Goal: Task Accomplishment & Management: Complete application form

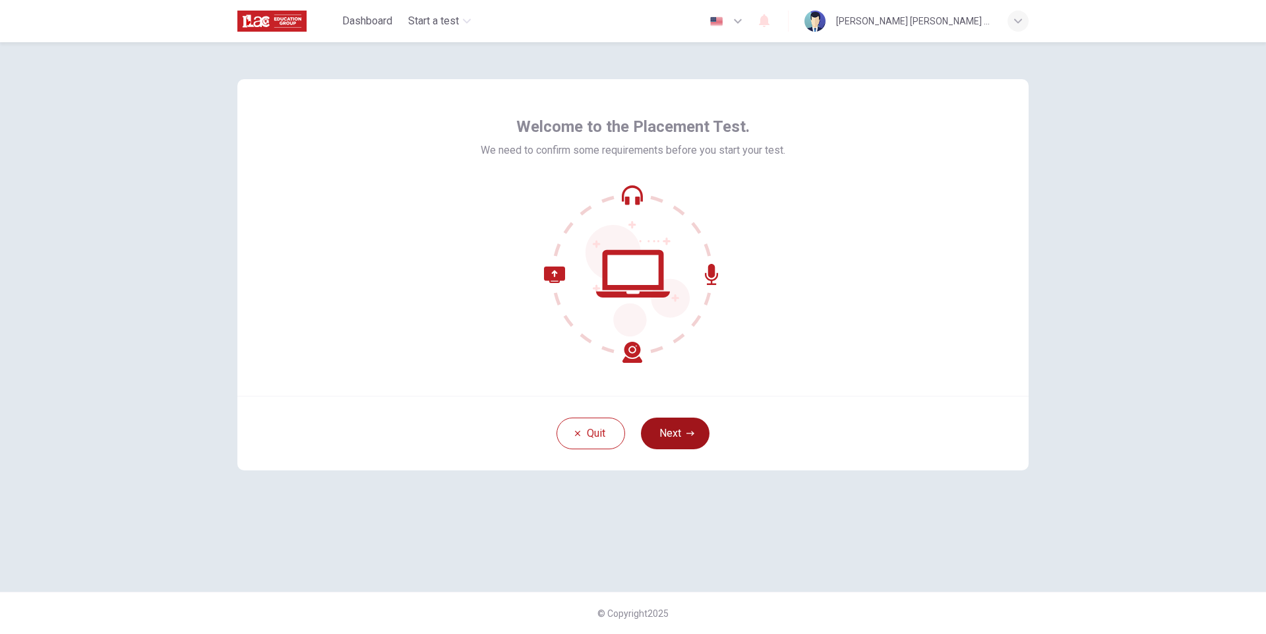
click at [679, 440] on button "Next" at bounding box center [675, 433] width 69 height 32
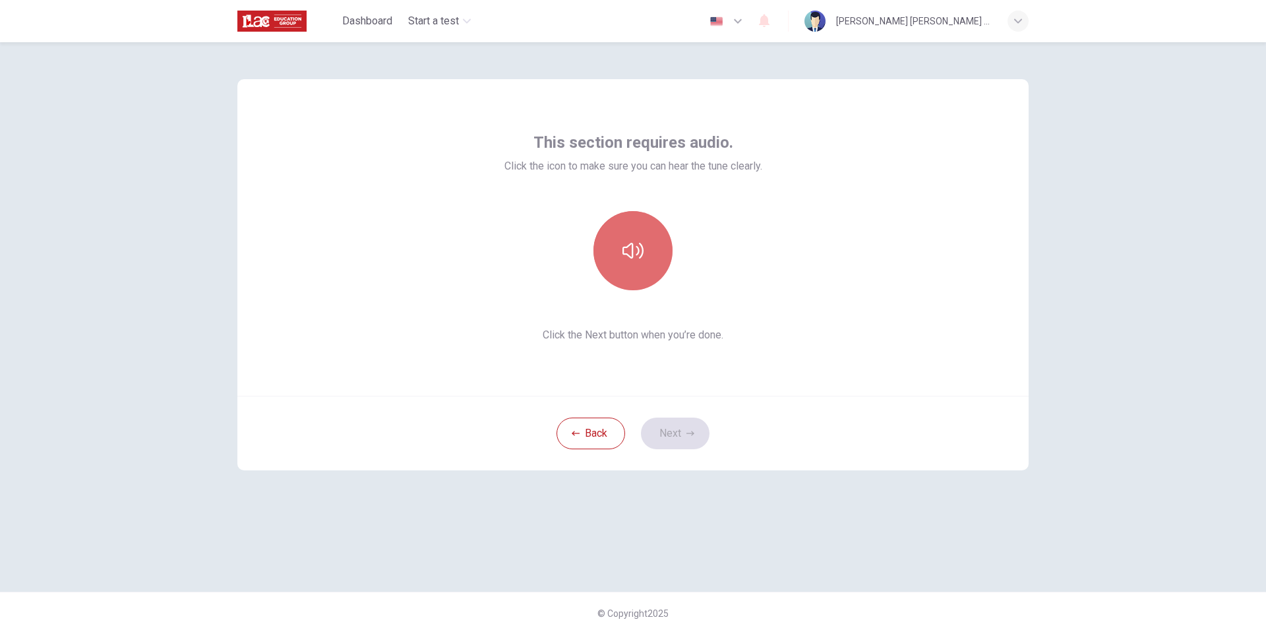
click at [634, 261] on icon "button" at bounding box center [633, 250] width 21 height 21
click at [679, 439] on button "Next" at bounding box center [675, 433] width 69 height 32
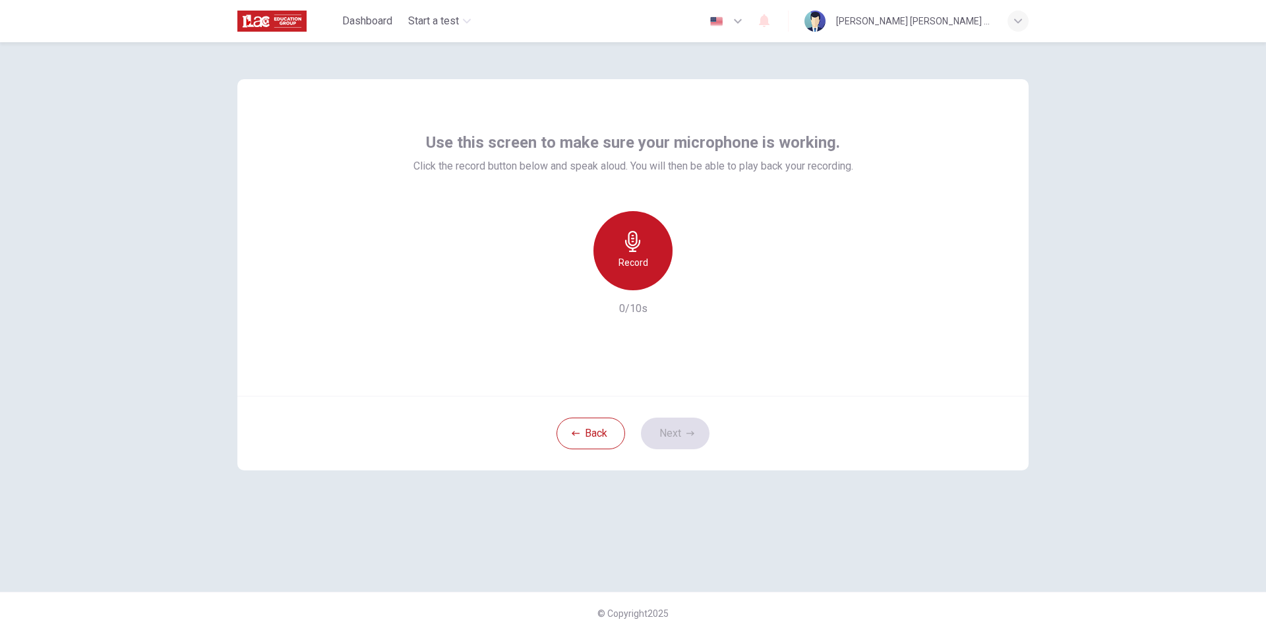
click at [633, 263] on h6 "Record" at bounding box center [634, 263] width 30 height 16
click at [633, 263] on h6 "Stop" at bounding box center [633, 263] width 20 height 16
click at [696, 282] on icon "button" at bounding box center [693, 279] width 13 height 13
click at [636, 251] on icon "button" at bounding box center [633, 241] width 21 height 21
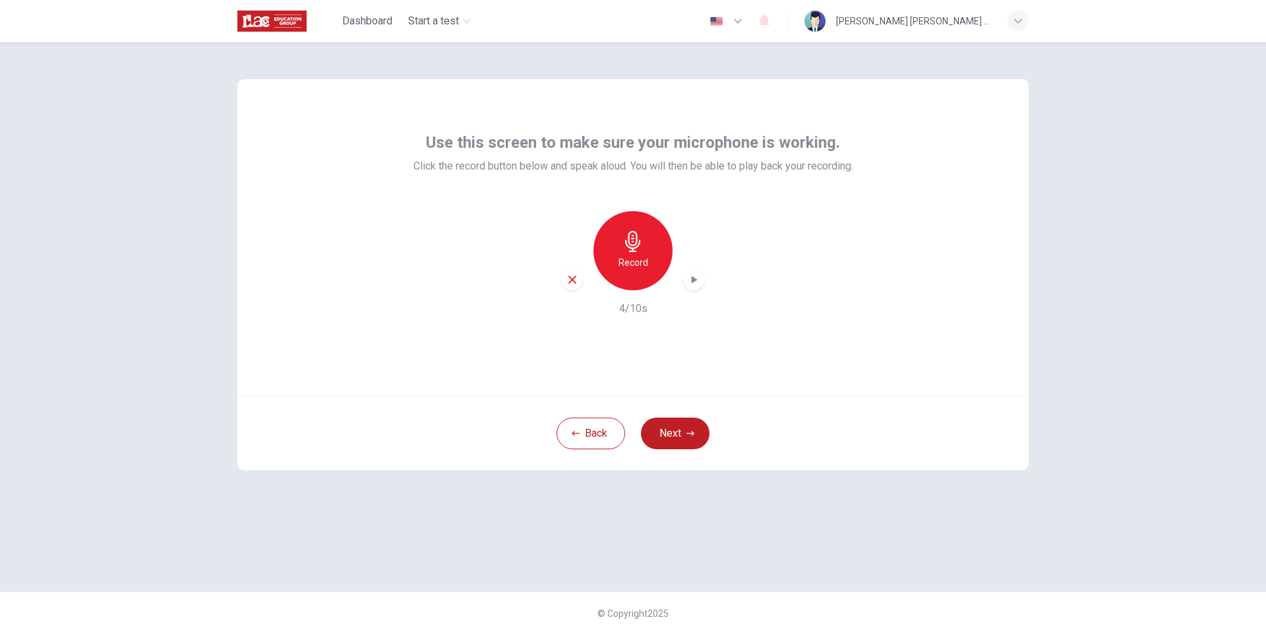
click at [705, 280] on div "Record 4/10s" at bounding box center [634, 264] width 440 height 106
click at [701, 280] on div "button" at bounding box center [693, 279] width 21 height 21
click at [571, 280] on icon "button" at bounding box center [573, 280] width 12 height 12
click at [641, 255] on h6 "Record" at bounding box center [634, 263] width 30 height 16
click at [641, 255] on h6 "Stop" at bounding box center [633, 263] width 20 height 16
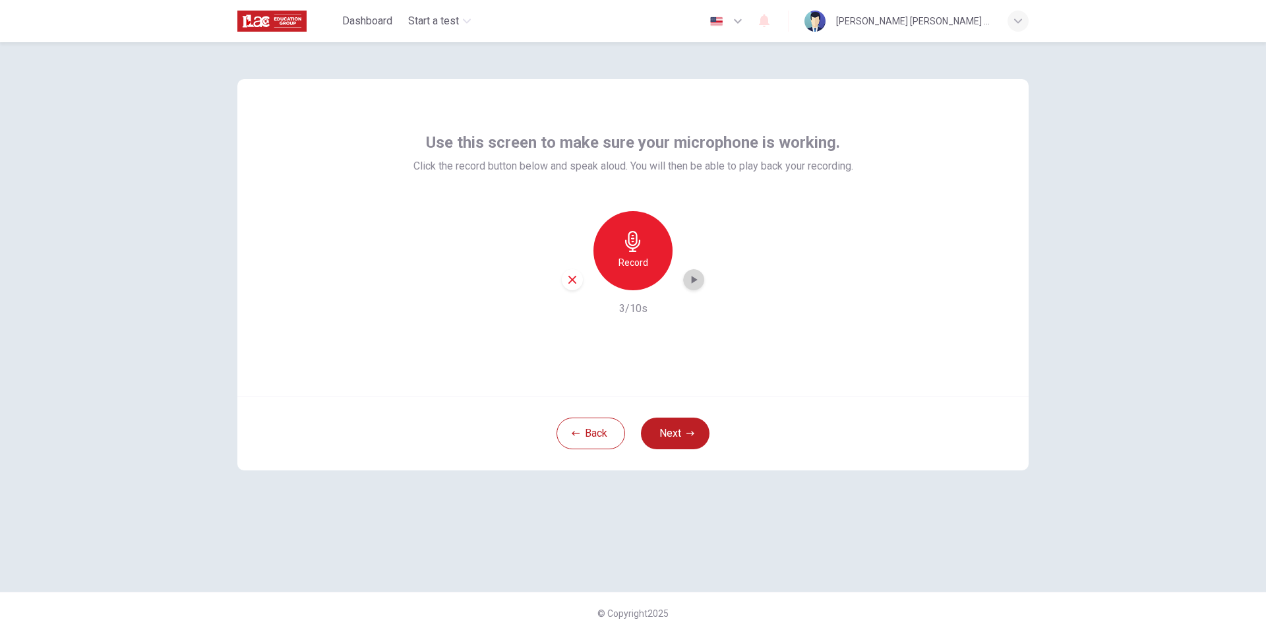
click at [697, 277] on icon "button" at bounding box center [693, 279] width 13 height 13
click at [572, 284] on icon "button" at bounding box center [573, 280] width 12 height 12
click at [648, 261] on div "Record" at bounding box center [633, 250] width 79 height 79
click at [648, 261] on div "Stop" at bounding box center [633, 250] width 79 height 79
click at [691, 278] on icon "button" at bounding box center [693, 279] width 13 height 13
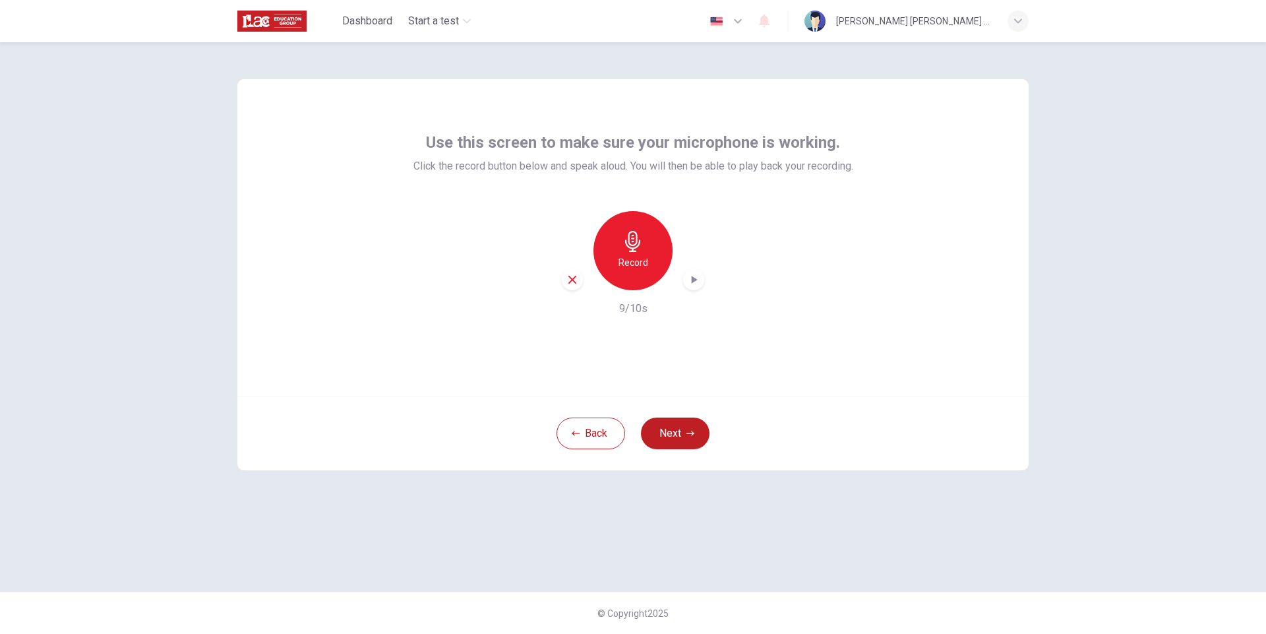
click at [576, 285] on icon "button" at bounding box center [573, 280] width 12 height 12
click at [631, 262] on h6 "Record" at bounding box center [634, 263] width 30 height 16
click at [631, 262] on h6 "Stop" at bounding box center [633, 263] width 20 height 16
click at [696, 282] on icon "button" at bounding box center [693, 279] width 13 height 13
click at [574, 278] on icon "button" at bounding box center [573, 280] width 12 height 12
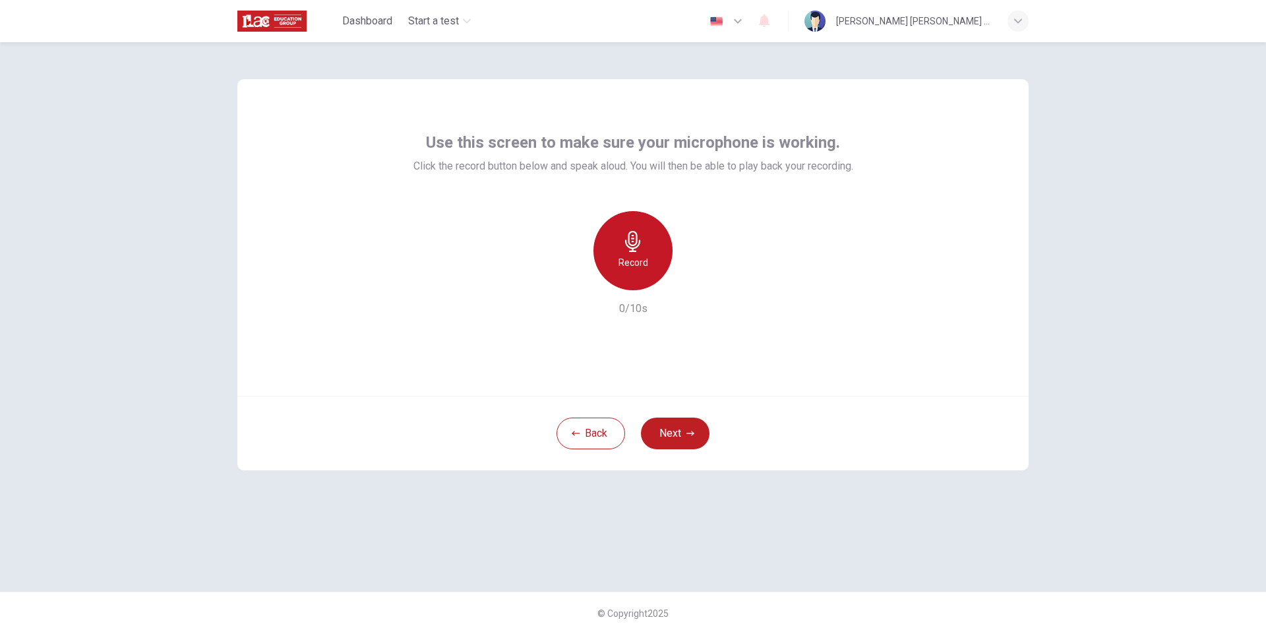
click at [656, 250] on div "Record" at bounding box center [633, 250] width 79 height 79
click at [656, 250] on div "Stop" at bounding box center [633, 250] width 79 height 79
click at [697, 289] on div "button" at bounding box center [693, 279] width 21 height 21
click at [672, 426] on button "Next" at bounding box center [675, 433] width 69 height 32
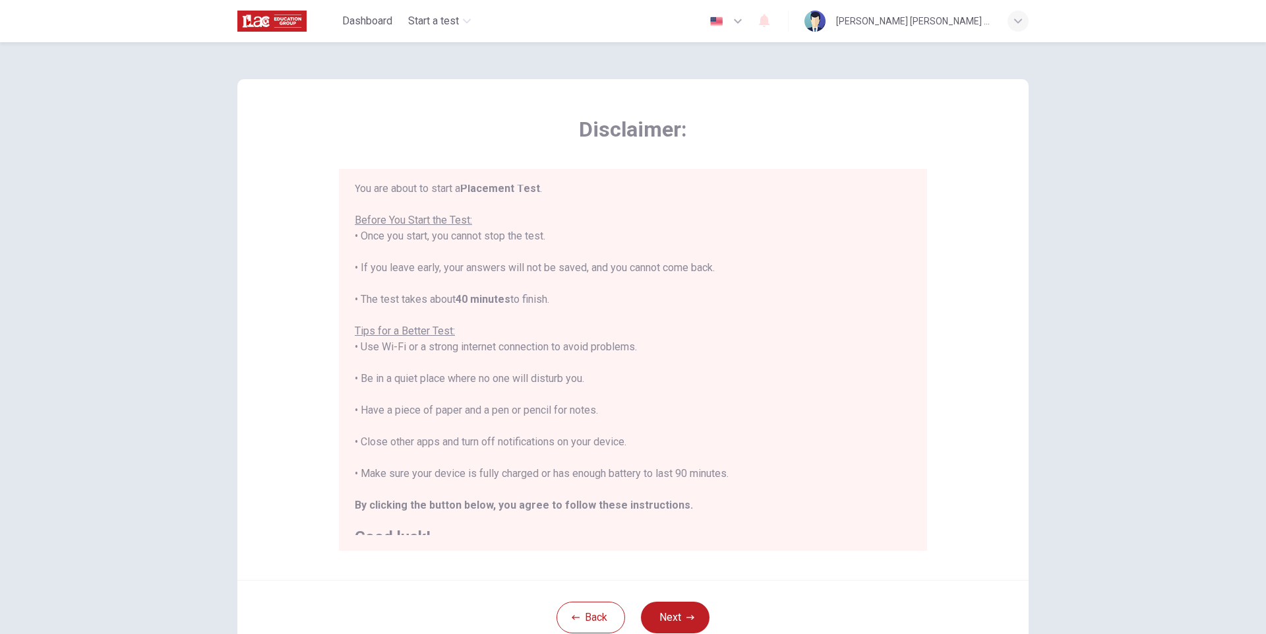
scroll to position [15, 0]
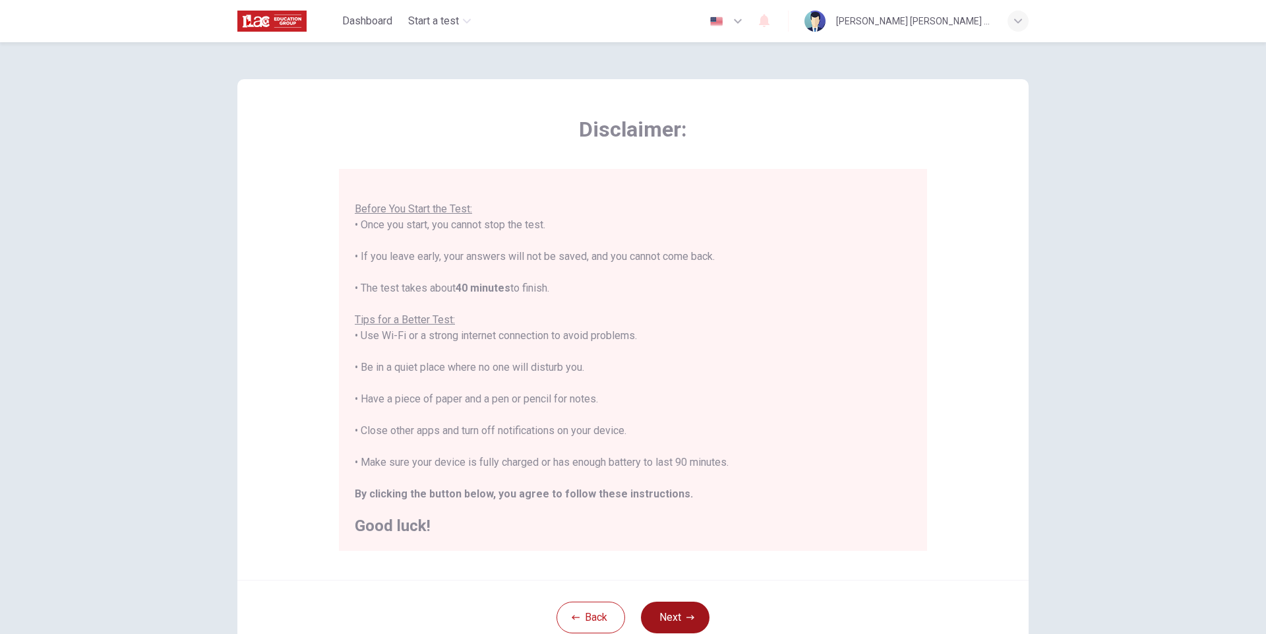
click at [679, 616] on button "Next" at bounding box center [675, 617] width 69 height 32
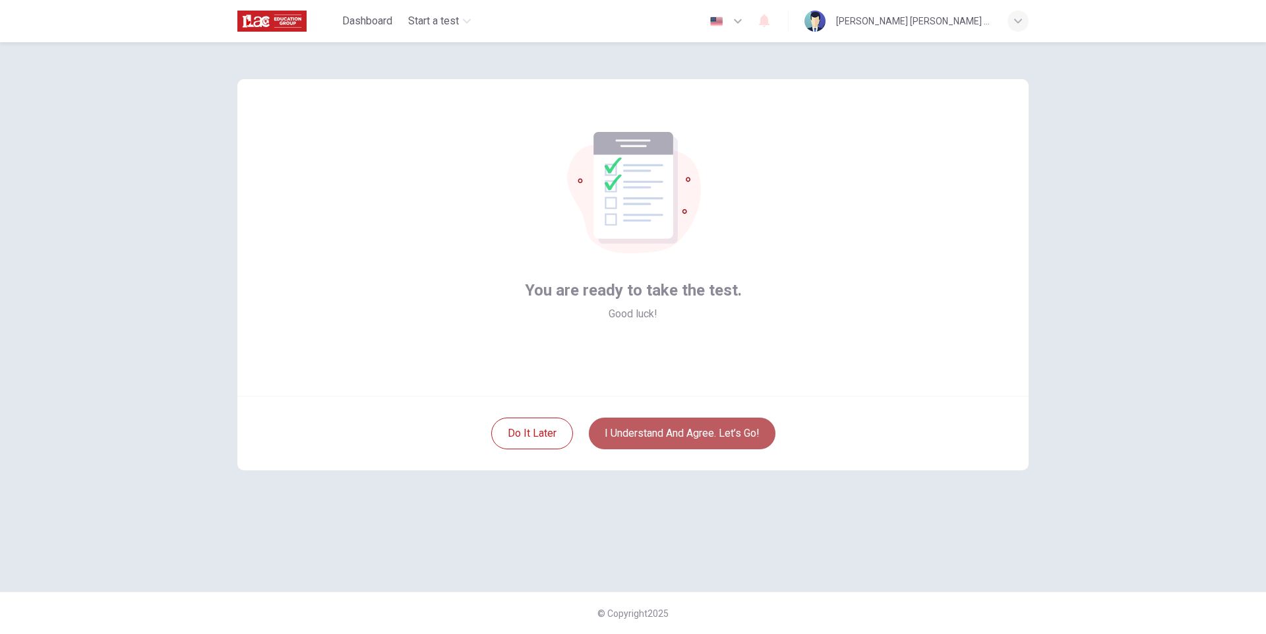
click at [685, 433] on button "I understand and agree. Let’s go!" at bounding box center [682, 433] width 187 height 32
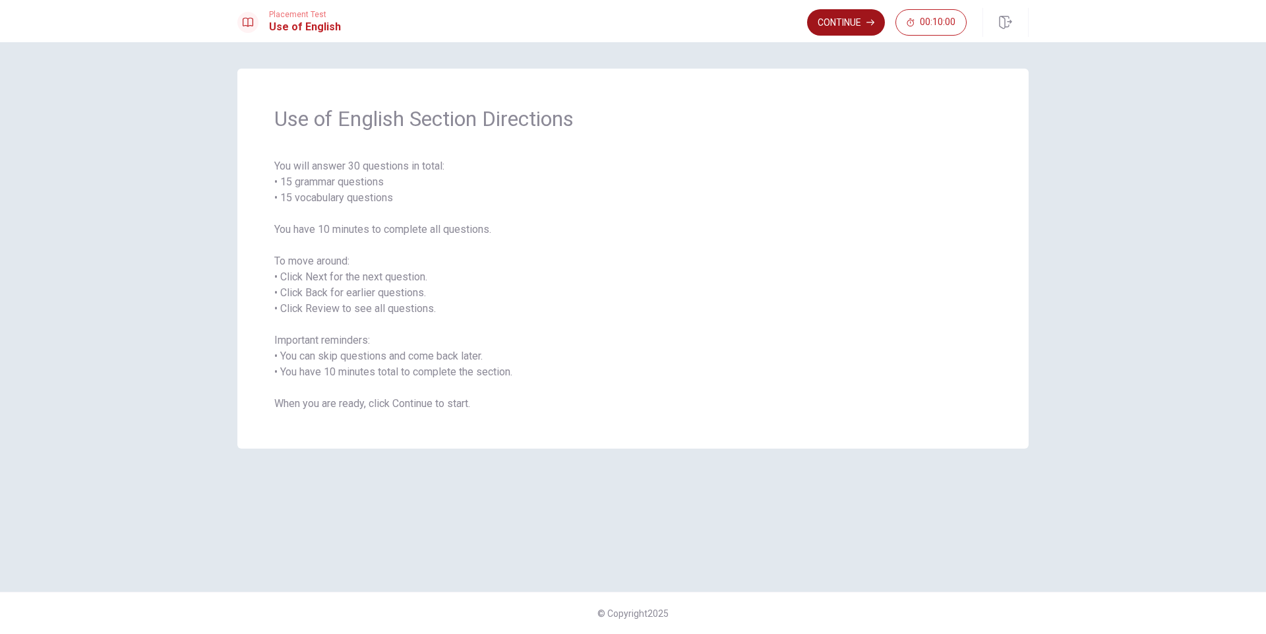
click at [832, 20] on button "Continue" at bounding box center [846, 22] width 78 height 26
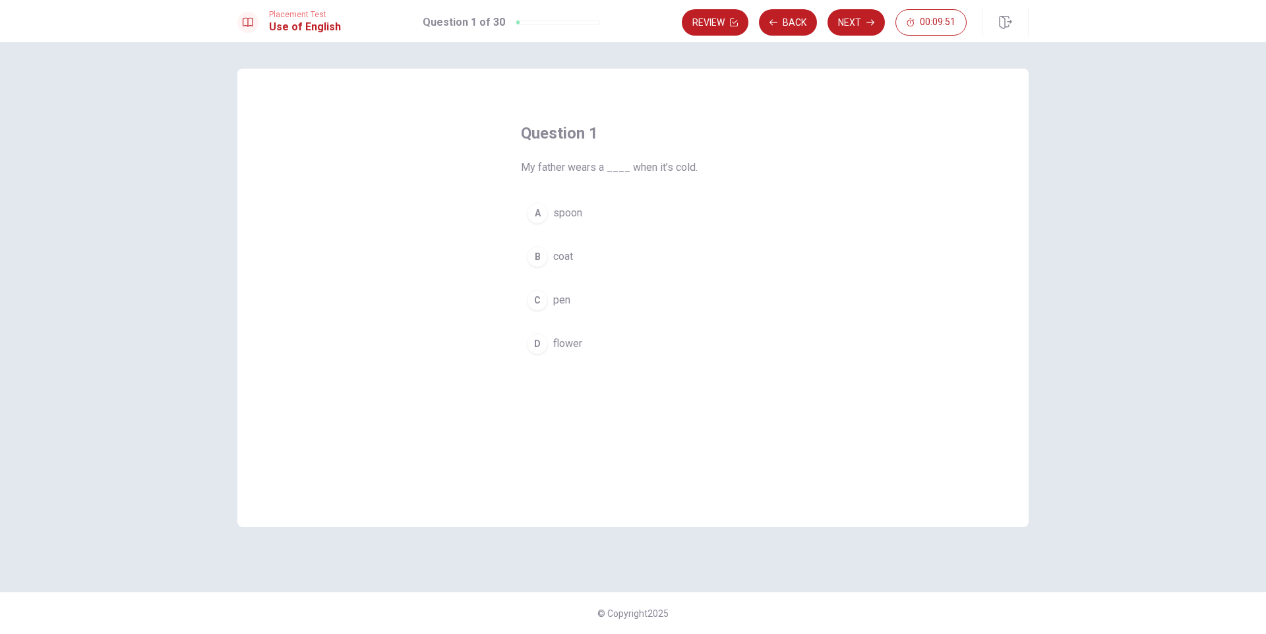
click at [536, 258] on div "B" at bounding box center [537, 256] width 21 height 21
click at [849, 18] on button "Next" at bounding box center [856, 22] width 57 height 26
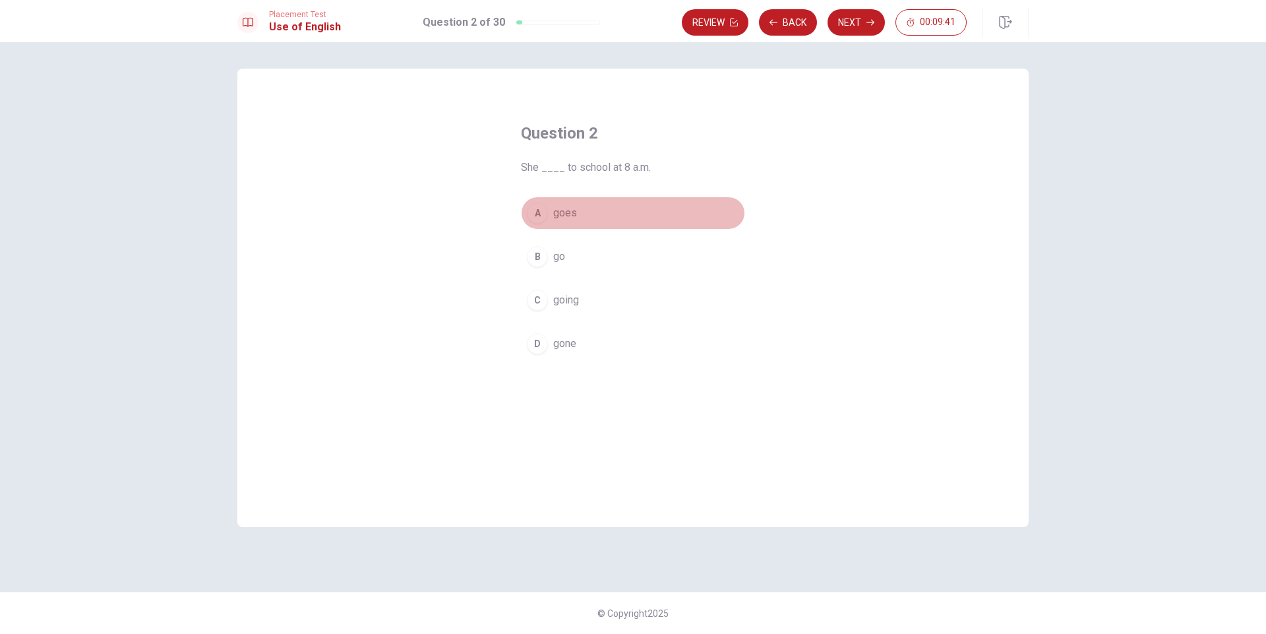
click at [551, 212] on button "A goes" at bounding box center [633, 213] width 224 height 33
click at [861, 20] on button "Next" at bounding box center [856, 22] width 57 height 26
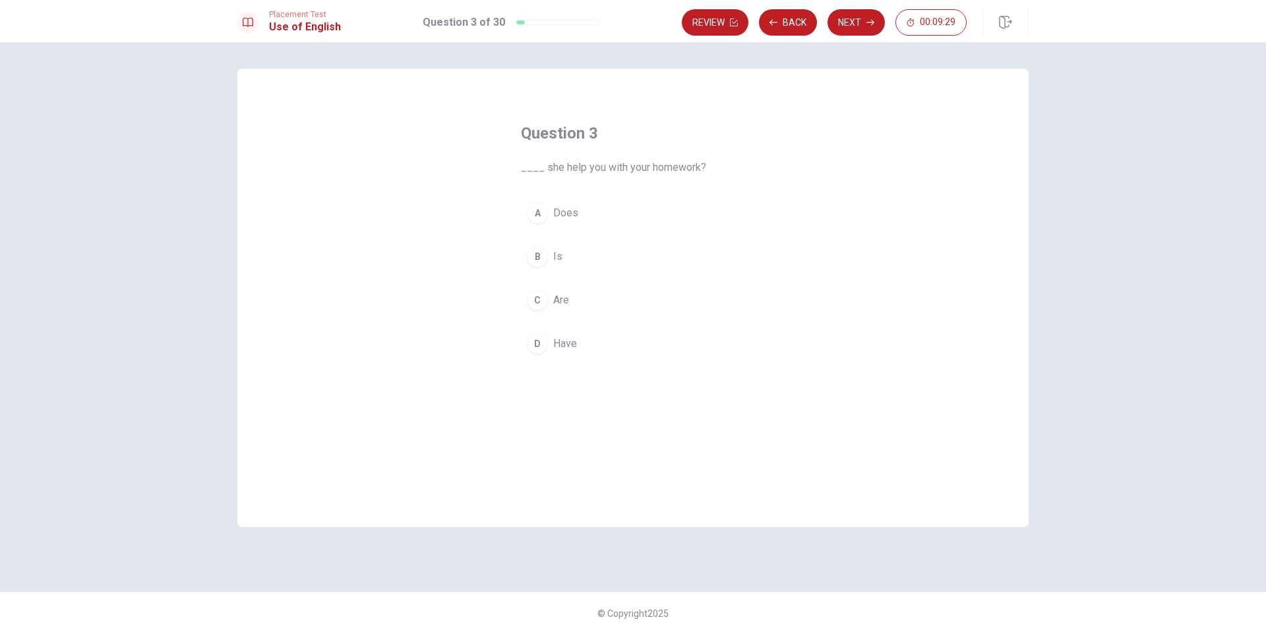
click at [543, 222] on button "A Does" at bounding box center [633, 213] width 224 height 33
click at [850, 15] on button "Next" at bounding box center [856, 22] width 57 height 26
click at [541, 299] on div "C" at bounding box center [537, 300] width 21 height 21
click at [867, 19] on icon "button" at bounding box center [871, 22] width 8 height 8
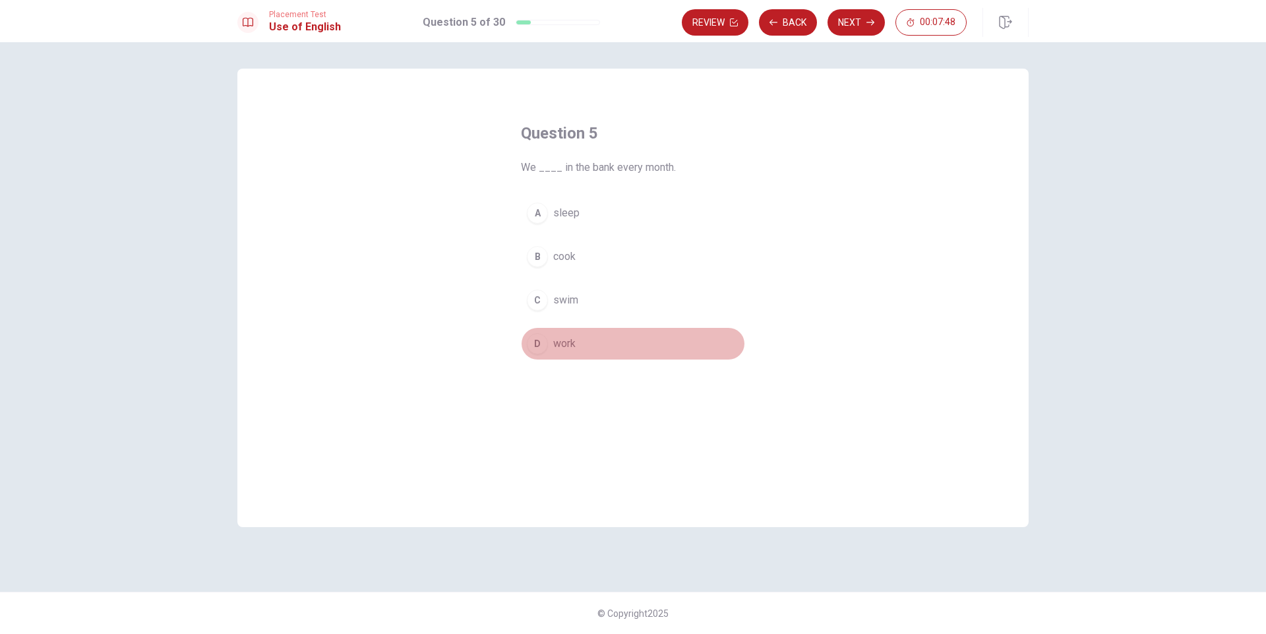
click at [554, 342] on span "work" at bounding box center [564, 344] width 22 height 16
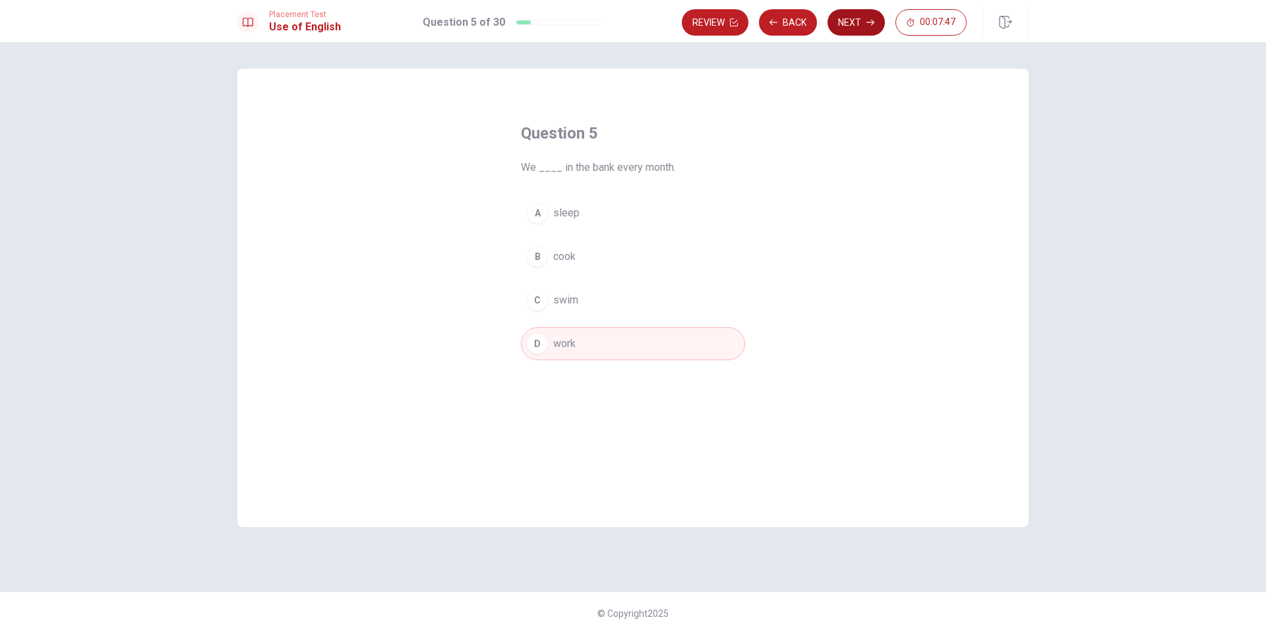
click at [849, 28] on button "Next" at bounding box center [856, 22] width 57 height 26
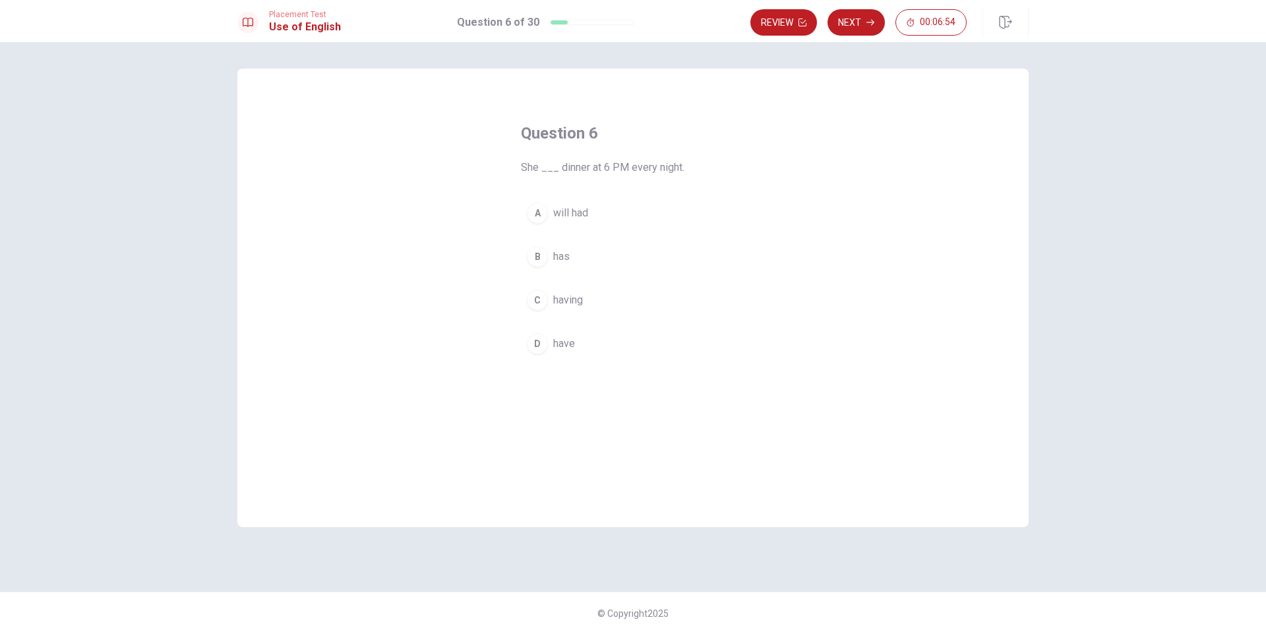
click at [546, 299] on div "C" at bounding box center [537, 300] width 21 height 21
click at [853, 23] on button "Next" at bounding box center [856, 22] width 57 height 26
click at [536, 346] on div "D" at bounding box center [537, 343] width 21 height 21
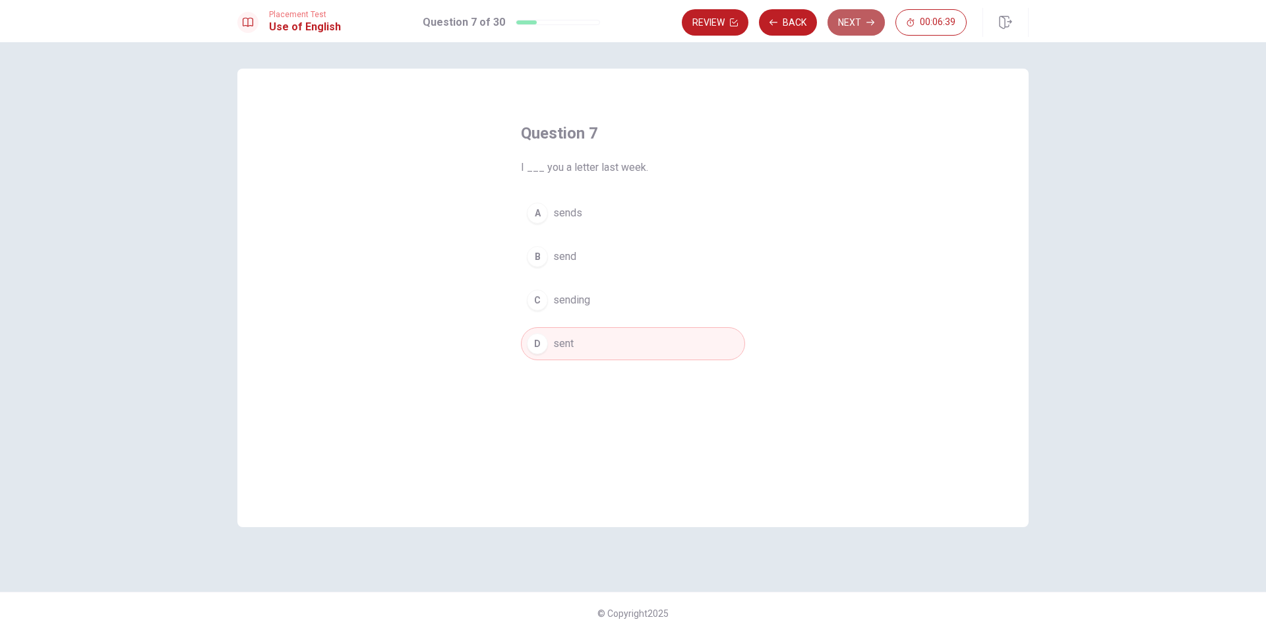
click at [860, 19] on button "Next" at bounding box center [856, 22] width 57 height 26
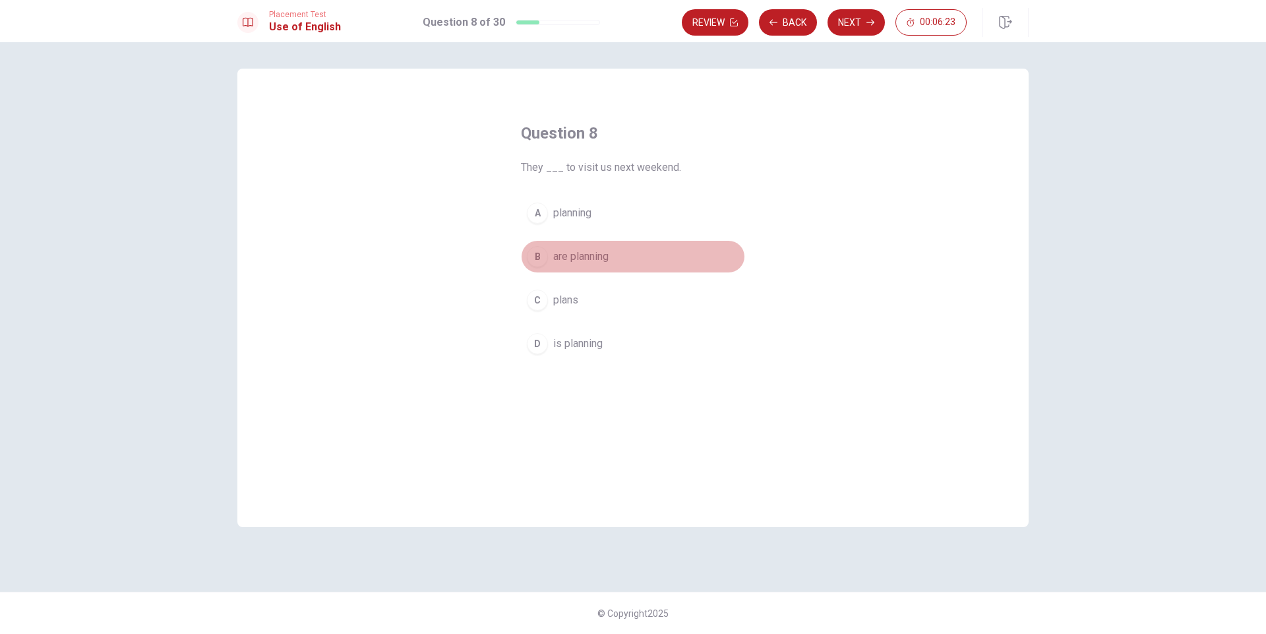
click at [535, 258] on div "B" at bounding box center [537, 256] width 21 height 21
click at [848, 18] on button "Next" at bounding box center [856, 22] width 57 height 26
click at [568, 206] on span "Does" at bounding box center [565, 213] width 25 height 16
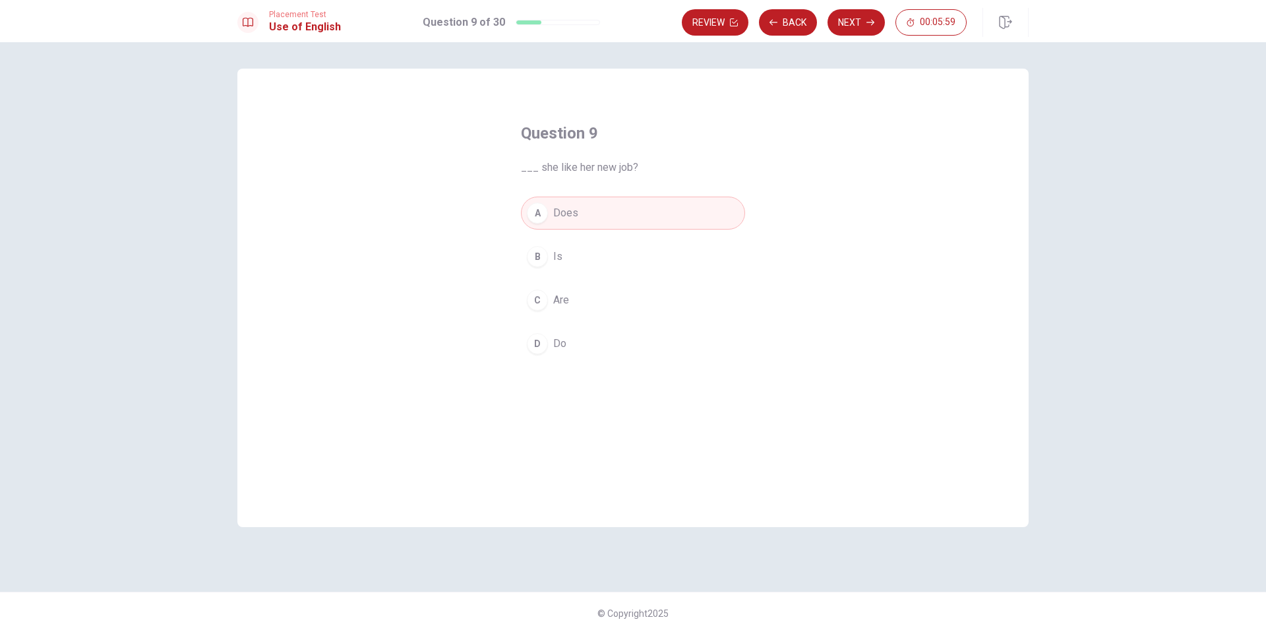
click at [539, 259] on div "B" at bounding box center [537, 256] width 21 height 21
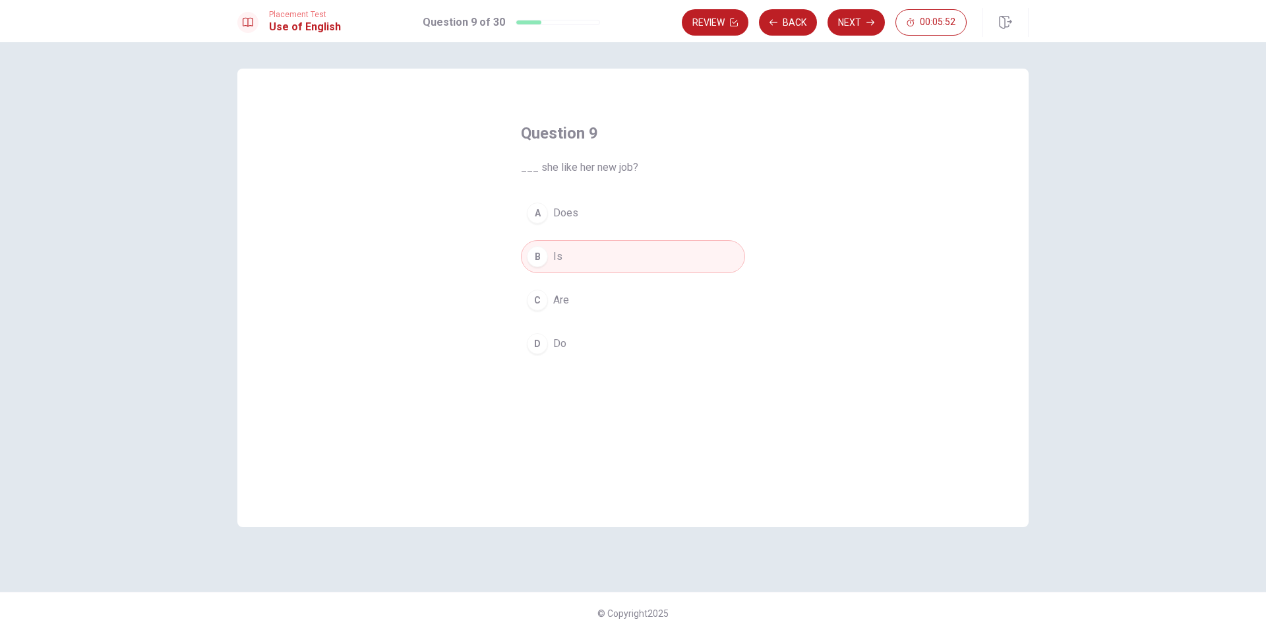
click at [567, 205] on span "Does" at bounding box center [565, 213] width 25 height 16
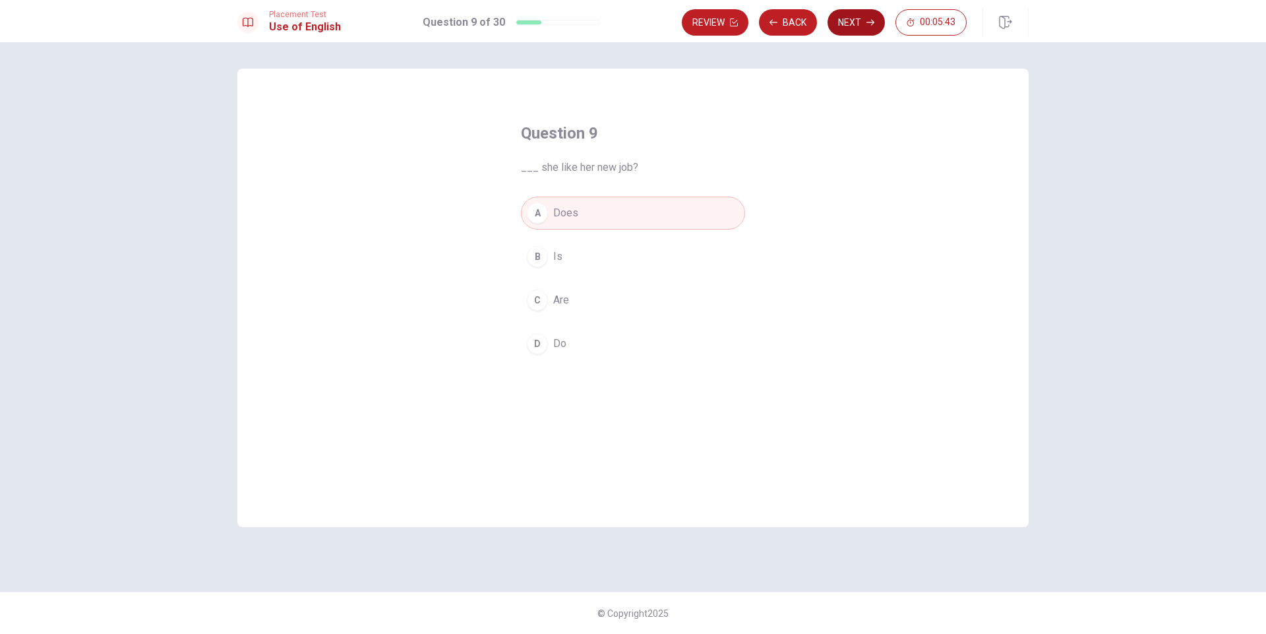
click at [855, 17] on button "Next" at bounding box center [856, 22] width 57 height 26
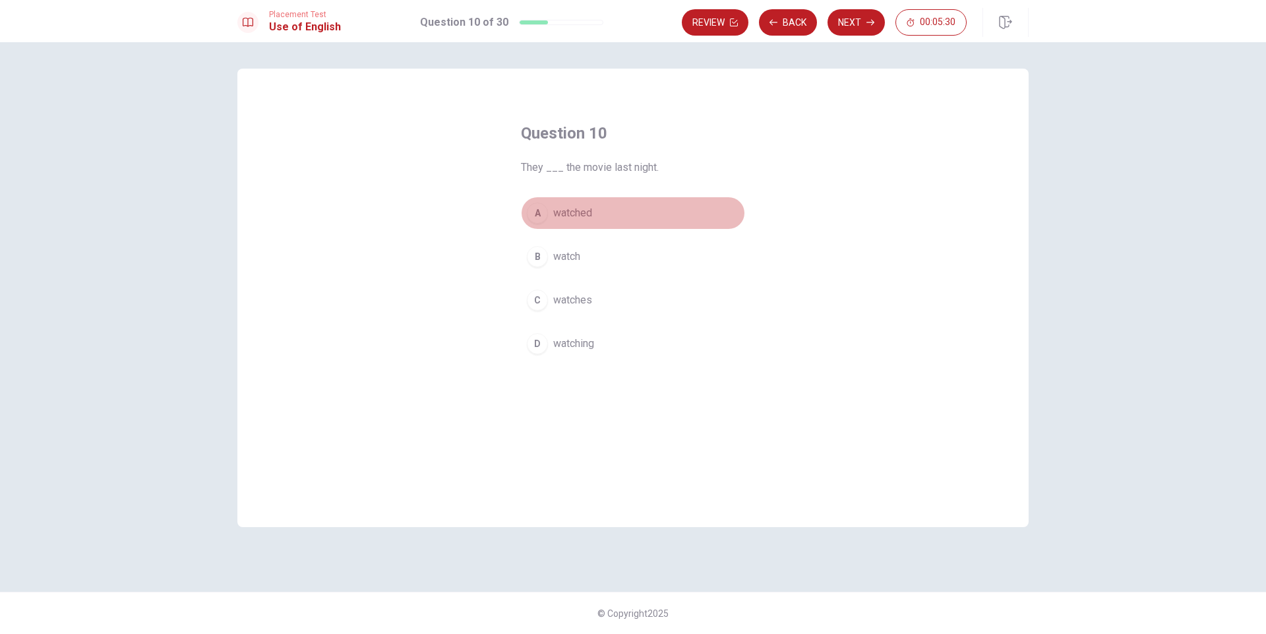
click at [532, 211] on div "A" at bounding box center [537, 212] width 21 height 21
click at [867, 27] on button "Next" at bounding box center [856, 22] width 57 height 26
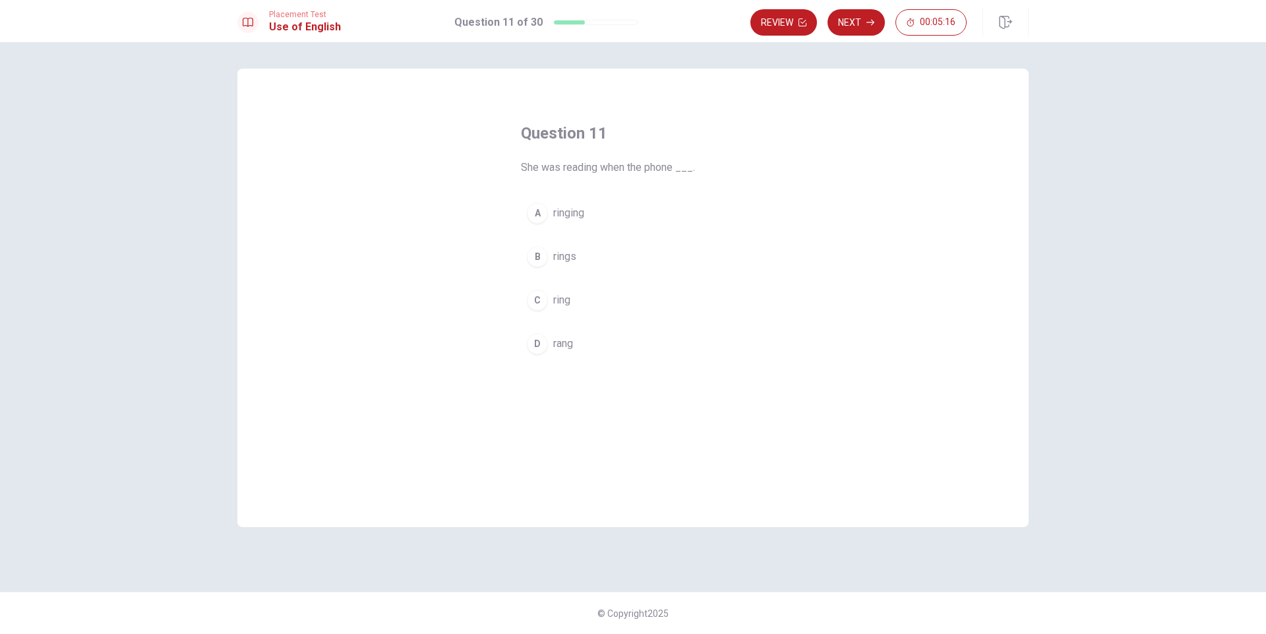
click at [532, 253] on div "B" at bounding box center [537, 256] width 21 height 21
click at [853, 24] on button "Next" at bounding box center [856, 22] width 57 height 26
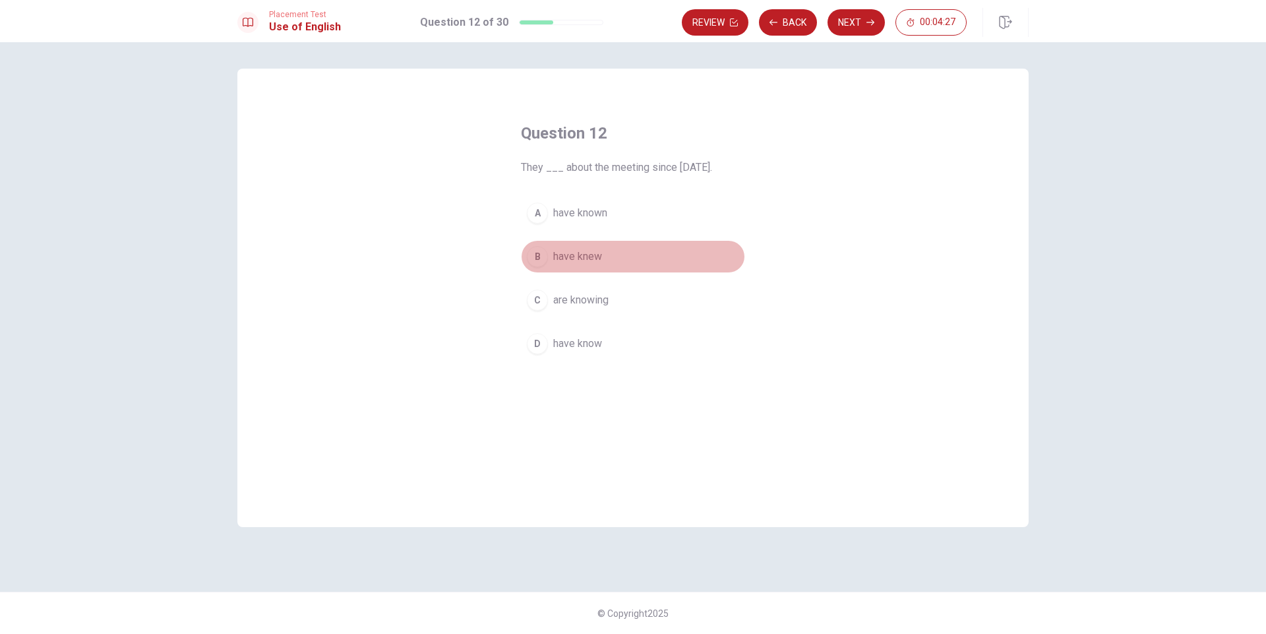
click at [534, 264] on div "B" at bounding box center [537, 256] width 21 height 21
click at [850, 20] on button "Next" at bounding box center [856, 22] width 57 height 26
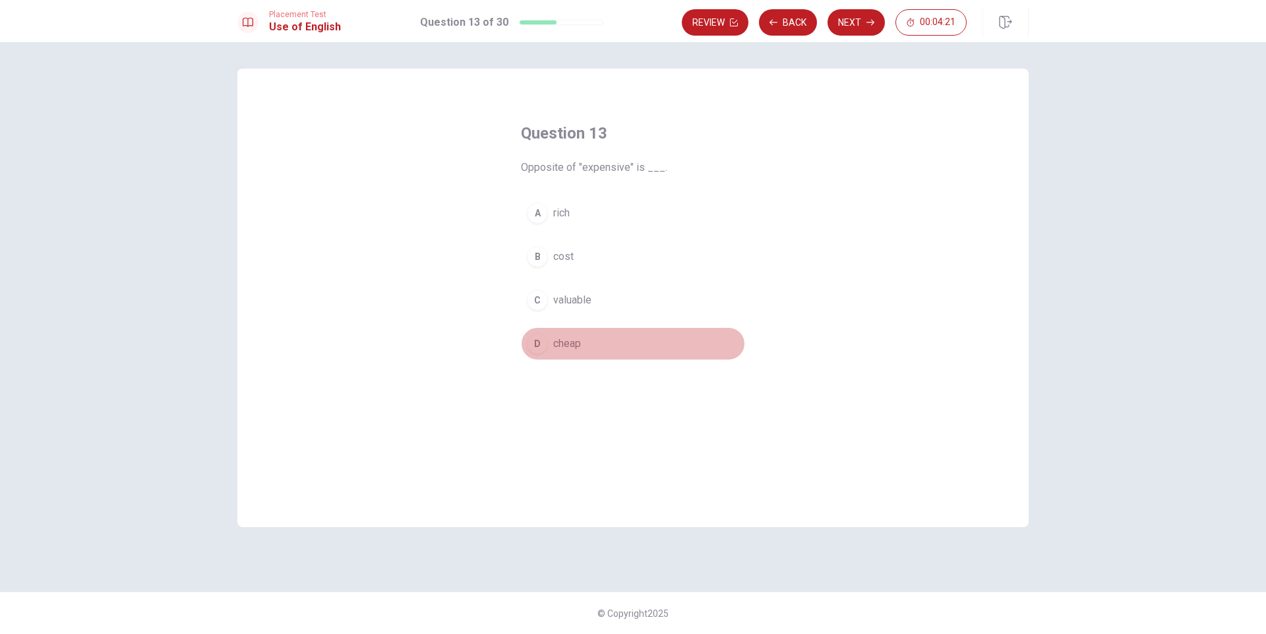
click at [537, 347] on div "D" at bounding box center [537, 343] width 21 height 21
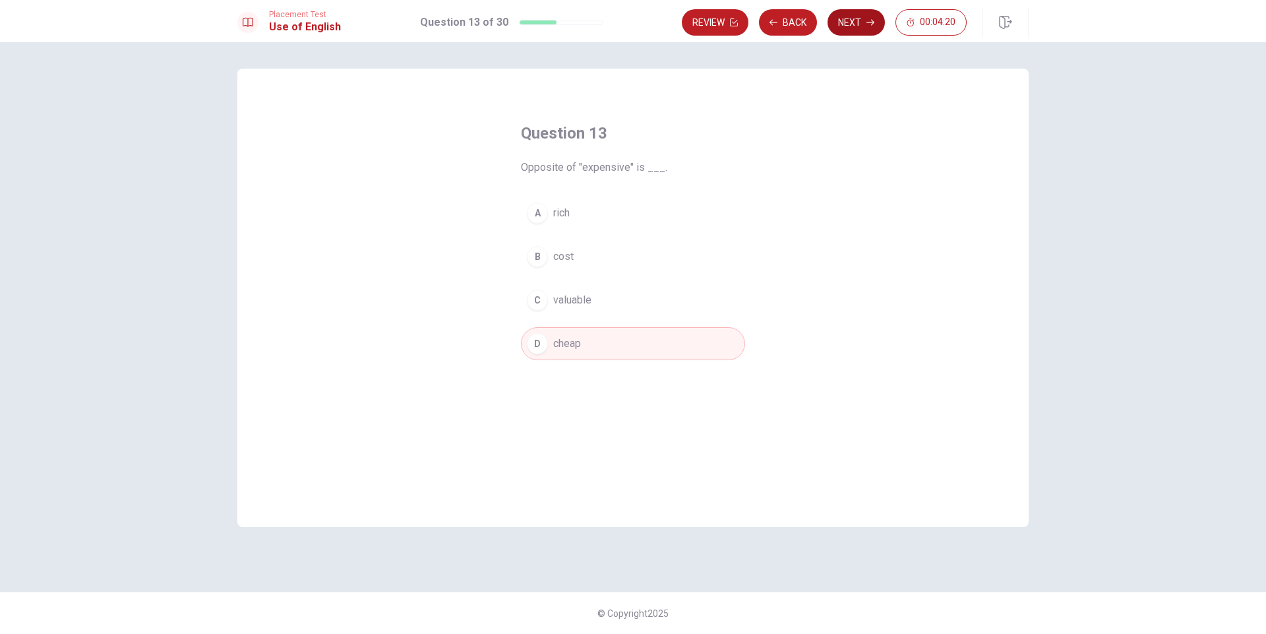
click at [851, 16] on button "Next" at bounding box center [856, 22] width 57 height 26
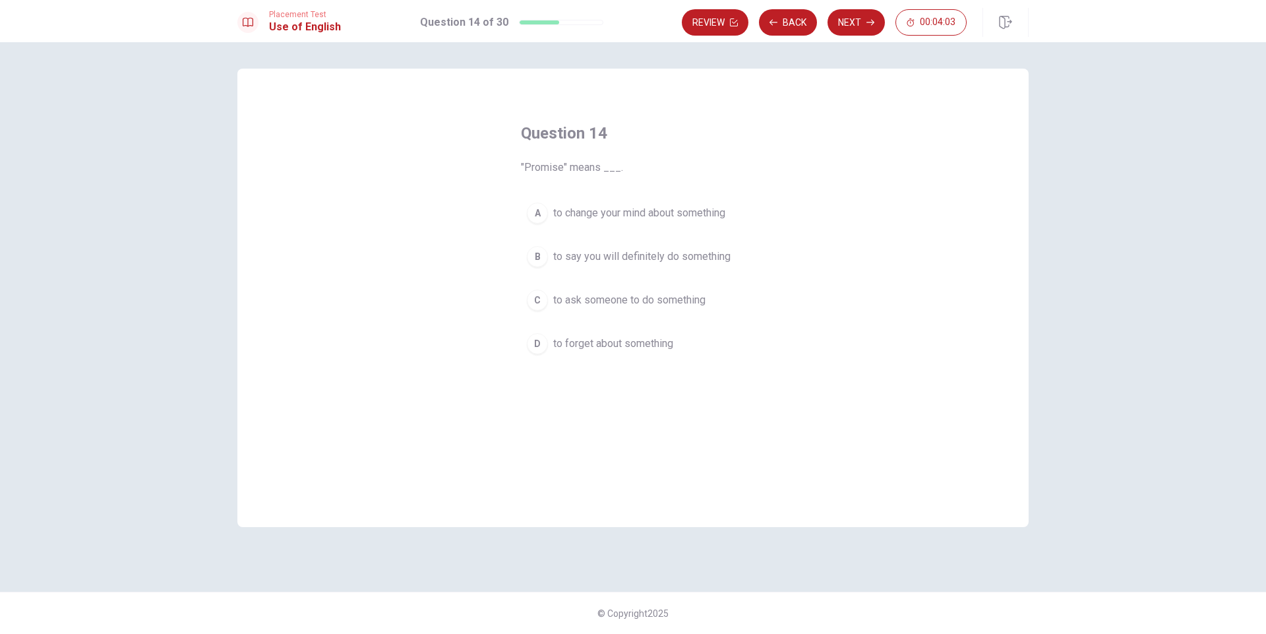
click at [605, 257] on span "to say you will definitely do something" at bounding box center [641, 257] width 177 height 16
click at [851, 20] on button "Next" at bounding box center [856, 22] width 57 height 26
click at [538, 346] on div "D" at bounding box center [537, 343] width 21 height 21
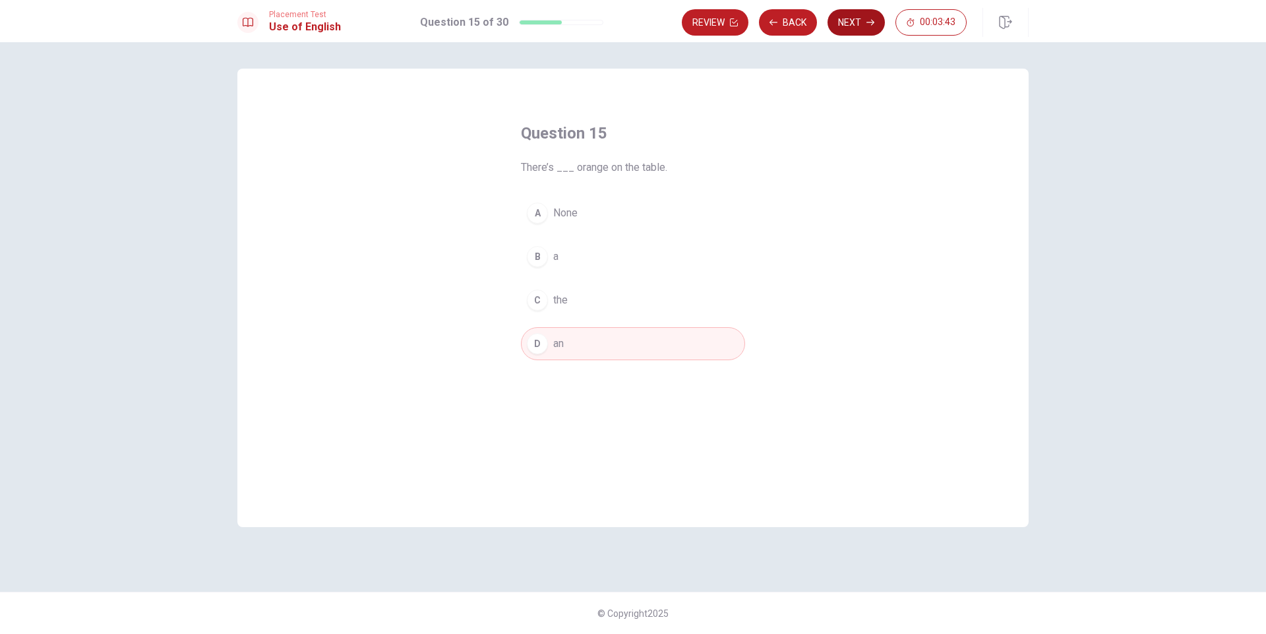
click at [855, 20] on button "Next" at bounding box center [856, 22] width 57 height 26
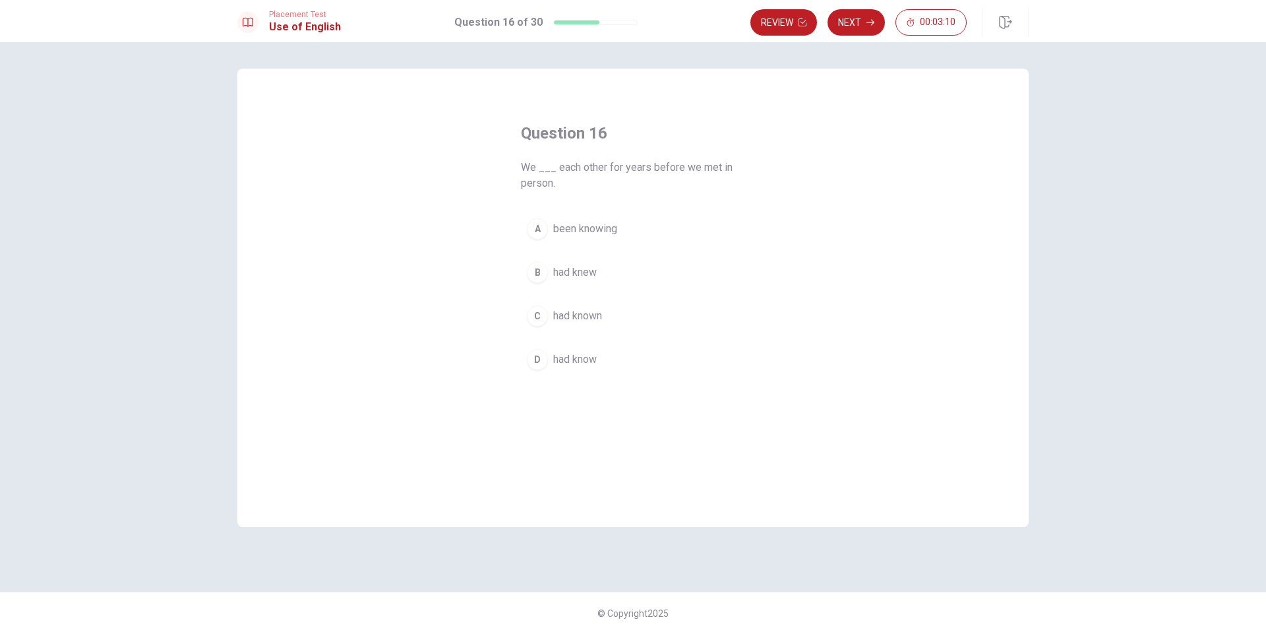
click at [526, 275] on button "B had knew" at bounding box center [633, 272] width 224 height 33
click at [870, 22] on icon "button" at bounding box center [871, 23] width 8 height 6
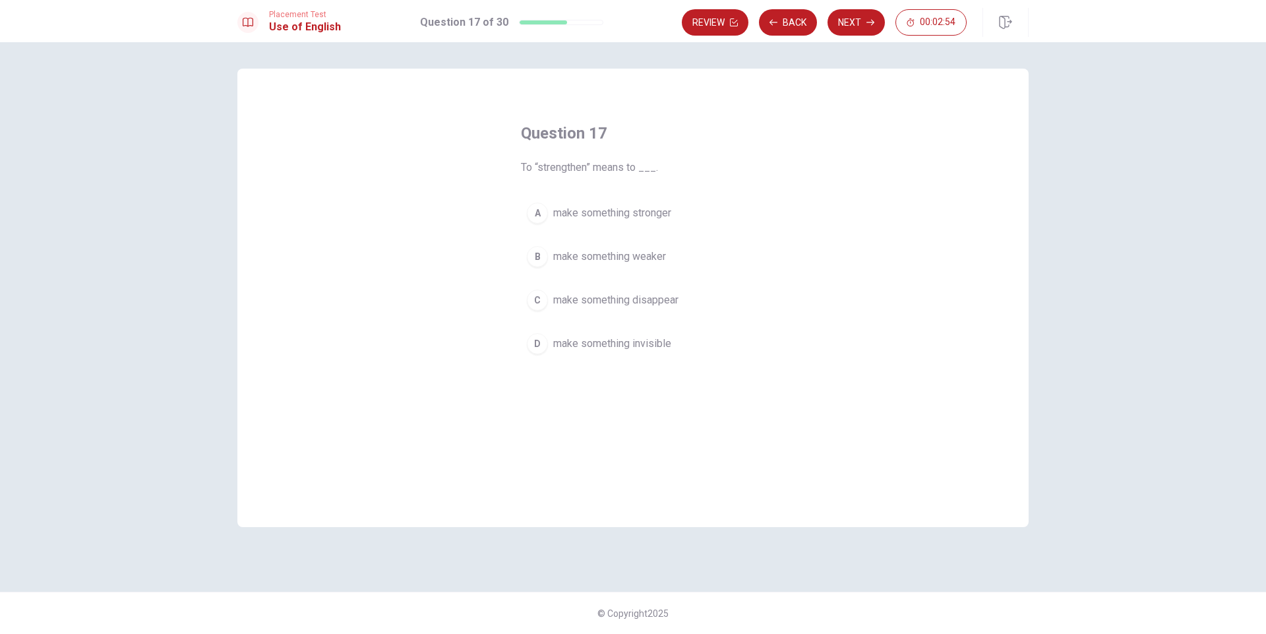
click at [552, 211] on button "A make something stronger" at bounding box center [633, 213] width 224 height 33
click at [856, 12] on button "Next" at bounding box center [856, 22] width 57 height 26
click at [573, 299] on span "small piece of information" at bounding box center [613, 300] width 121 height 16
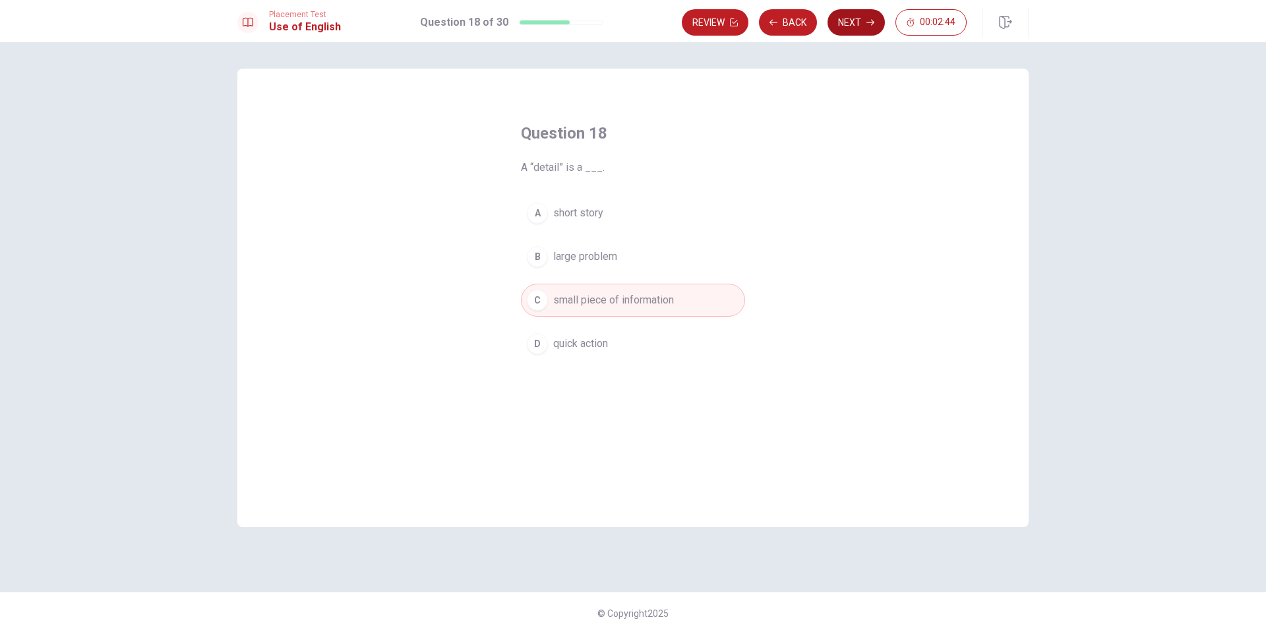
click at [854, 11] on button "Next" at bounding box center [856, 22] width 57 height 26
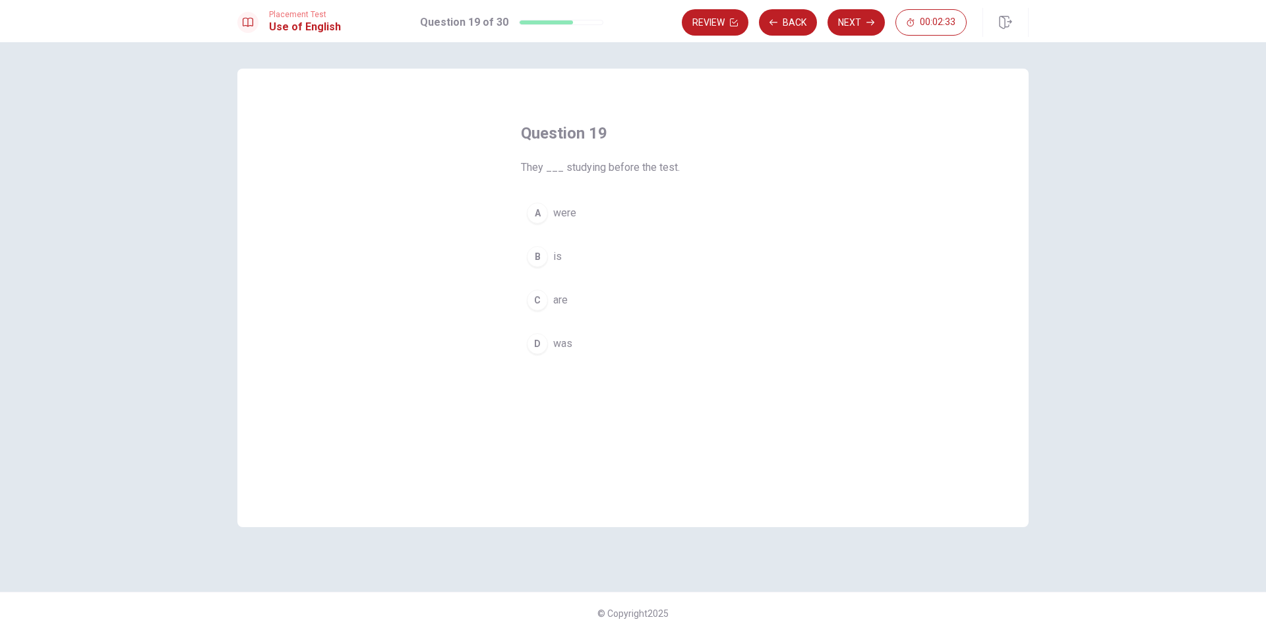
click at [534, 212] on div "A" at bounding box center [537, 212] width 21 height 21
click at [861, 16] on button "Next" at bounding box center [856, 22] width 57 height 26
click at [532, 212] on div "A" at bounding box center [537, 212] width 21 height 21
click at [863, 27] on button "Next" at bounding box center [856, 22] width 57 height 26
click at [534, 258] on div "B" at bounding box center [537, 256] width 21 height 21
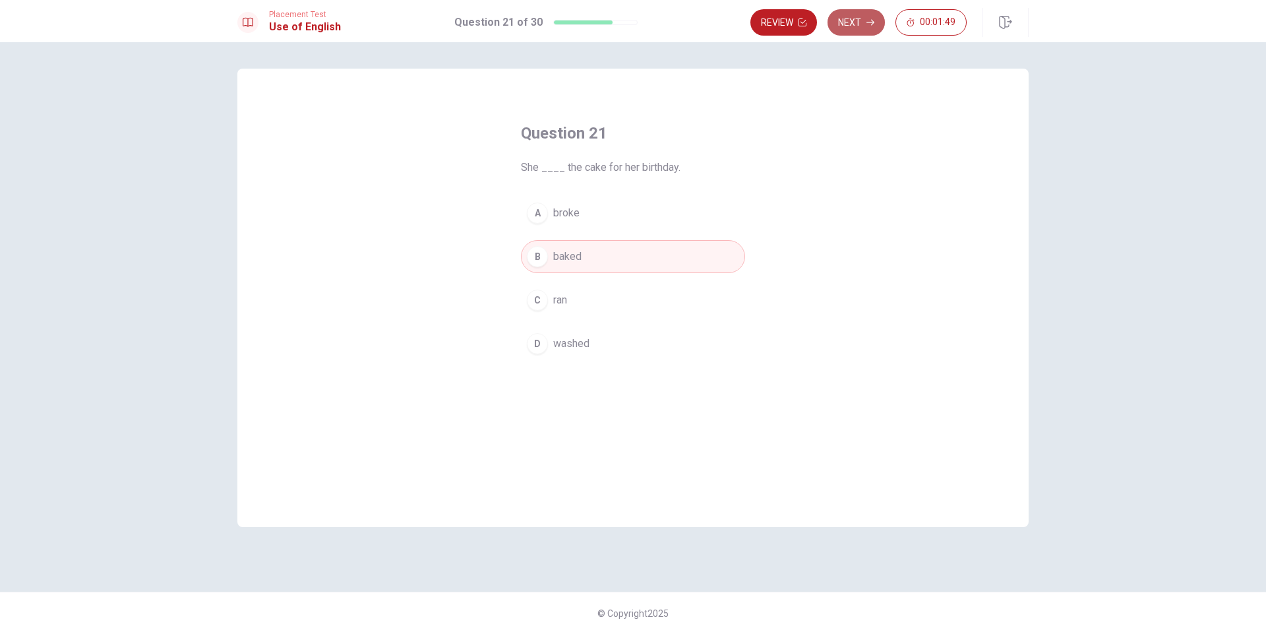
click at [863, 20] on button "Next" at bounding box center [856, 22] width 57 height 26
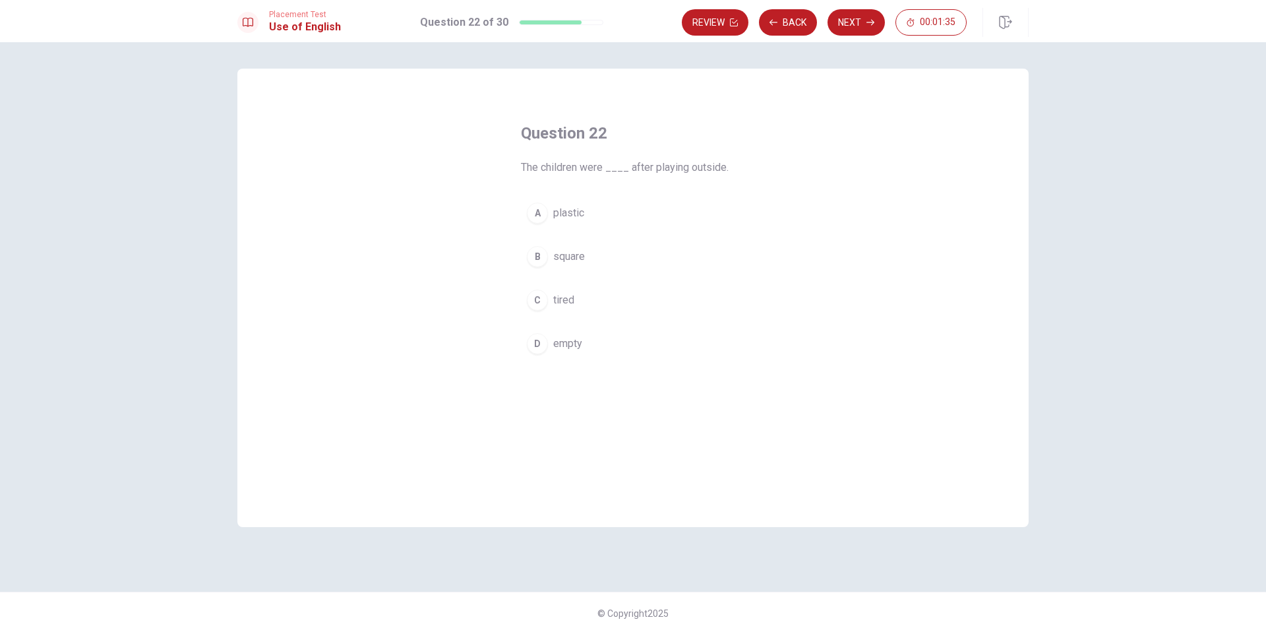
click at [531, 297] on div "C" at bounding box center [537, 300] width 21 height 21
click at [863, 18] on button "Next" at bounding box center [856, 22] width 57 height 26
click at [530, 365] on div "D" at bounding box center [537, 359] width 21 height 21
click at [880, 37] on div "Placement Test Use of English Question 23 of 30 Review Back Next 00:01:18" at bounding box center [633, 21] width 1266 height 42
click at [868, 26] on icon "button" at bounding box center [871, 22] width 8 height 8
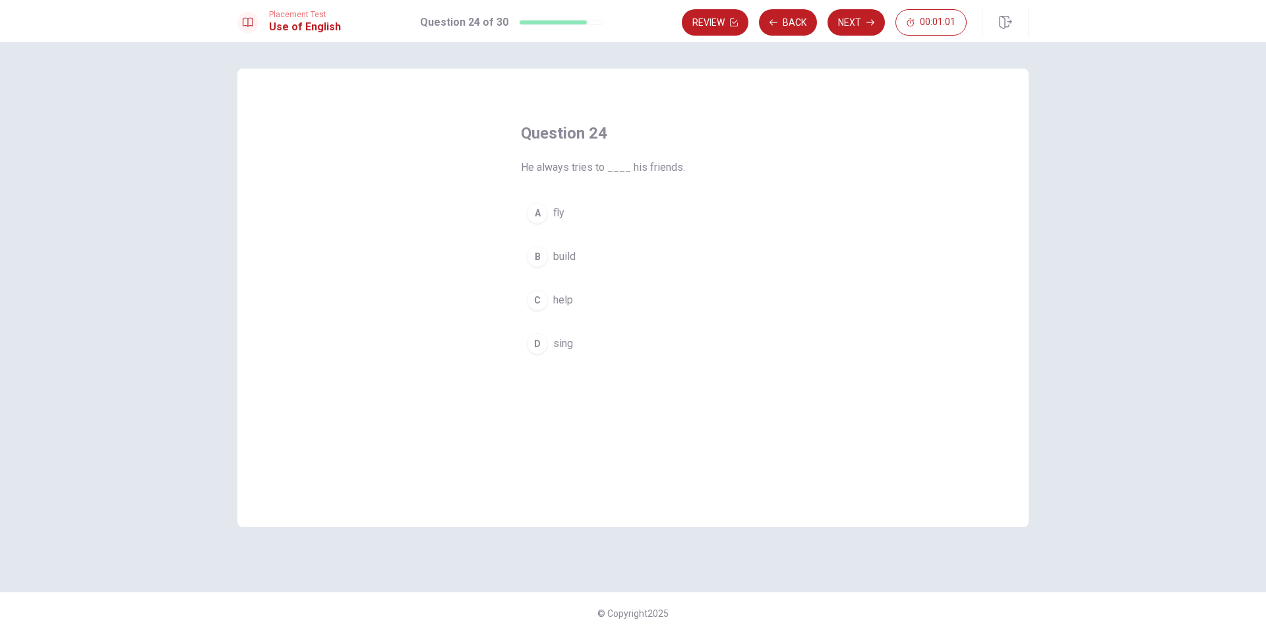
click at [536, 304] on div "C" at bounding box center [537, 300] width 21 height 21
click at [846, 30] on button "Next" at bounding box center [856, 22] width 57 height 26
click at [550, 340] on button "D have been" at bounding box center [633, 343] width 224 height 33
click at [853, 32] on button "Next" at bounding box center [856, 22] width 57 height 26
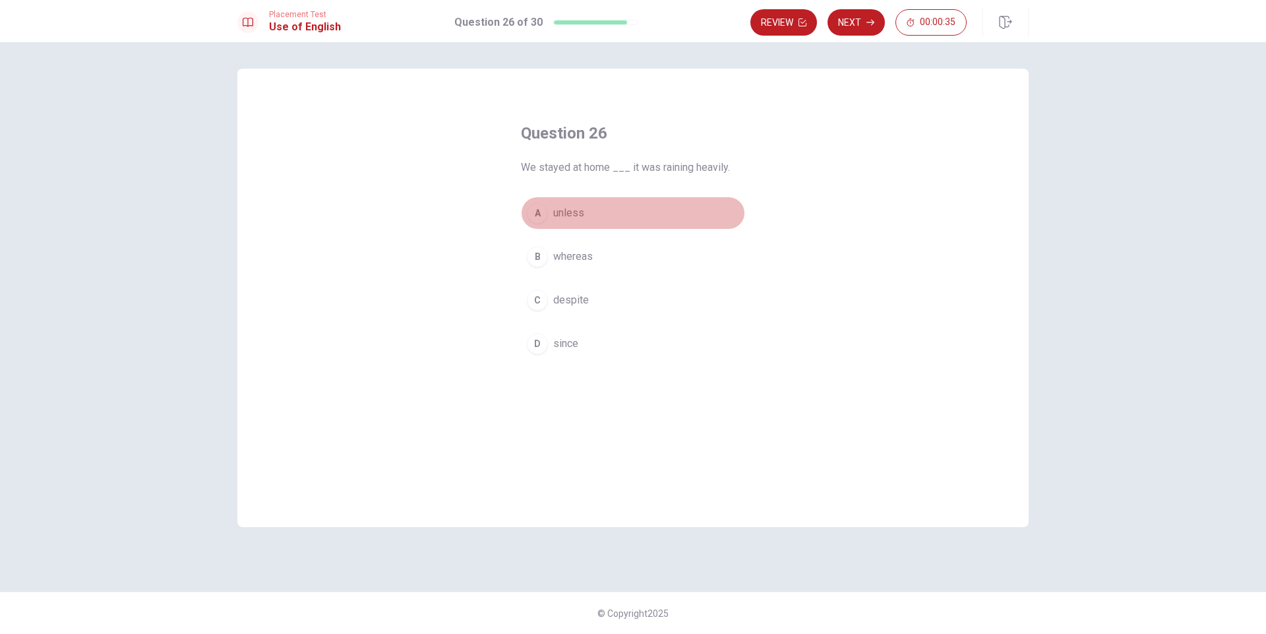
click at [555, 216] on span "unless" at bounding box center [568, 213] width 31 height 16
click at [852, 18] on button "Next" at bounding box center [856, 22] width 57 height 26
click at [573, 212] on span "was work" at bounding box center [575, 213] width 44 height 16
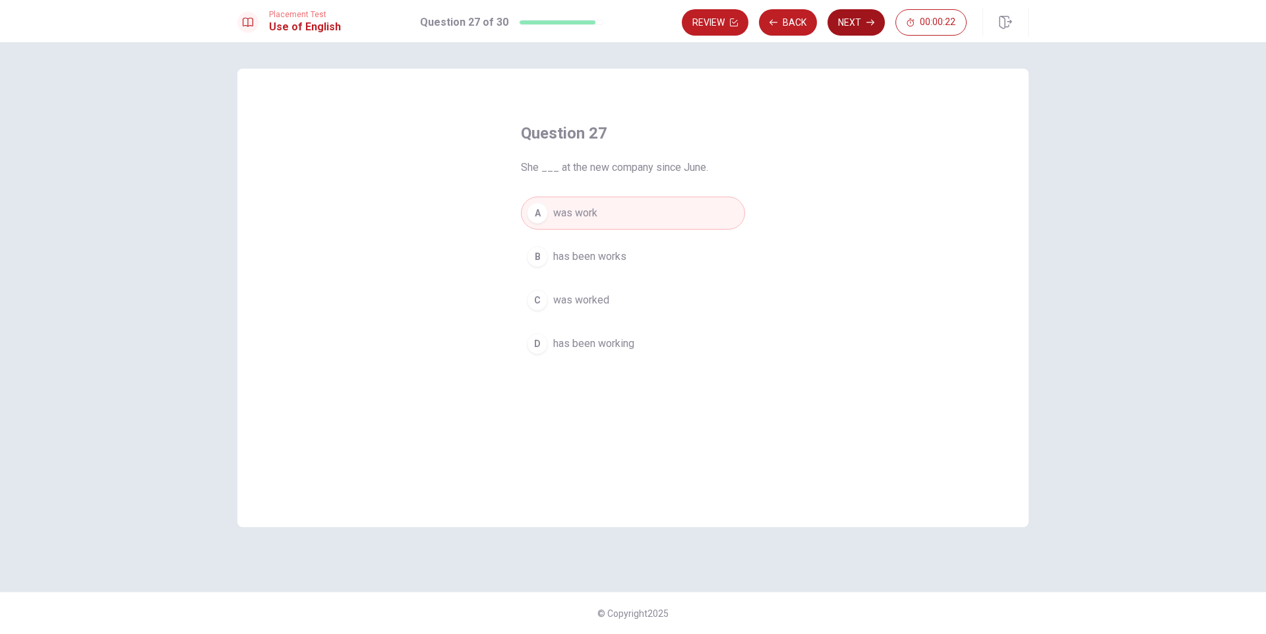
click at [853, 22] on button "Next" at bounding box center [856, 22] width 57 height 26
click at [557, 342] on span "benefit" at bounding box center [569, 344] width 32 height 16
click at [850, 26] on button "Next" at bounding box center [856, 22] width 57 height 26
click at [617, 208] on span "will completes" at bounding box center [587, 213] width 68 height 16
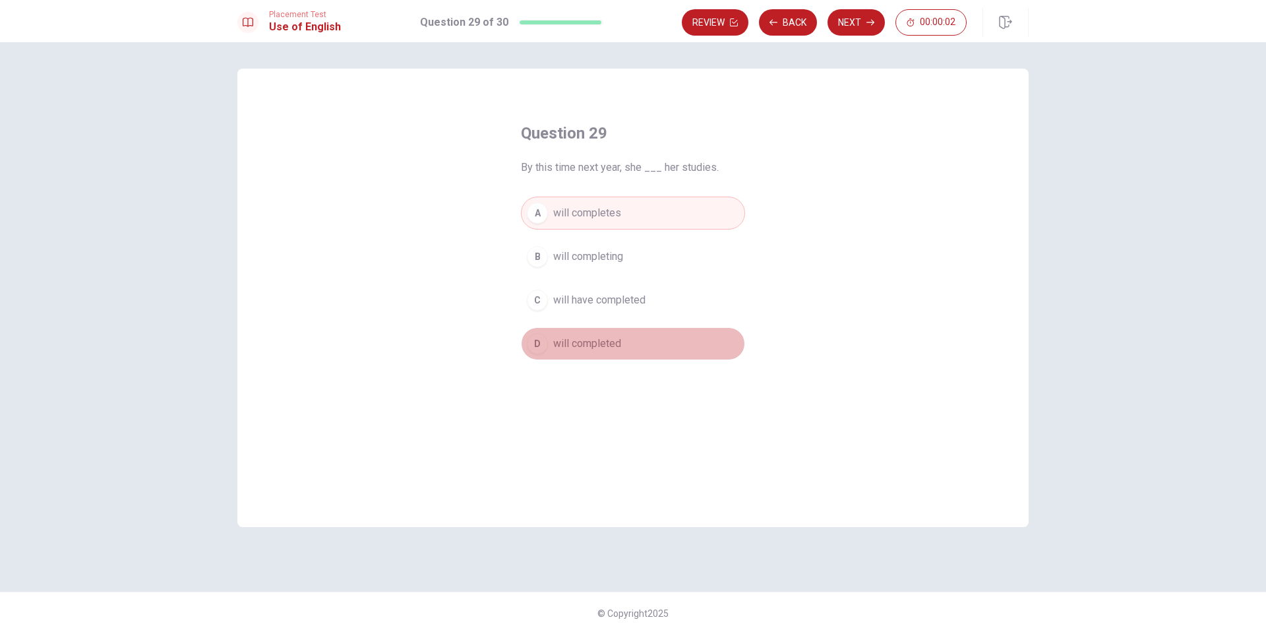
click at [613, 344] on span "will completed" at bounding box center [587, 344] width 68 height 16
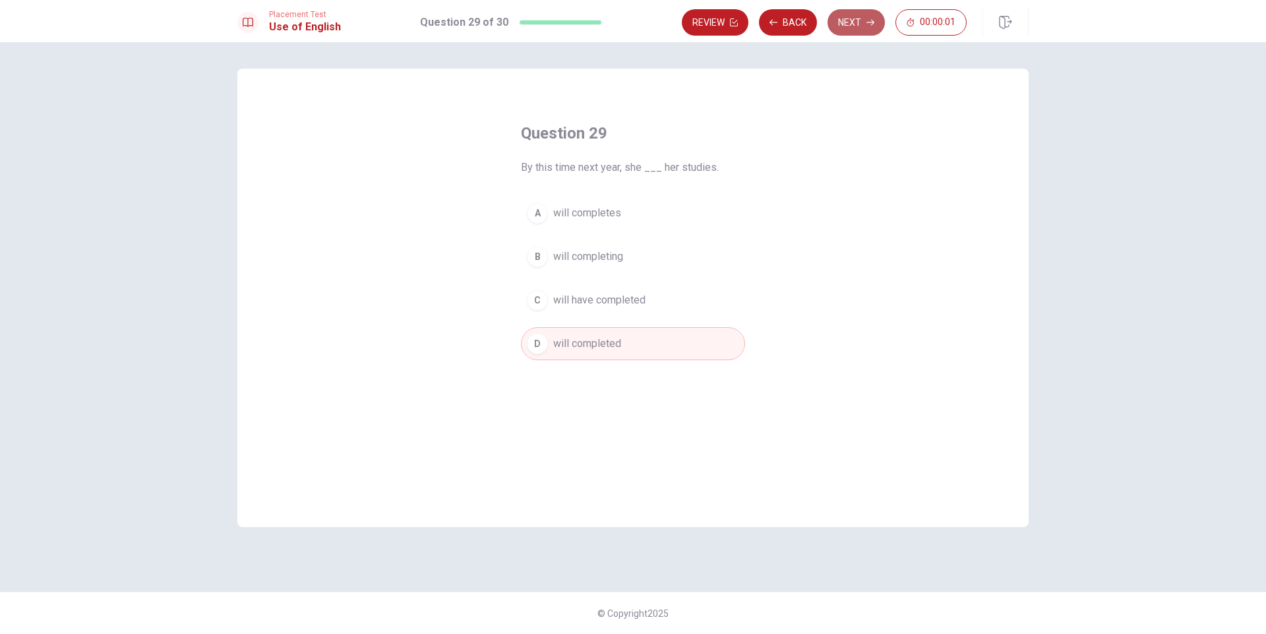
click at [844, 20] on button "Next" at bounding box center [856, 22] width 57 height 26
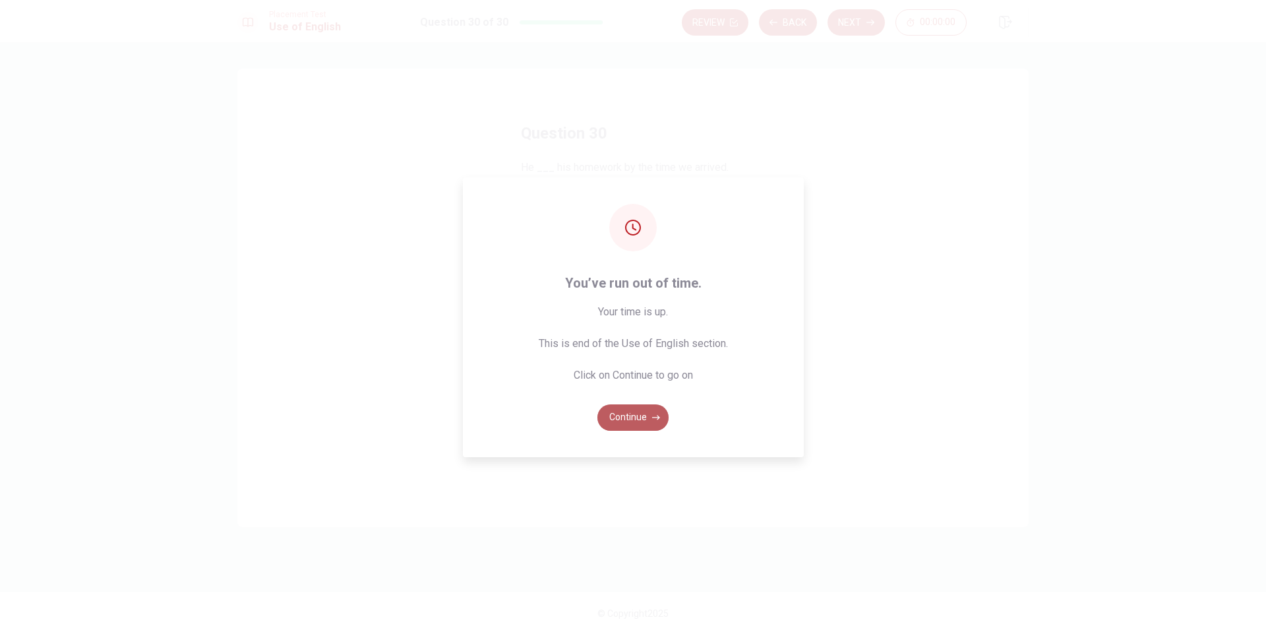
click at [631, 417] on button "Continue" at bounding box center [633, 417] width 71 height 26
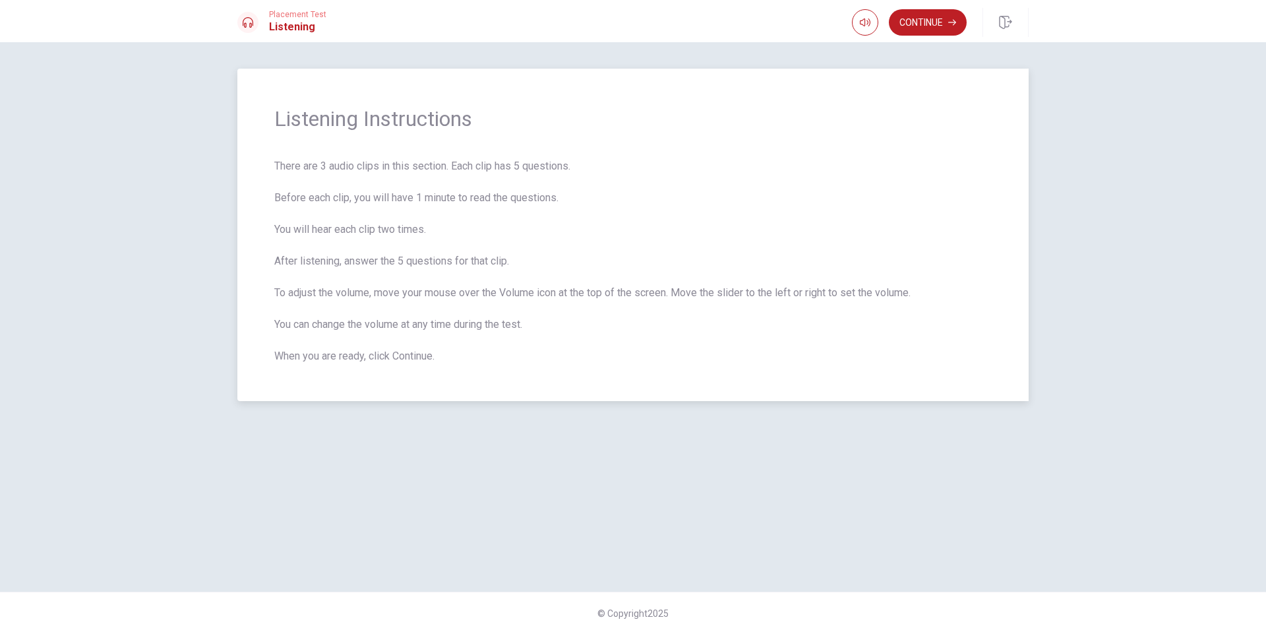
drag, startPoint x: 470, startPoint y: 164, endPoint x: 570, endPoint y: 175, distance: 100.9
click at [575, 172] on span "There are 3 audio clips in this section. Each clip has 5 questions. Before each…" at bounding box center [633, 261] width 718 height 206
click at [938, 28] on button "Continue" at bounding box center [928, 22] width 78 height 26
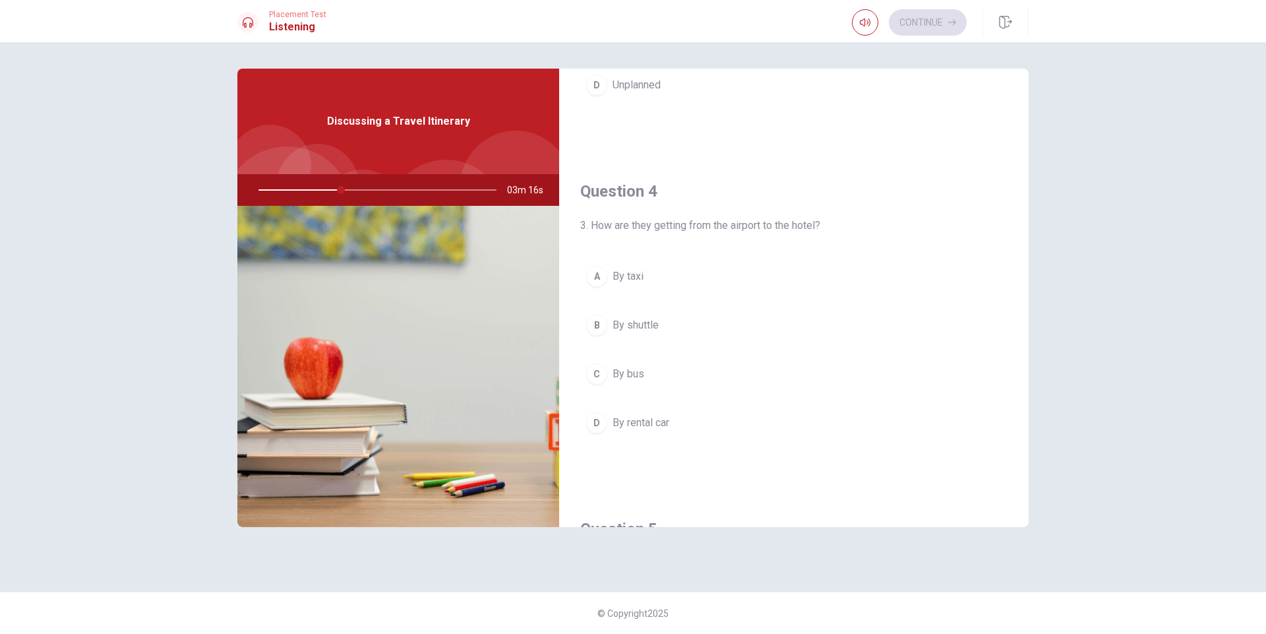
scroll to position [932, 0]
click at [635, 318] on span "By shuttle" at bounding box center [636, 321] width 46 height 16
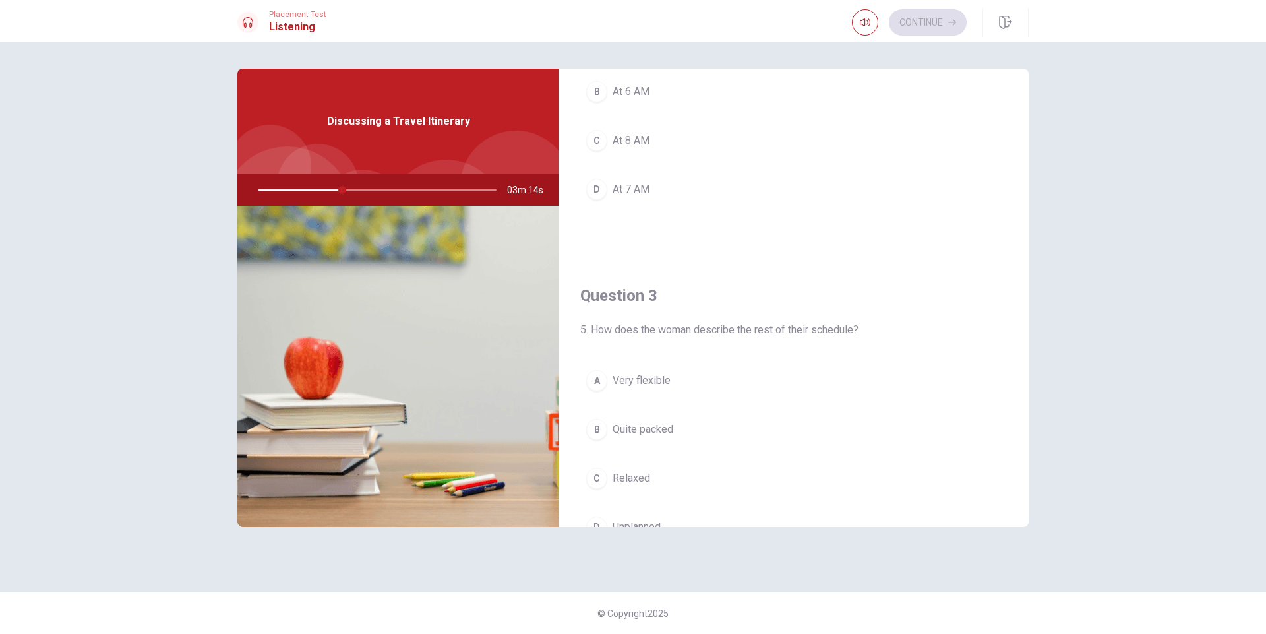
scroll to position [0, 0]
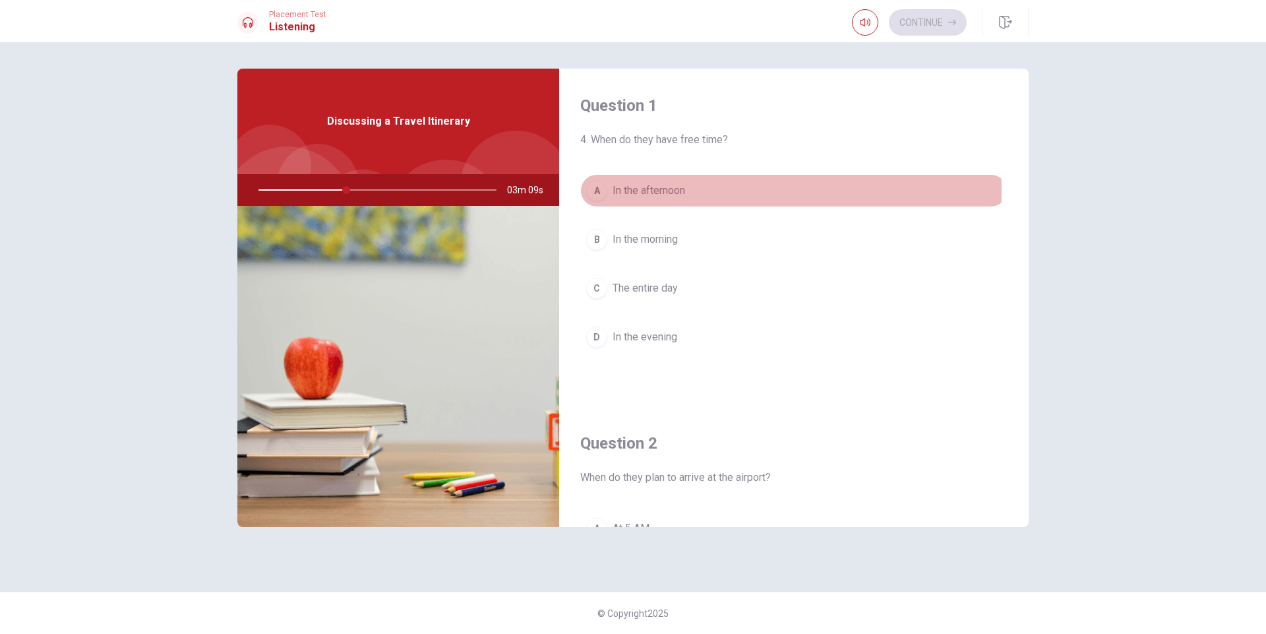
click at [661, 190] on span "In the afternoon" at bounding box center [649, 191] width 73 height 16
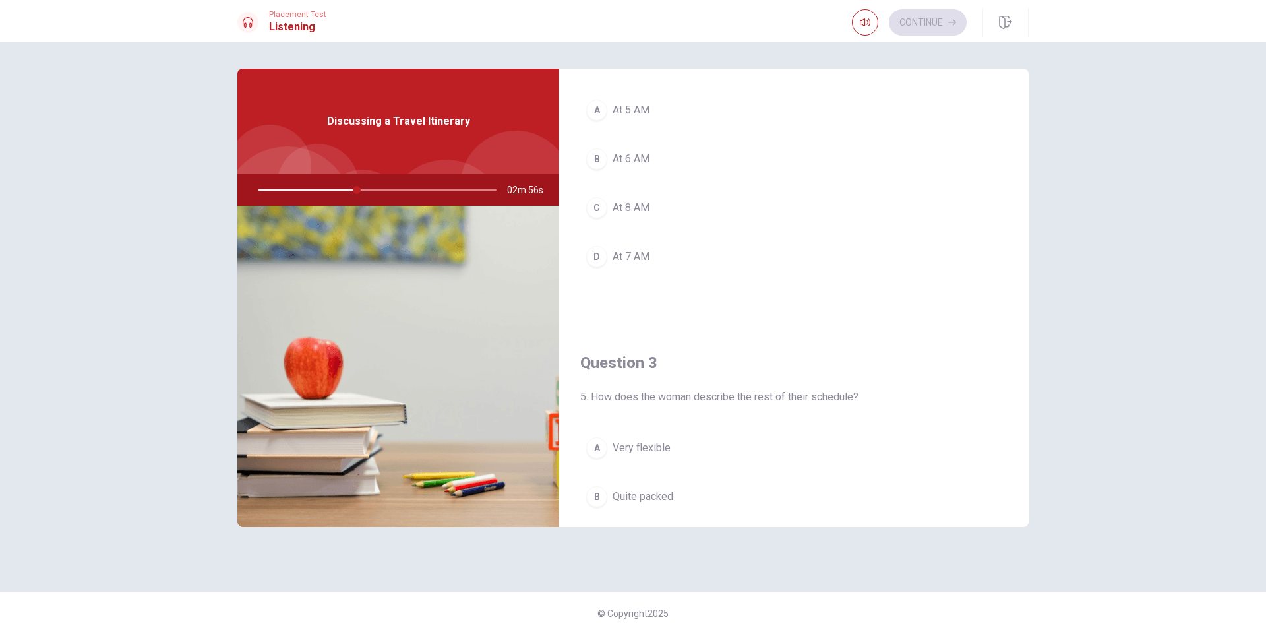
scroll to position [415, 0]
click at [594, 207] on div "C" at bounding box center [596, 210] width 21 height 21
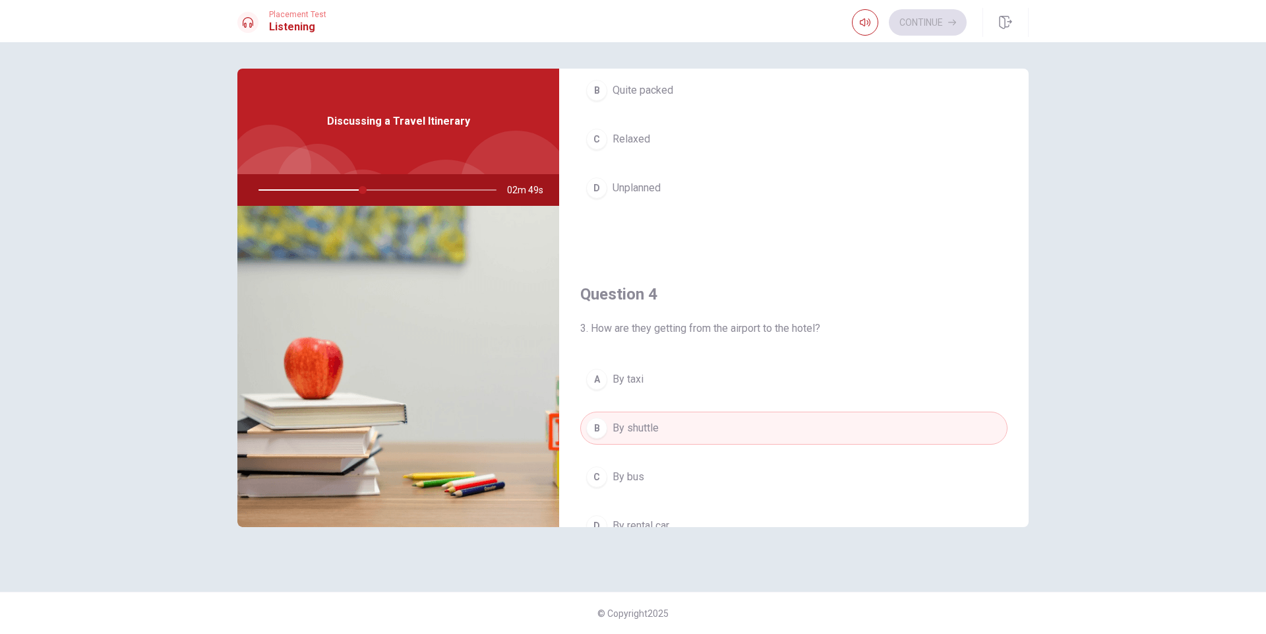
scroll to position [1230, 0]
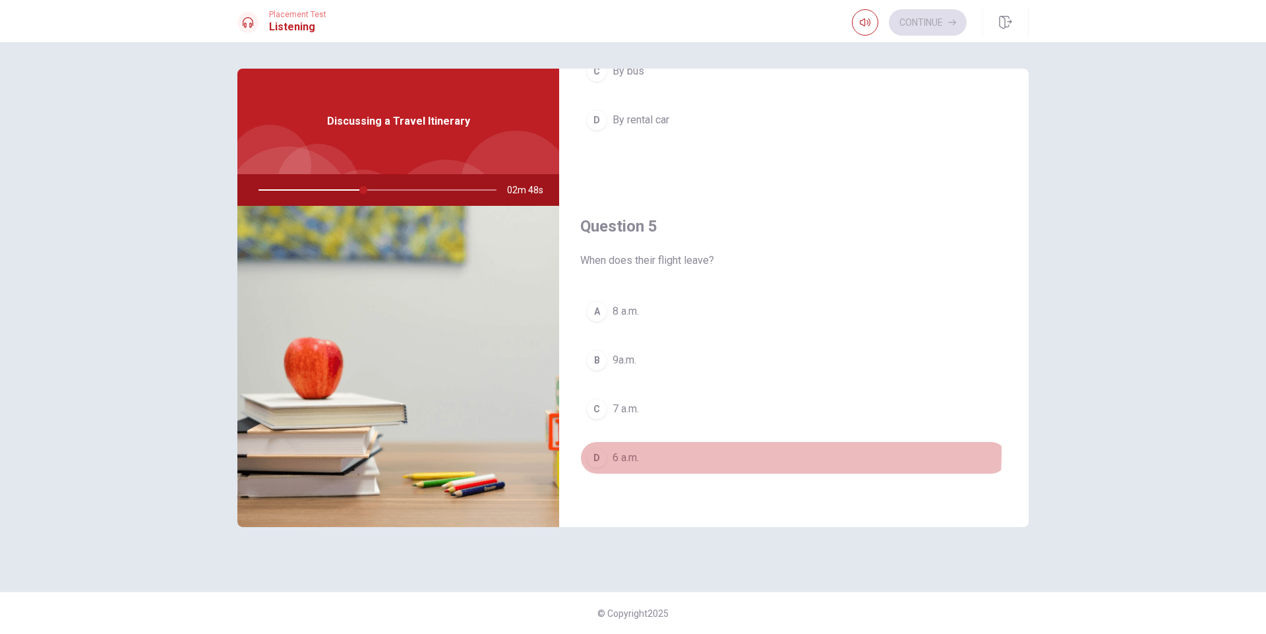
click at [596, 451] on div "D" at bounding box center [596, 457] width 21 height 21
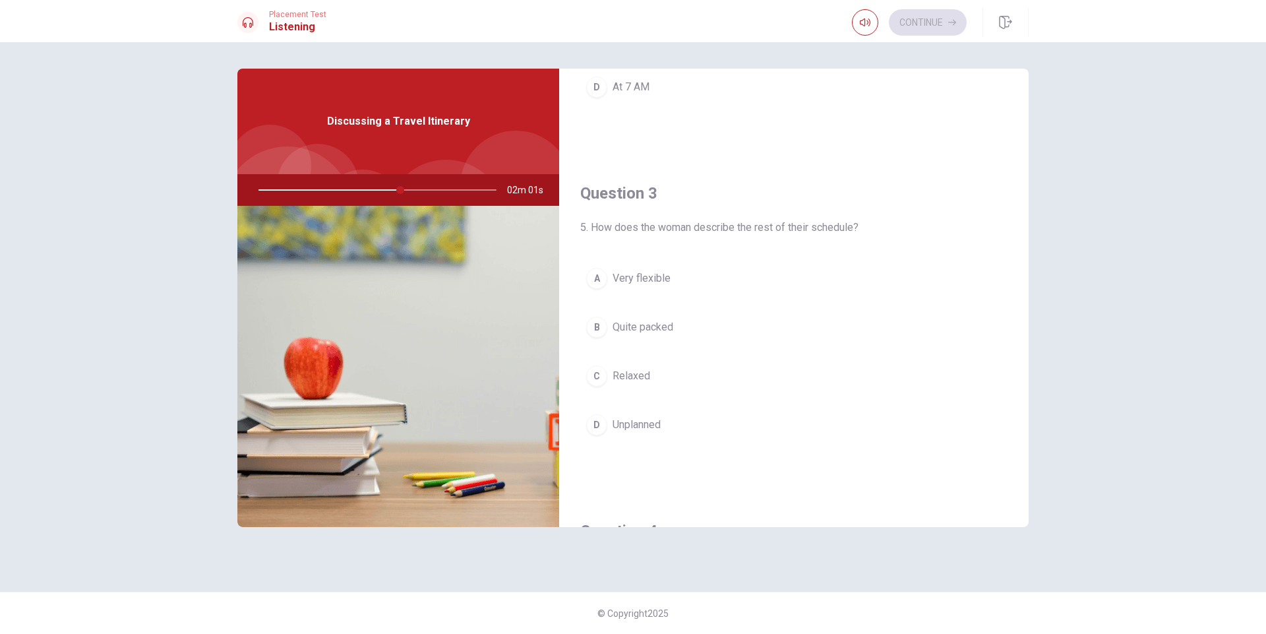
scroll to position [577, 0]
click at [595, 383] on div "C" at bounding box center [596, 386] width 21 height 21
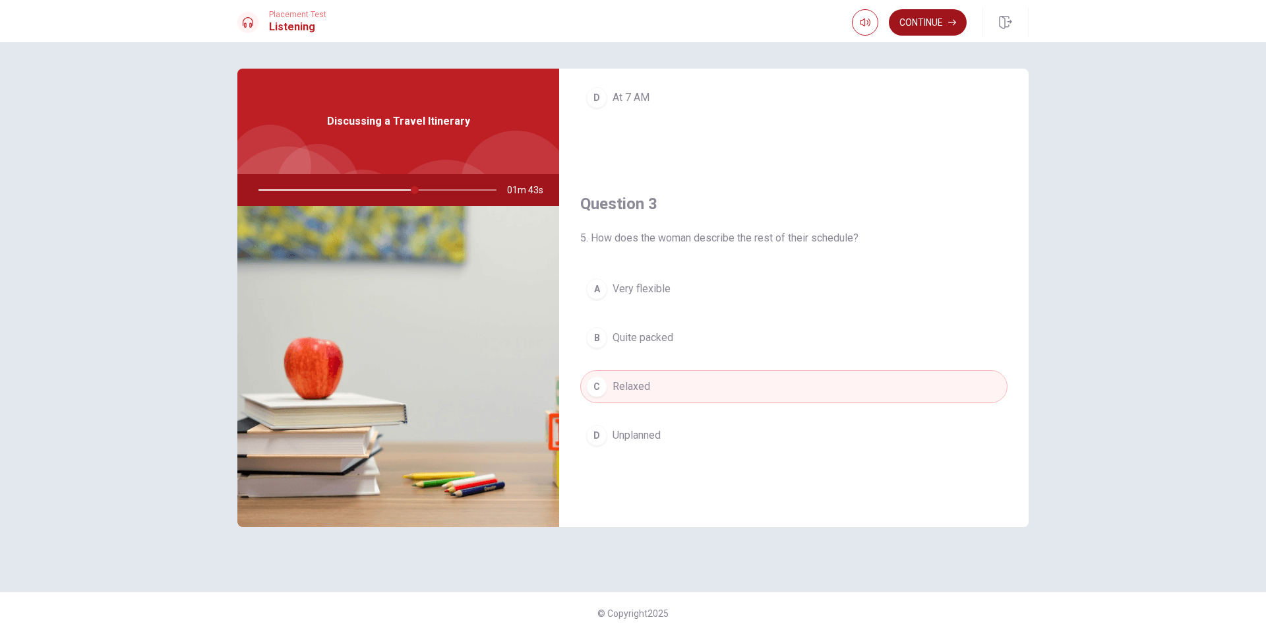
click at [921, 30] on button "Continue" at bounding box center [928, 22] width 78 height 26
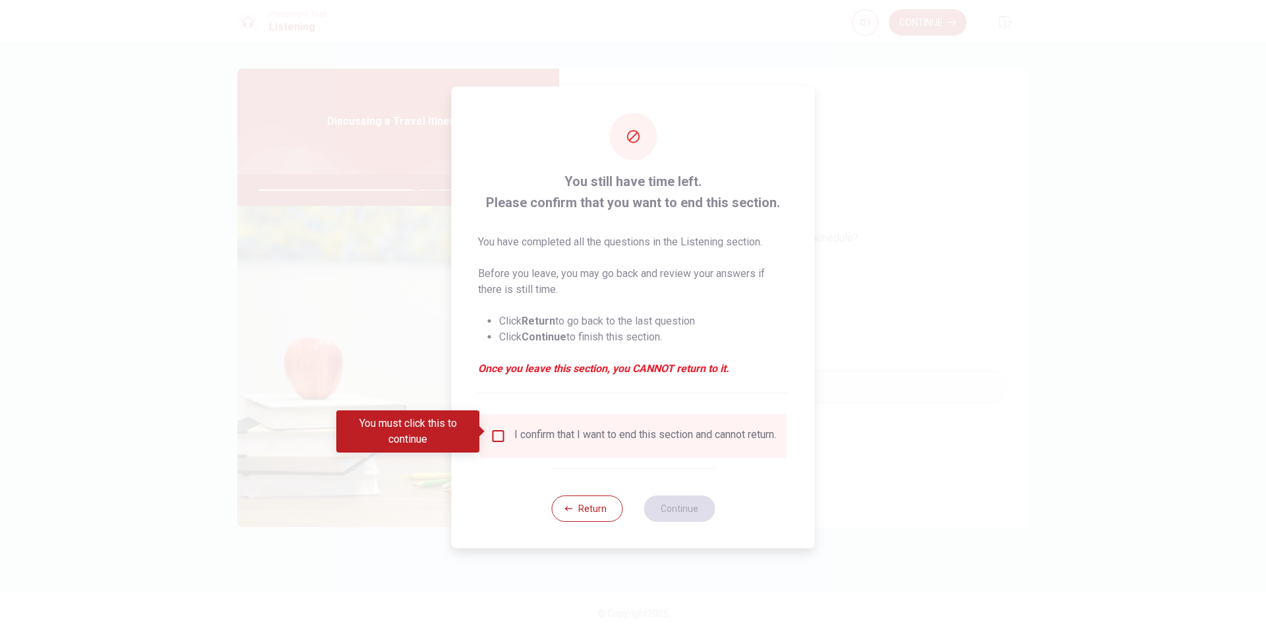
click at [511, 419] on div "I confirm that I want to end this section and cannot return." at bounding box center [633, 436] width 307 height 44
click at [493, 435] on input "You must click this to continue" at bounding box center [499, 436] width 16 height 16
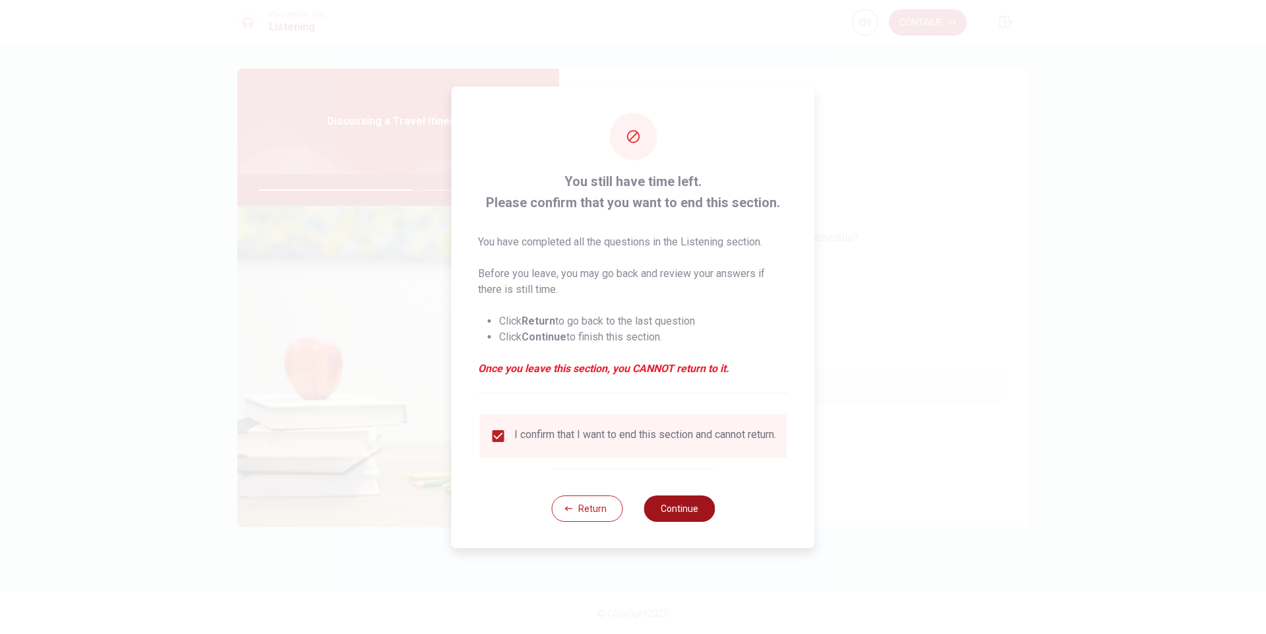
click at [671, 510] on button "Continue" at bounding box center [679, 508] width 71 height 26
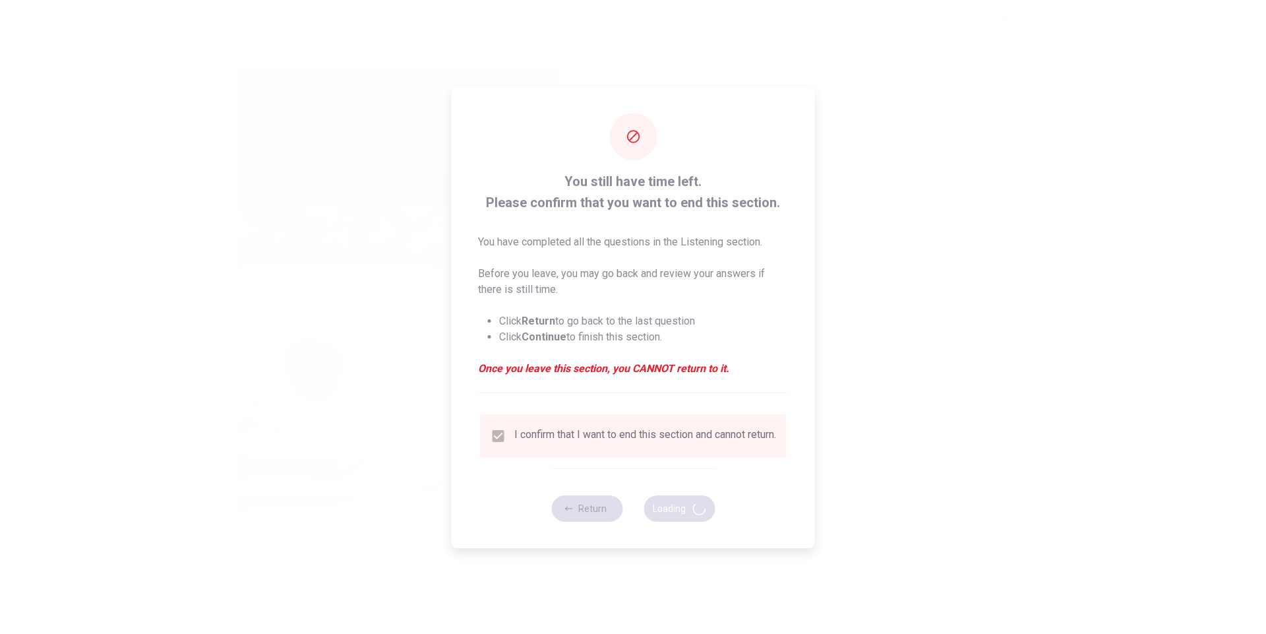
type input "67"
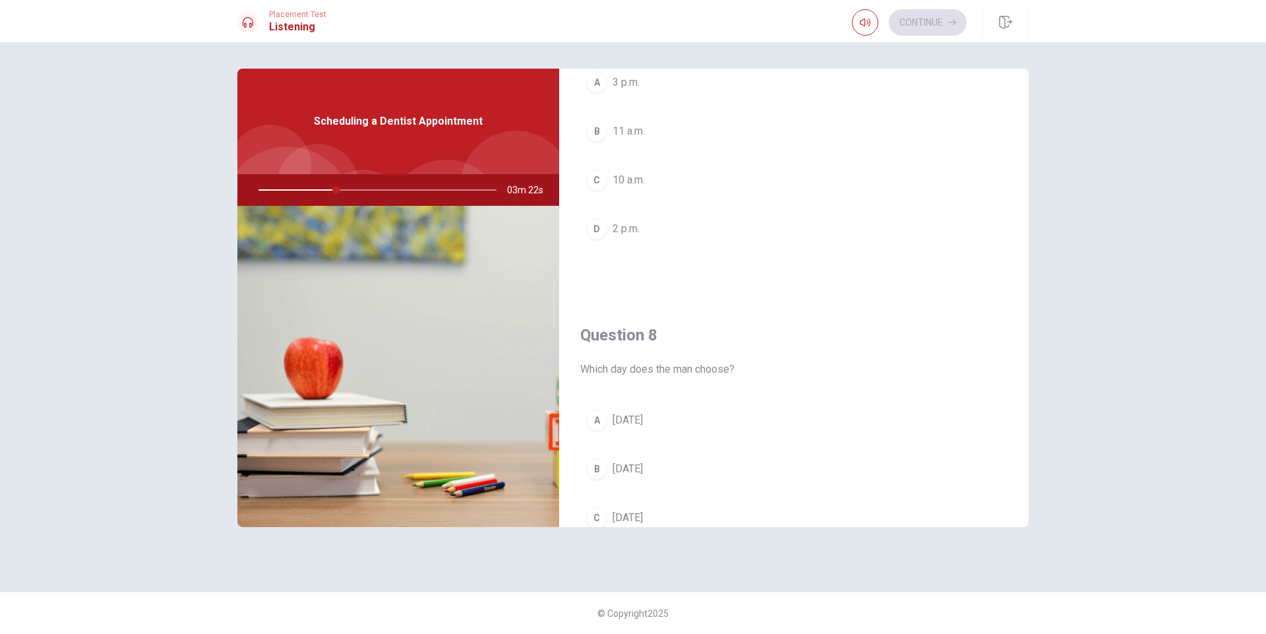
scroll to position [462, 0]
click at [625, 400] on span "[DATE]" at bounding box center [628, 404] width 30 height 16
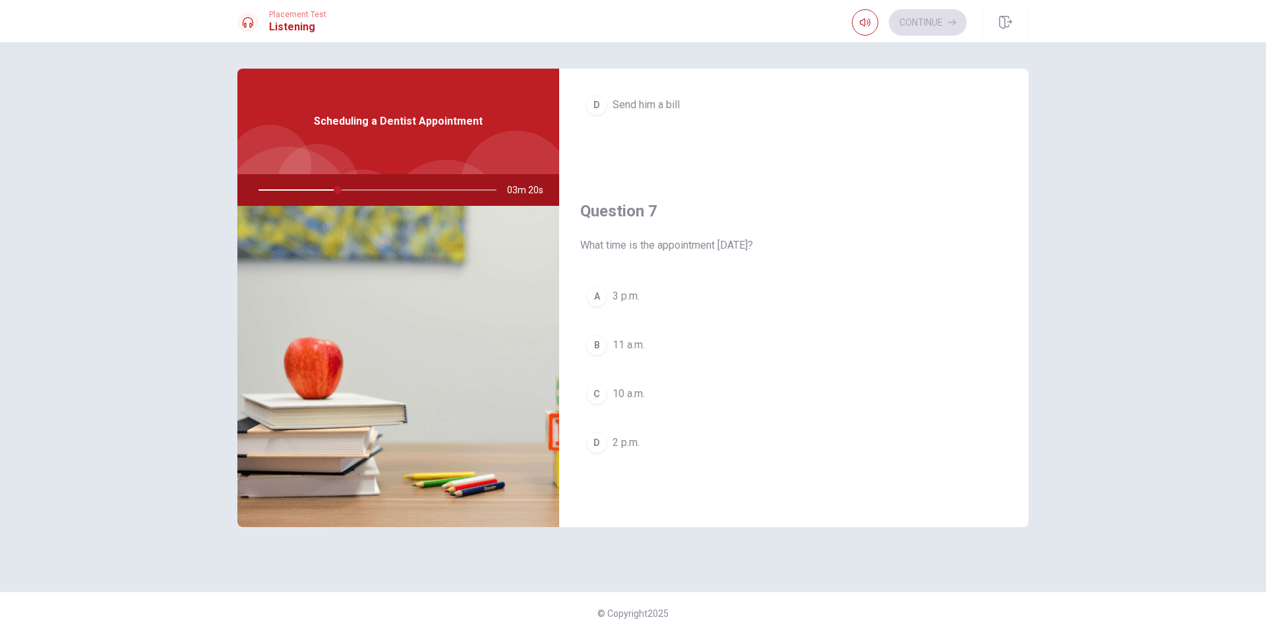
scroll to position [224, 0]
click at [599, 301] on div "A" at bounding box center [596, 304] width 21 height 21
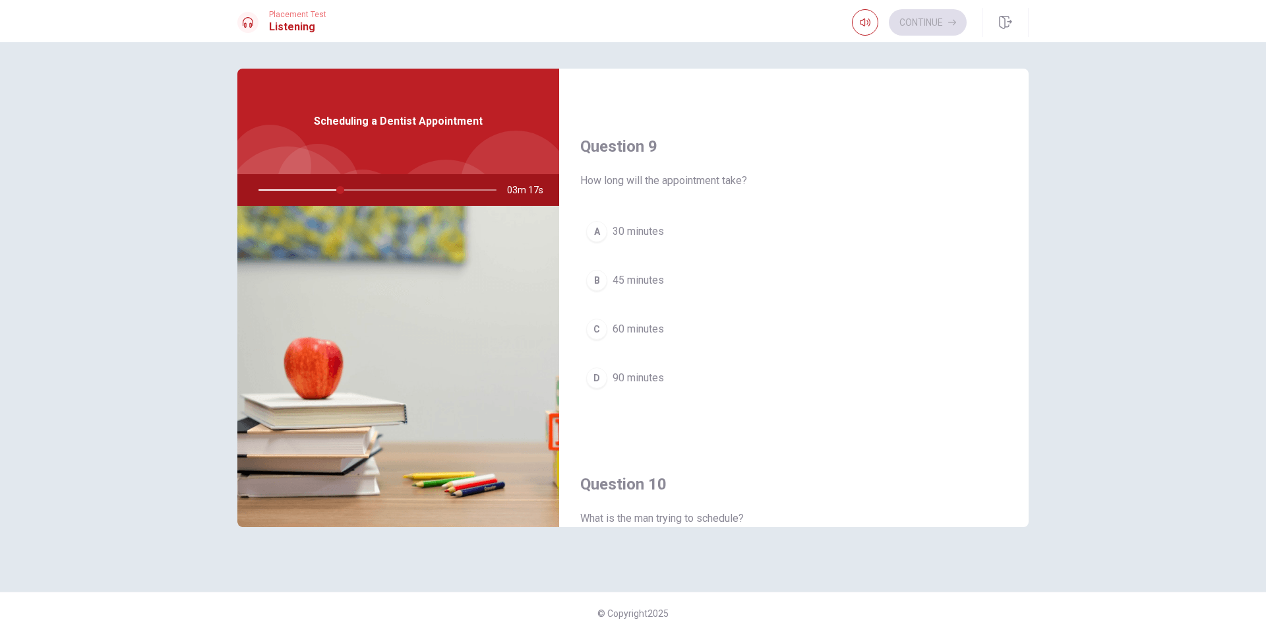
scroll to position [977, 0]
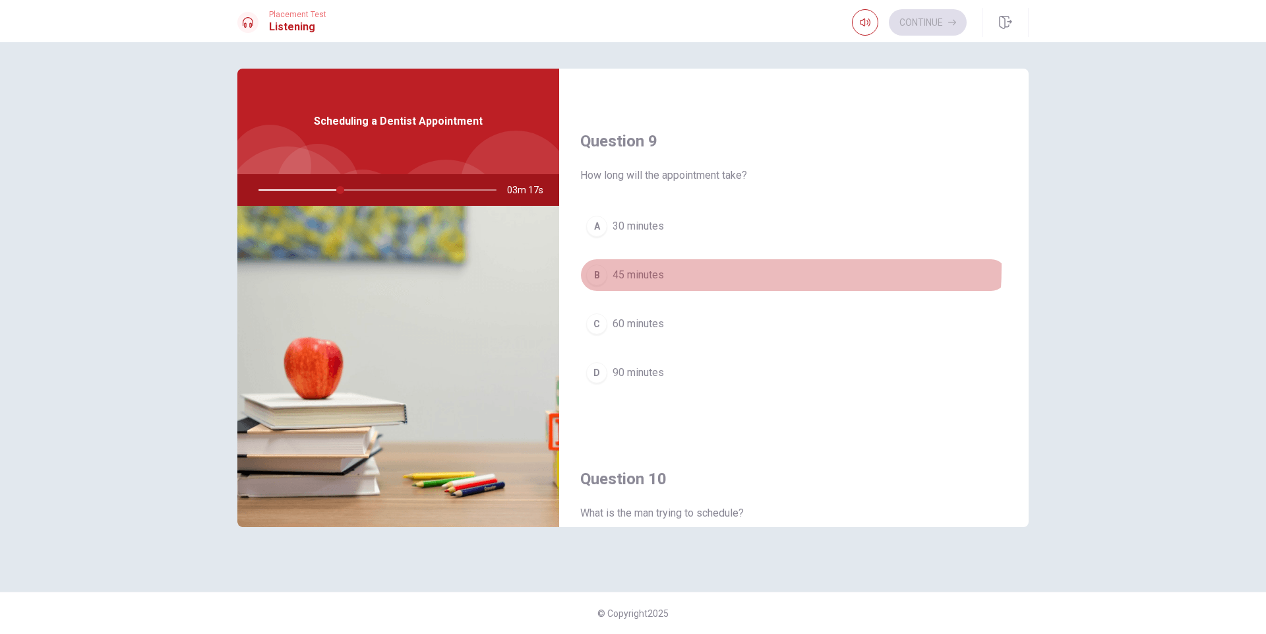
click at [651, 267] on span "45 minutes" at bounding box center [638, 275] width 51 height 16
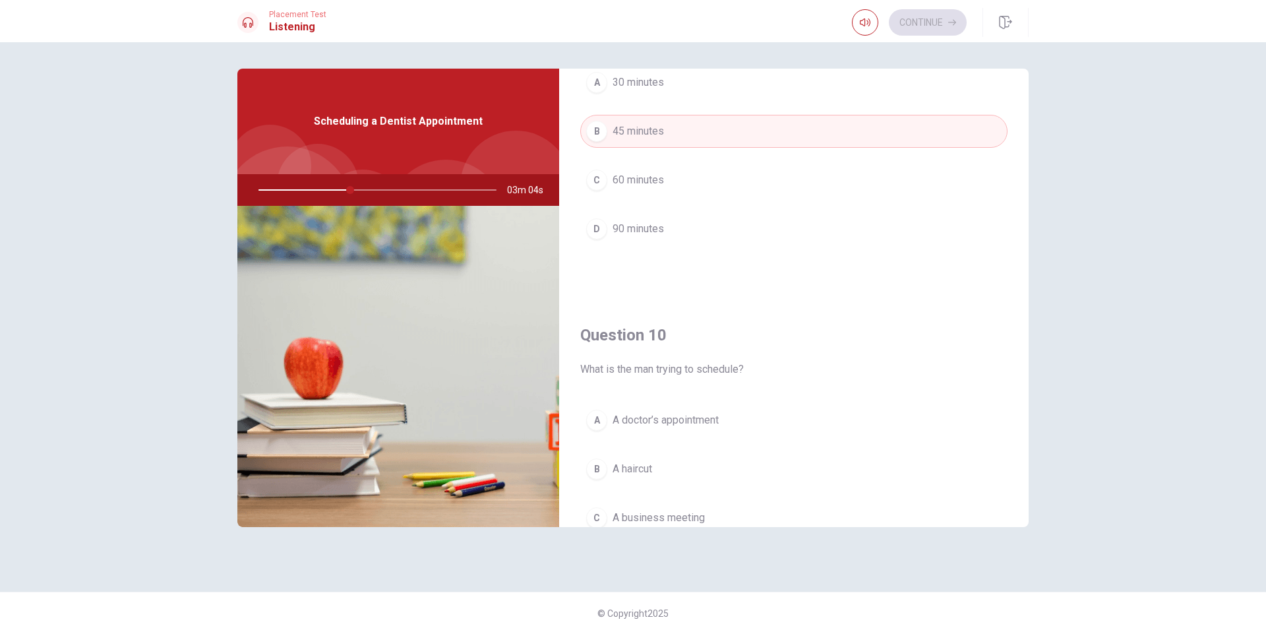
scroll to position [1230, 0]
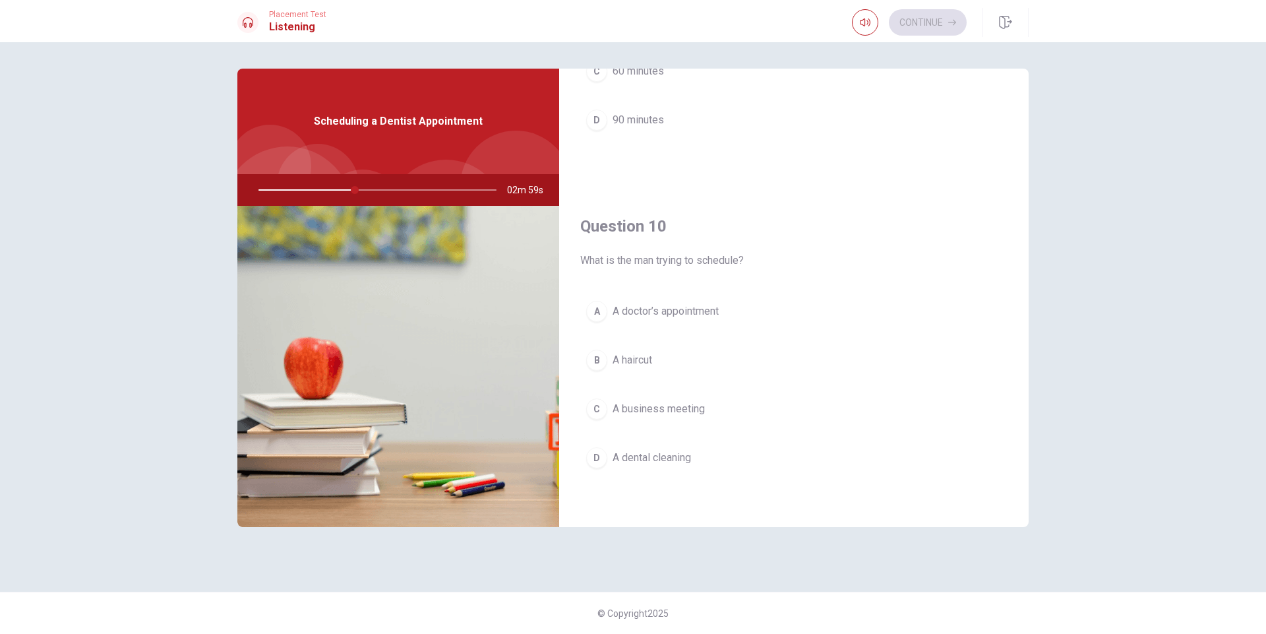
click at [695, 463] on button "D A dental cleaning" at bounding box center [793, 457] width 427 height 33
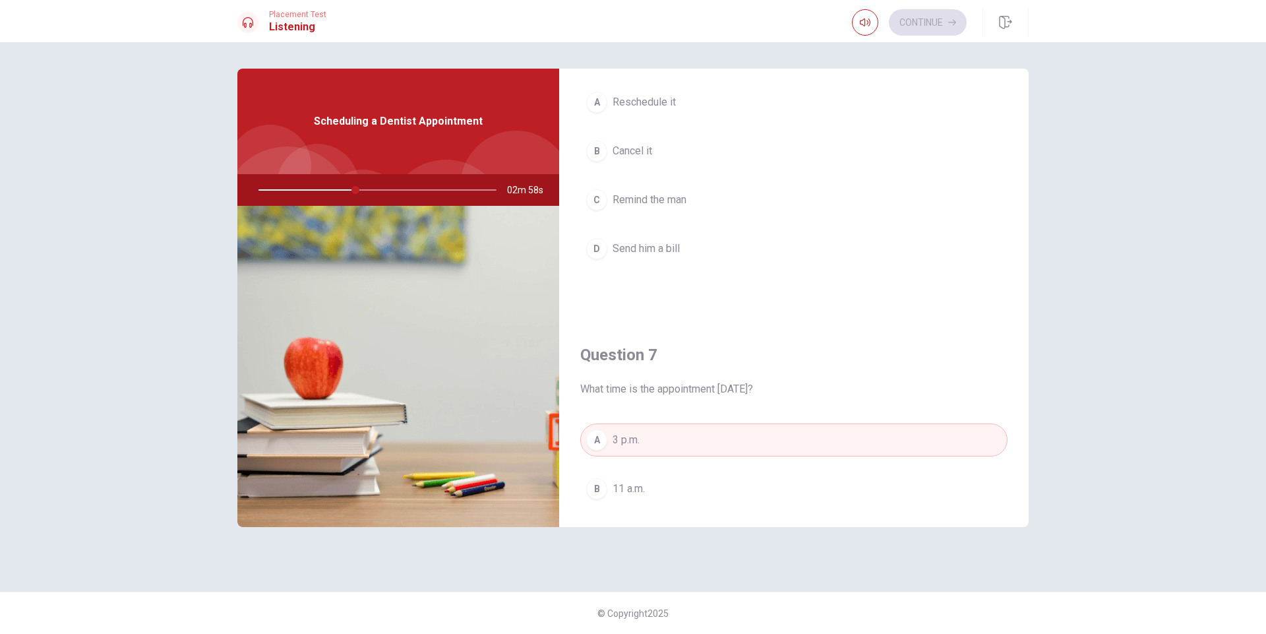
scroll to position [0, 0]
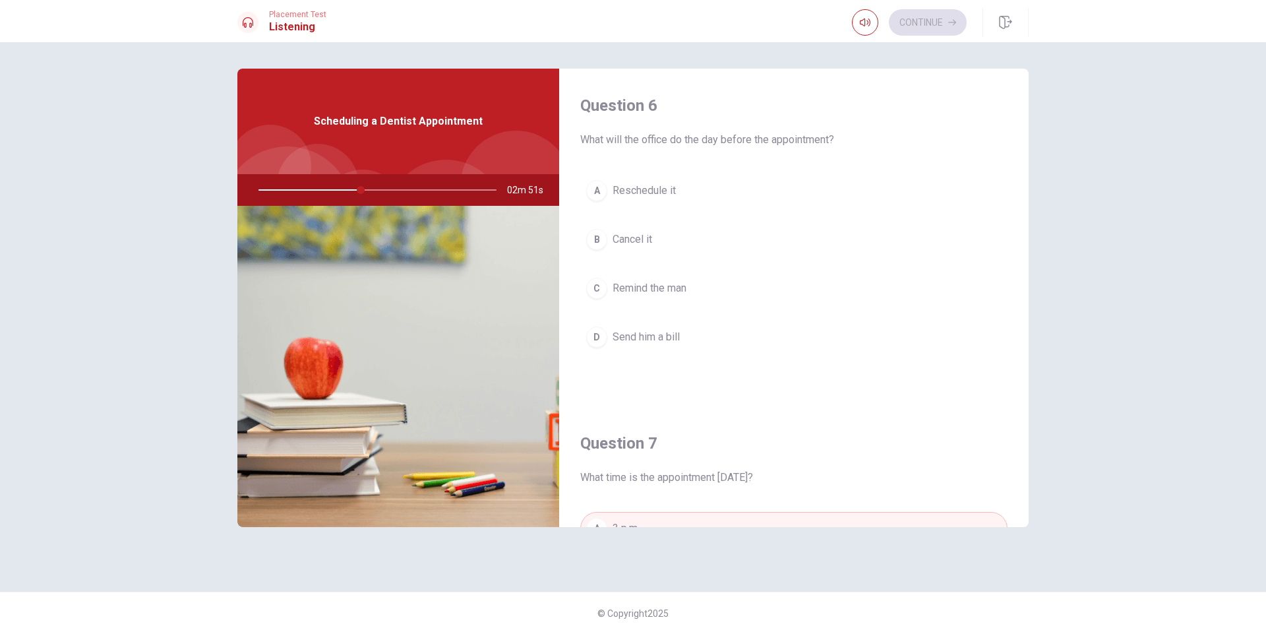
click at [690, 290] on button "C Remind the man" at bounding box center [793, 288] width 427 height 33
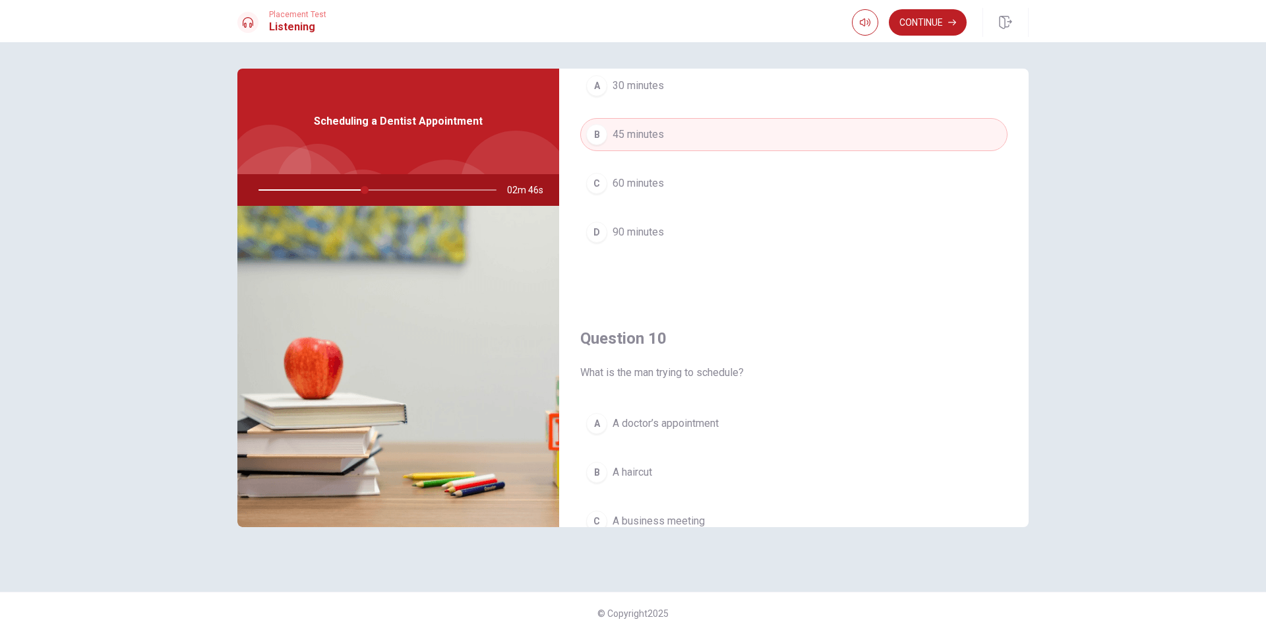
scroll to position [1121, 0]
click at [935, 15] on button "Continue" at bounding box center [928, 22] width 78 height 26
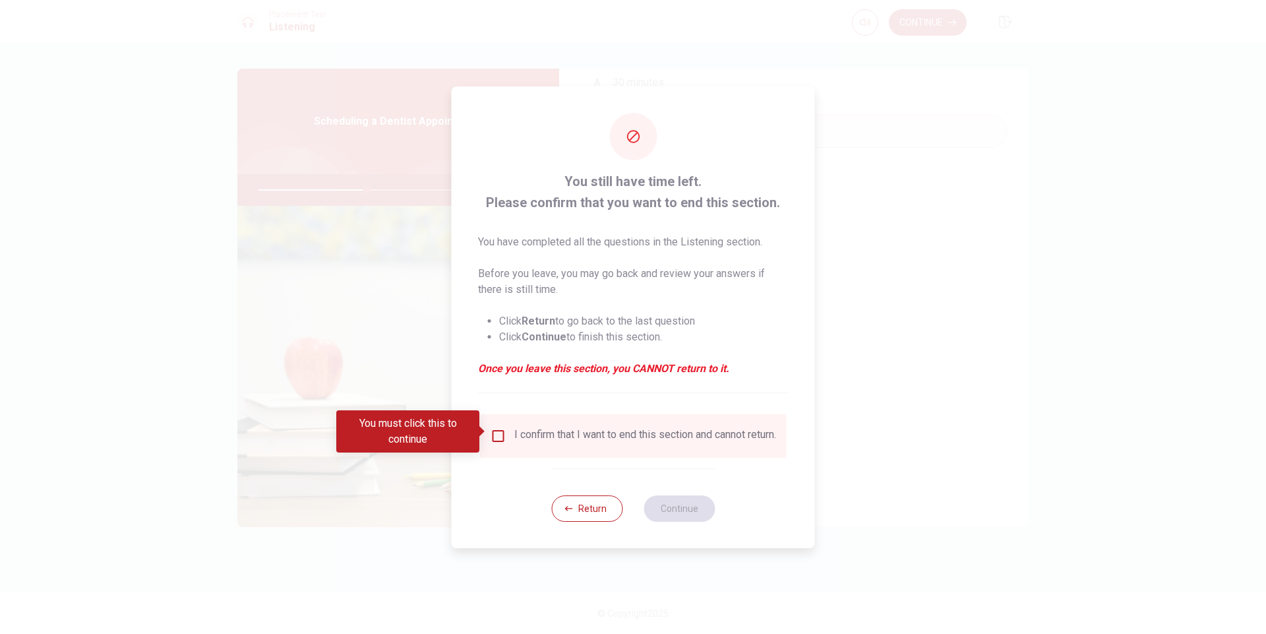
click at [484, 435] on span at bounding box center [482, 431] width 7 height 11
click at [498, 432] on input "You must click this to continue" at bounding box center [499, 436] width 16 height 16
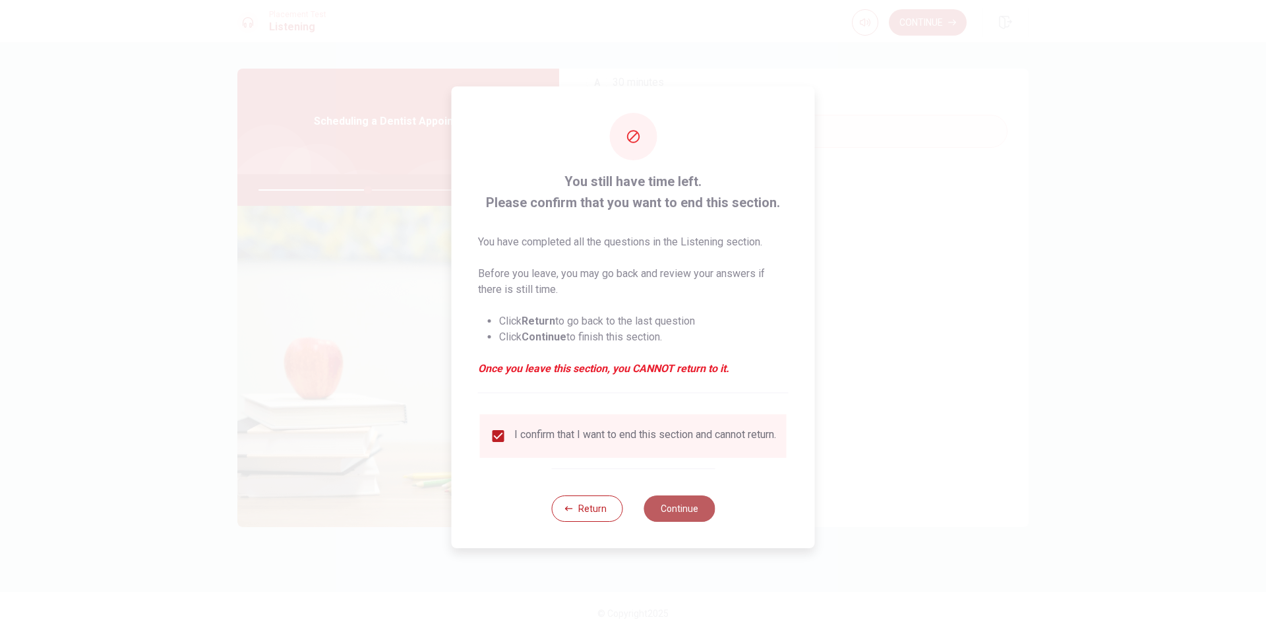
click at [675, 508] on button "Continue" at bounding box center [679, 508] width 71 height 26
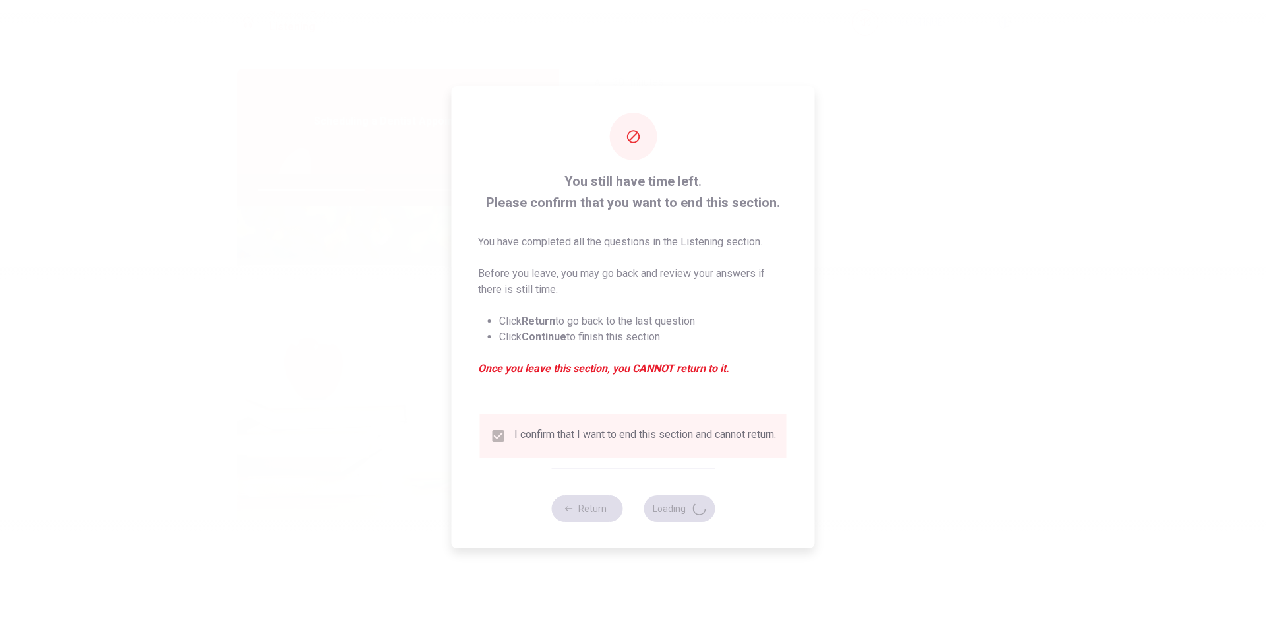
type input "47"
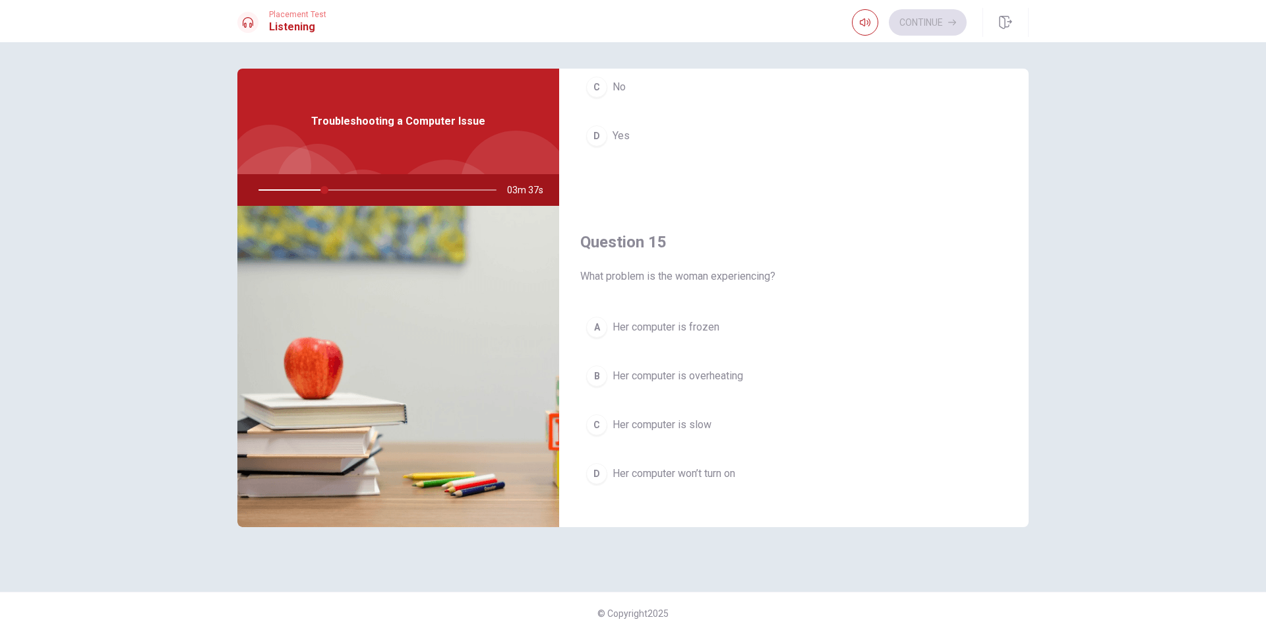
scroll to position [1230, 0]
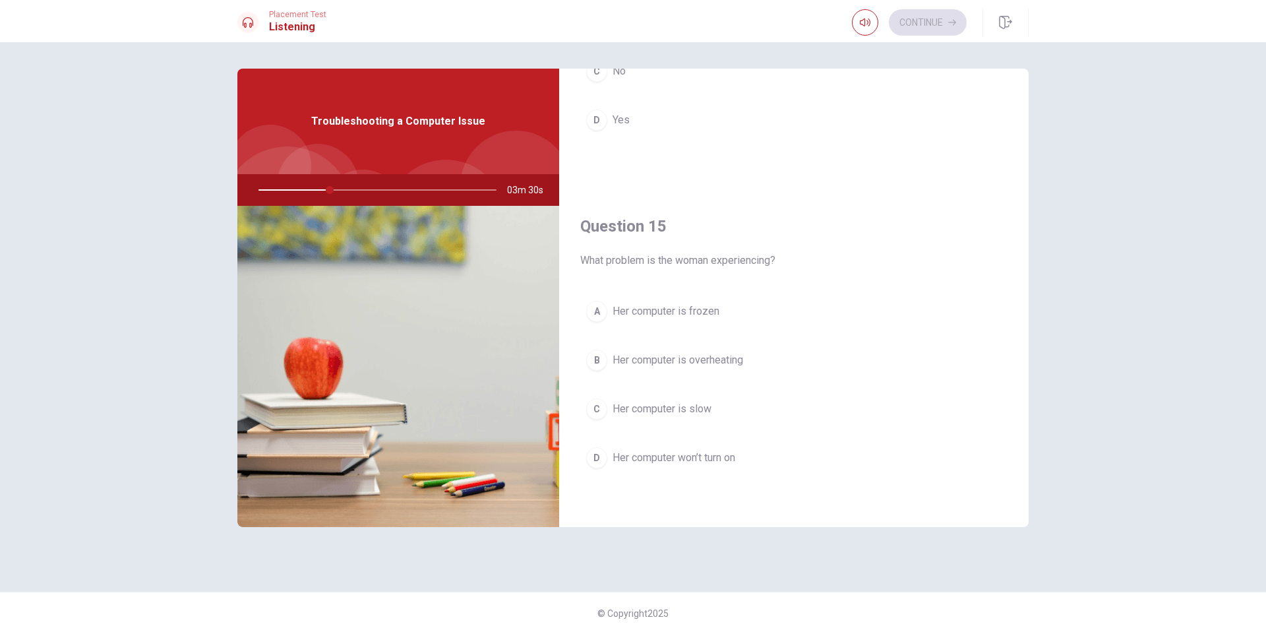
click at [672, 400] on button "C Her computer is slow" at bounding box center [793, 408] width 427 height 33
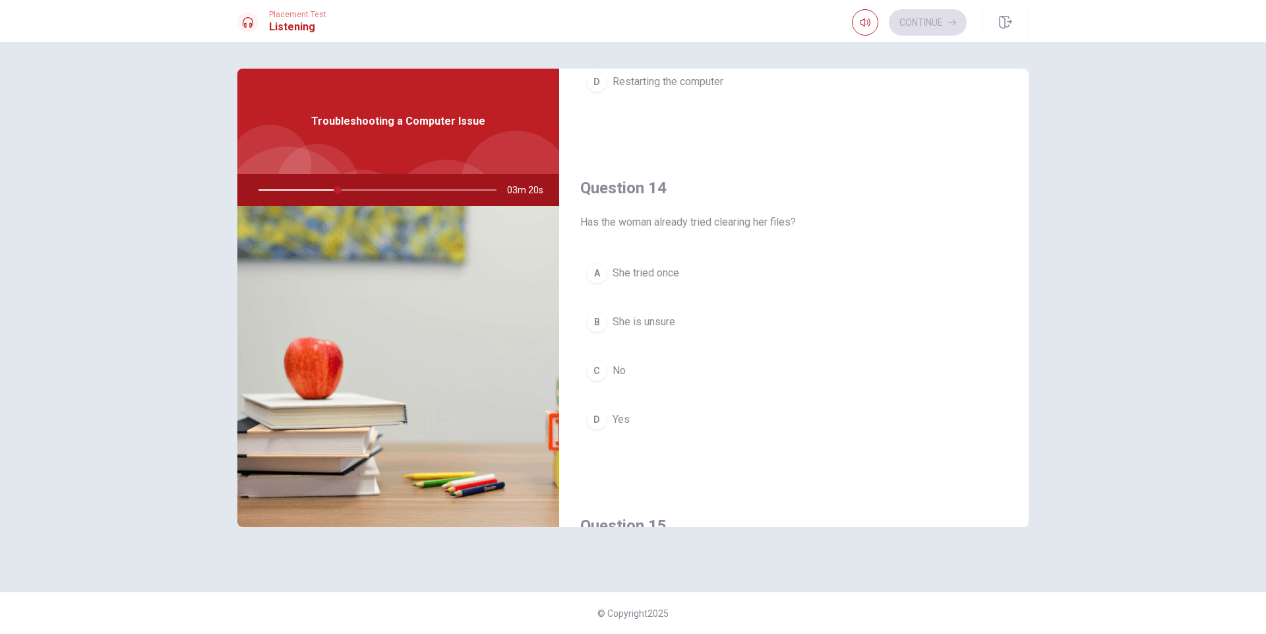
scroll to position [933, 0]
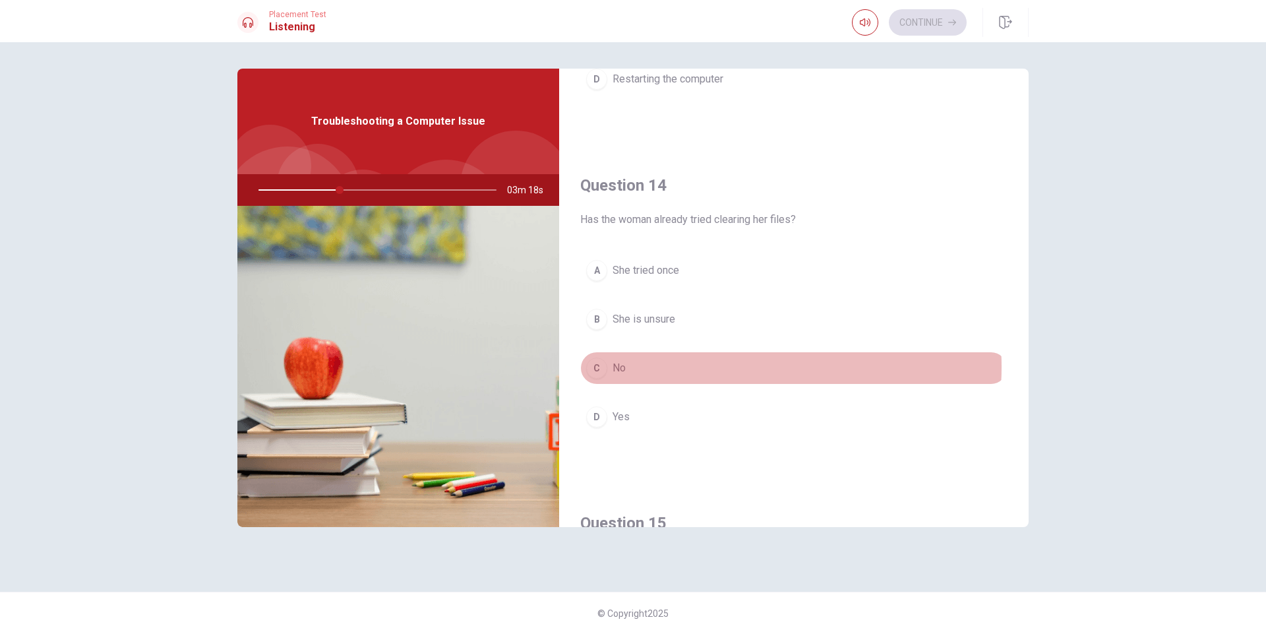
click at [708, 367] on button "C No" at bounding box center [793, 368] width 427 height 33
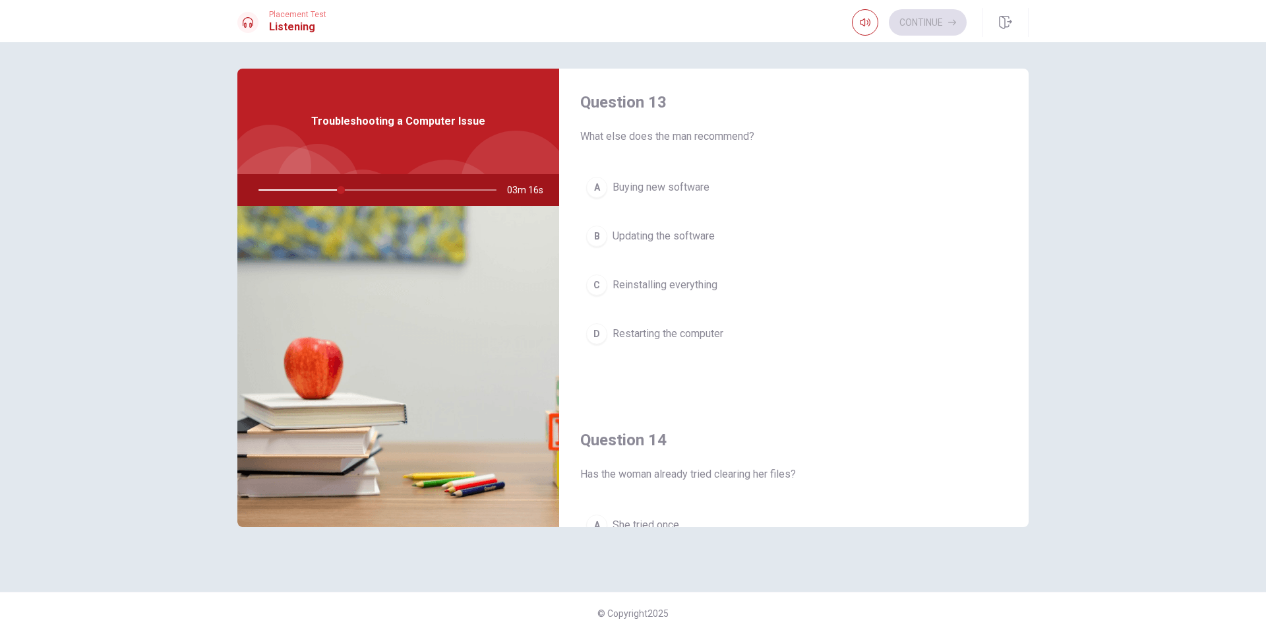
scroll to position [676, 0]
click at [712, 335] on span "Restarting the computer" at bounding box center [668, 336] width 111 height 16
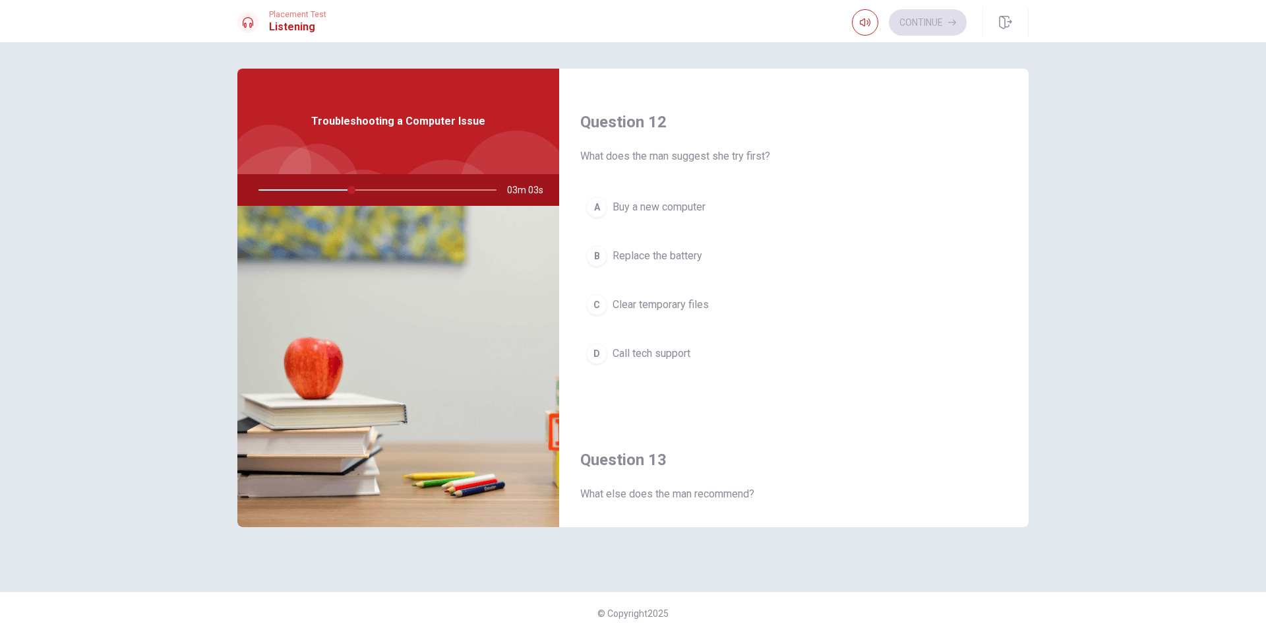
scroll to position [317, 0]
click at [753, 303] on button "C Clear temporary files" at bounding box center [793, 308] width 427 height 33
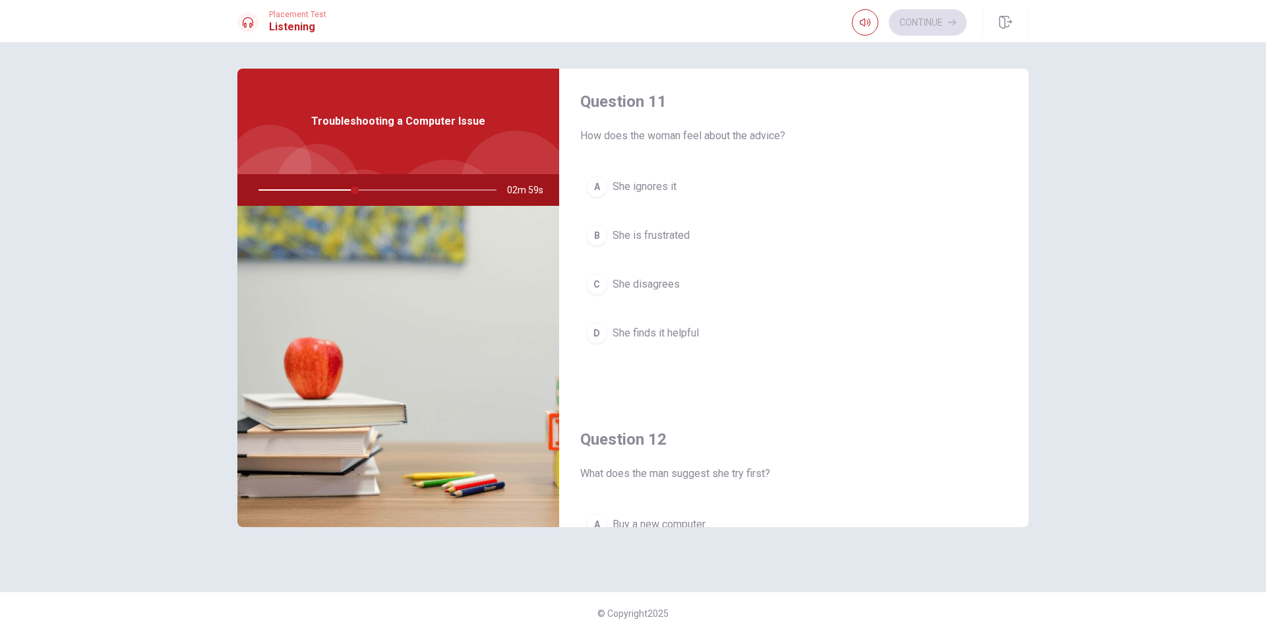
scroll to position [1, 0]
click at [712, 245] on button "B She is frustrated" at bounding box center [793, 238] width 427 height 33
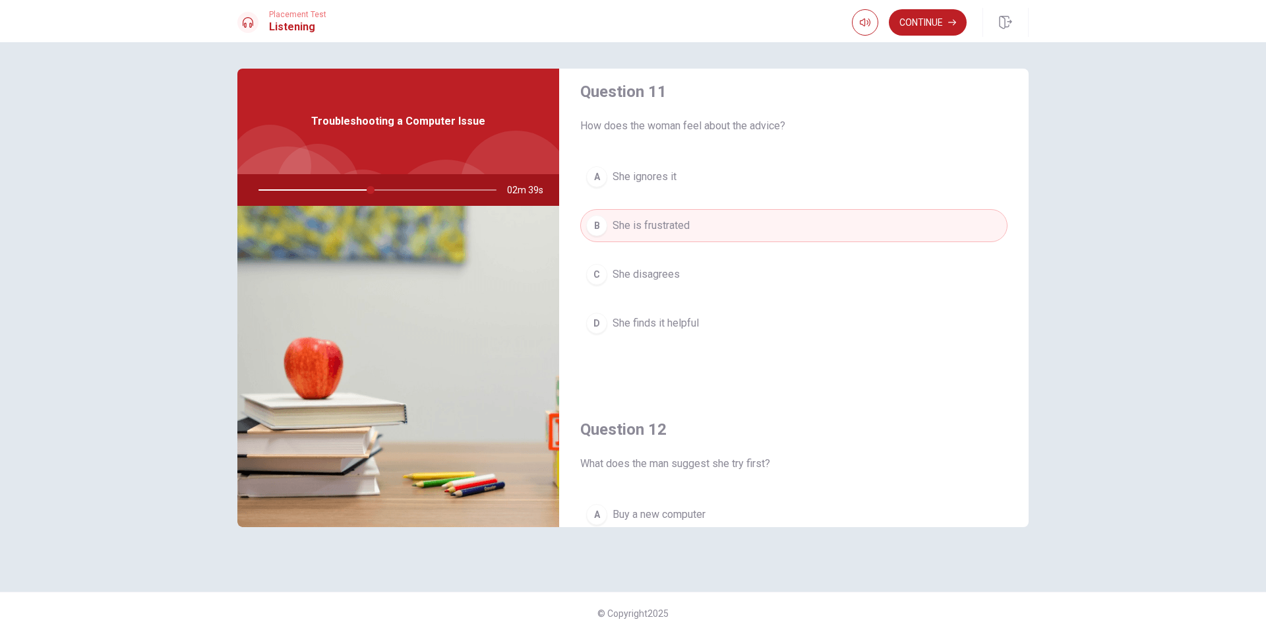
scroll to position [9, 0]
click at [934, 14] on button "Continue" at bounding box center [928, 22] width 78 height 26
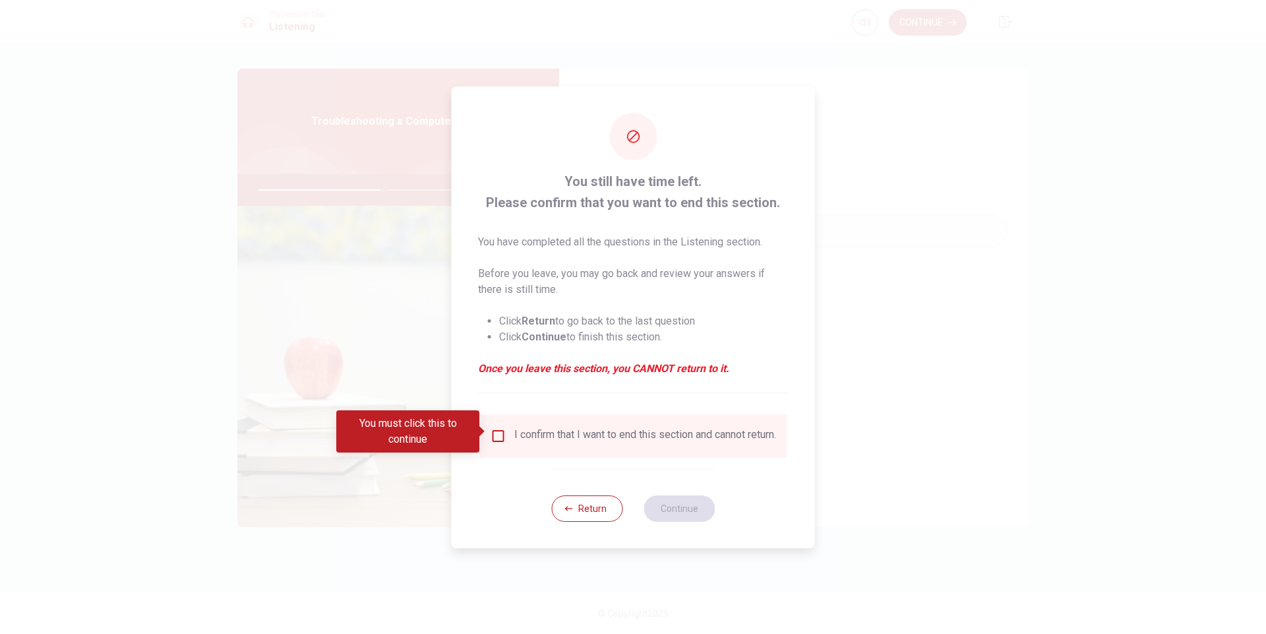
click at [521, 436] on div "I confirm that I want to end this section and cannot return." at bounding box center [645, 436] width 262 height 16
click at [499, 432] on input "You must click this to continue" at bounding box center [499, 436] width 16 height 16
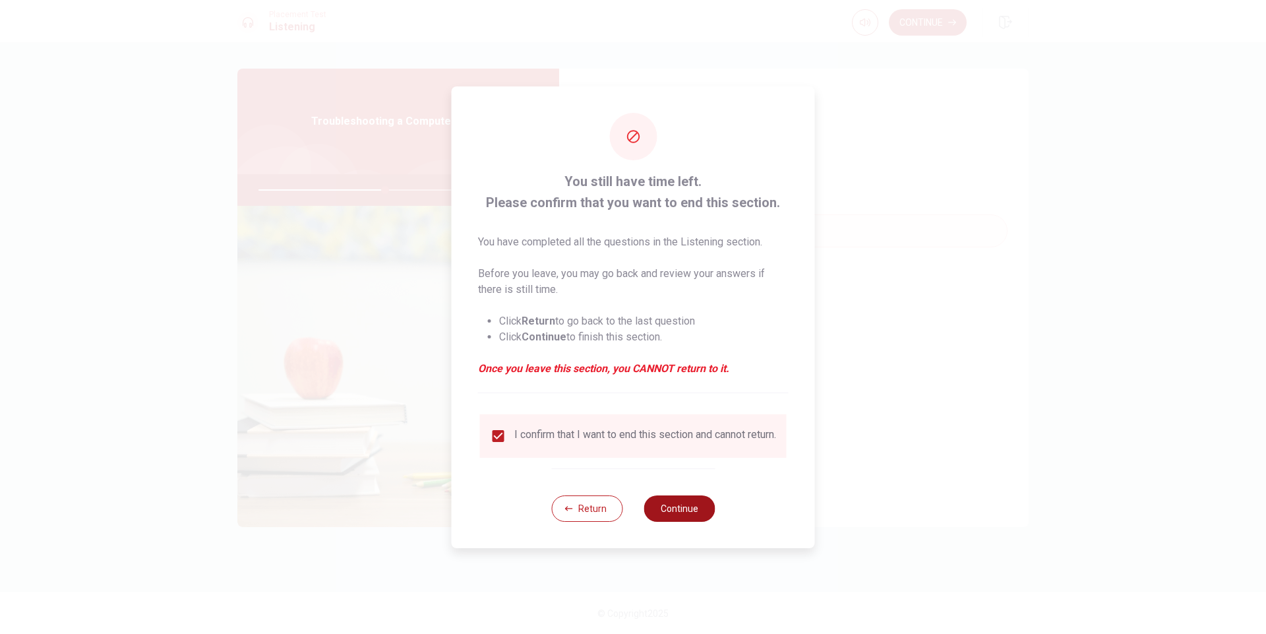
click at [683, 509] on button "Continue" at bounding box center [679, 508] width 71 height 26
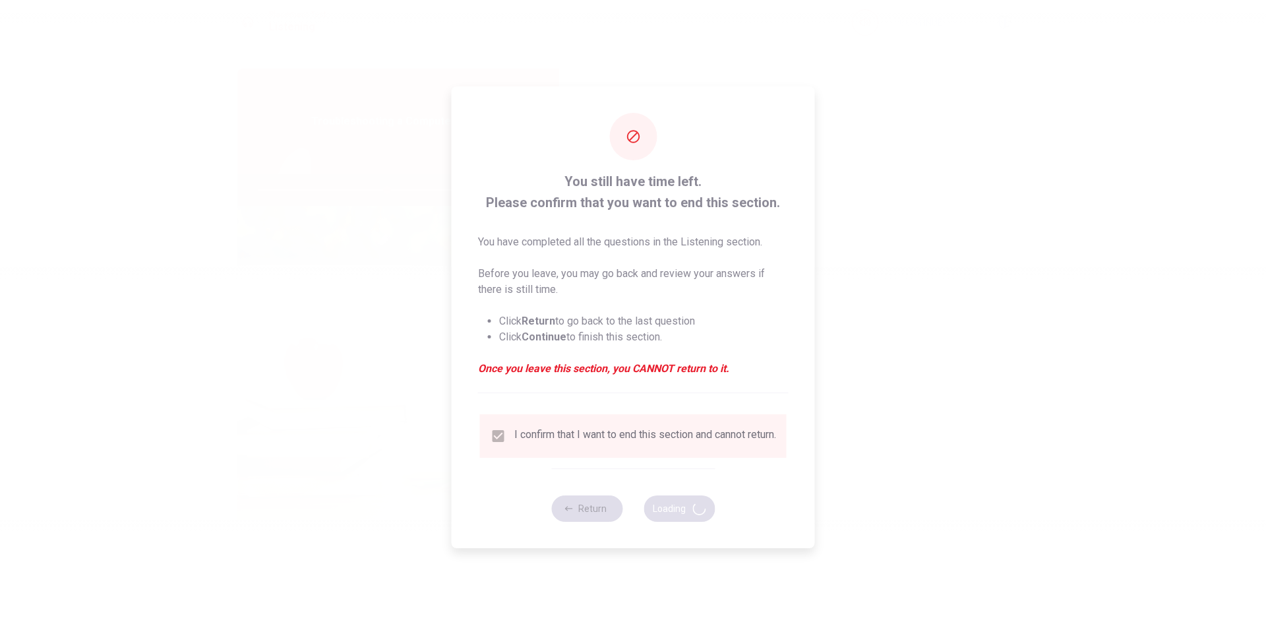
type input "54"
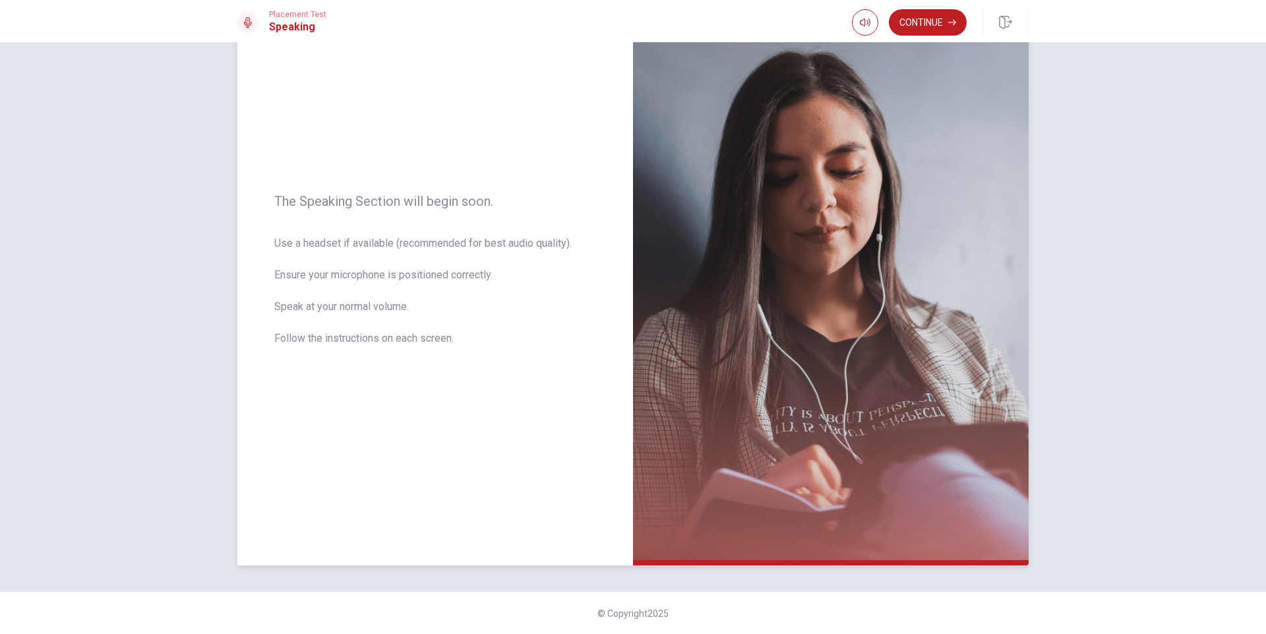
scroll to position [0, 0]
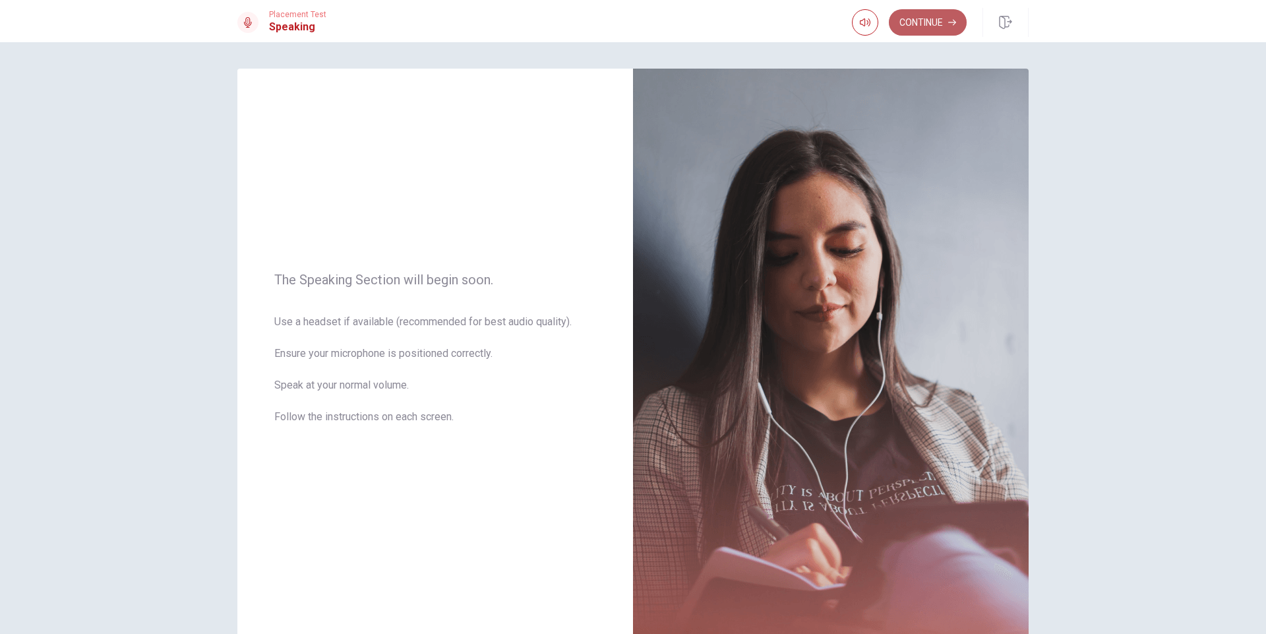
click at [931, 17] on button "Continue" at bounding box center [928, 22] width 78 height 26
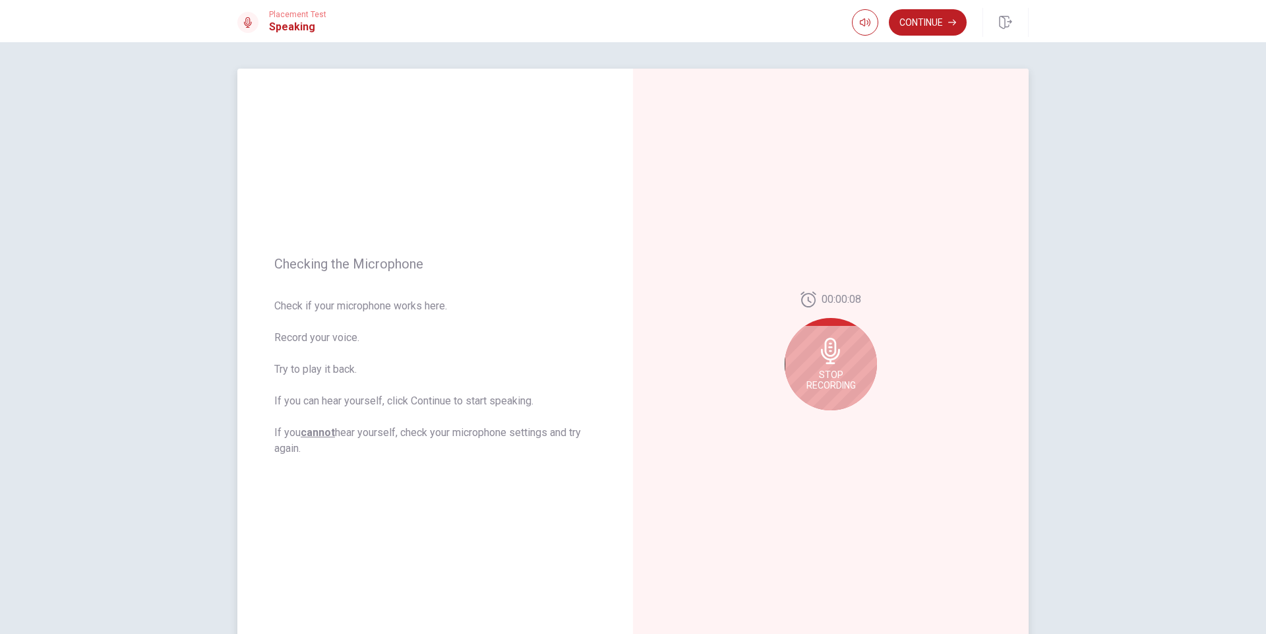
click at [836, 366] on div "Stop Recording" at bounding box center [831, 364] width 92 height 92
click at [846, 420] on icon "Play Audio" at bounding box center [846, 421] width 8 height 8
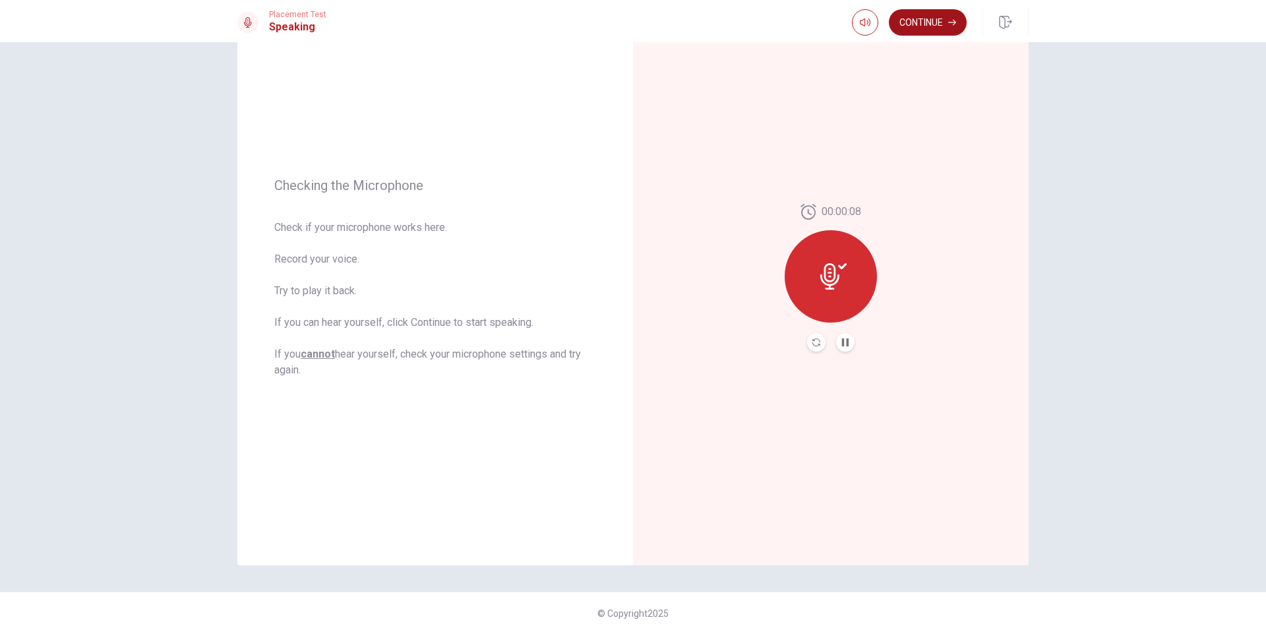
click at [927, 20] on button "Continue" at bounding box center [928, 22] width 78 height 26
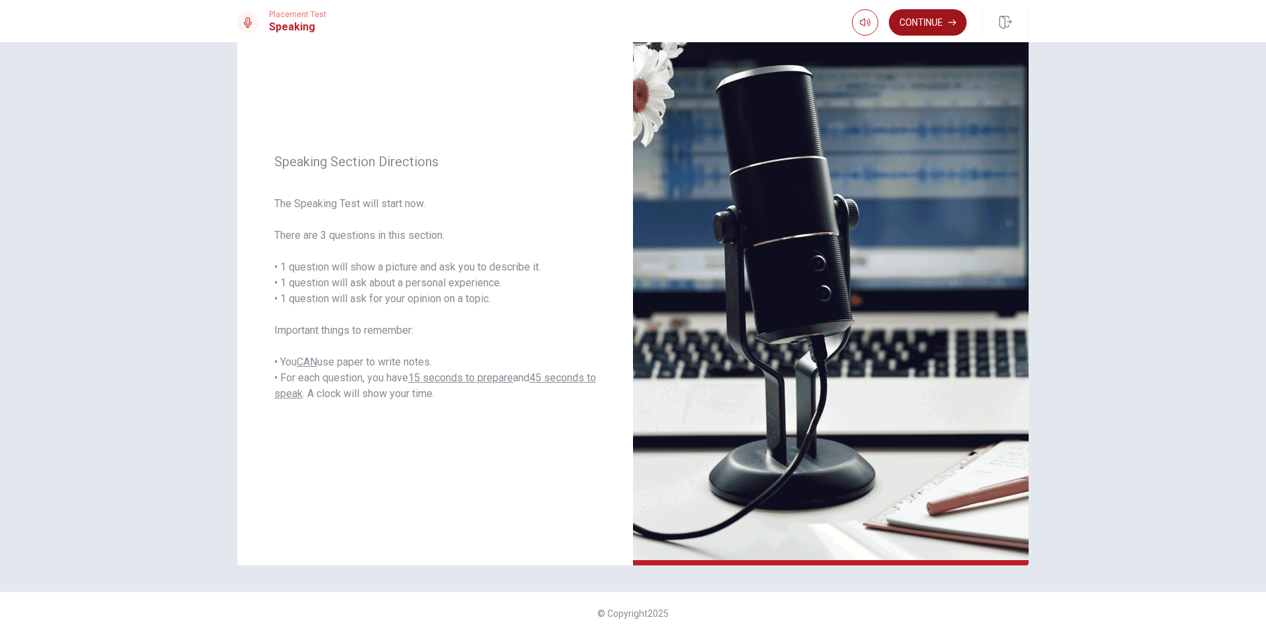
click at [915, 30] on button "Continue" at bounding box center [928, 22] width 78 height 26
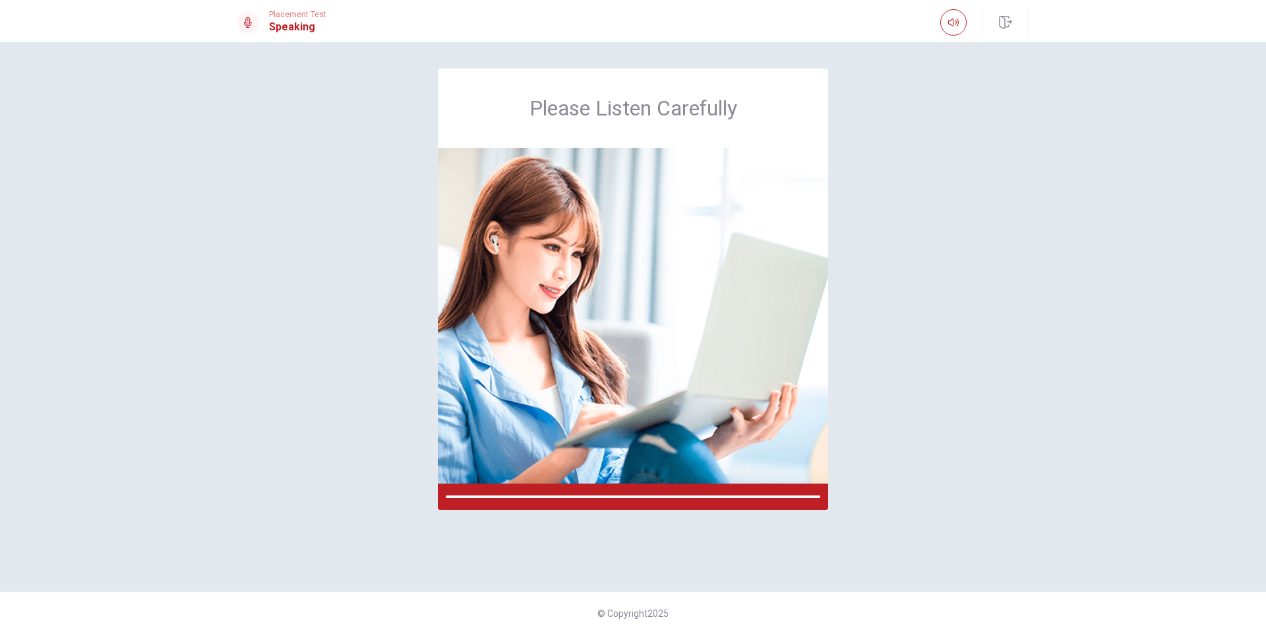
scroll to position [0, 0]
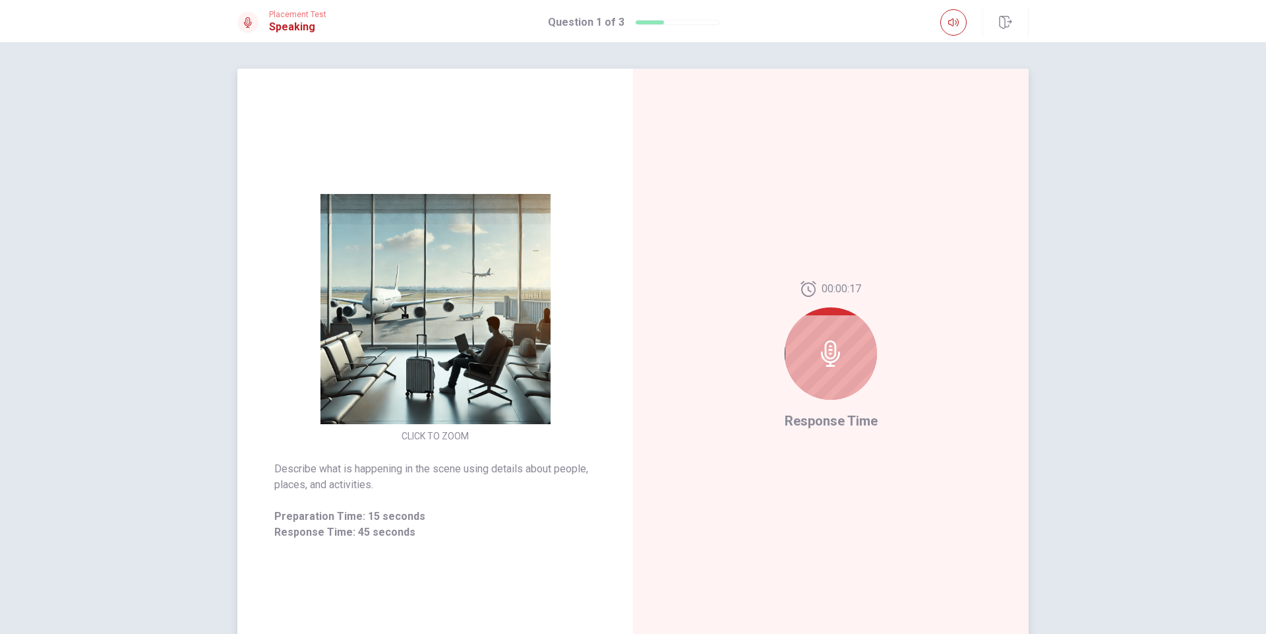
click at [826, 352] on icon at bounding box center [830, 353] width 19 height 26
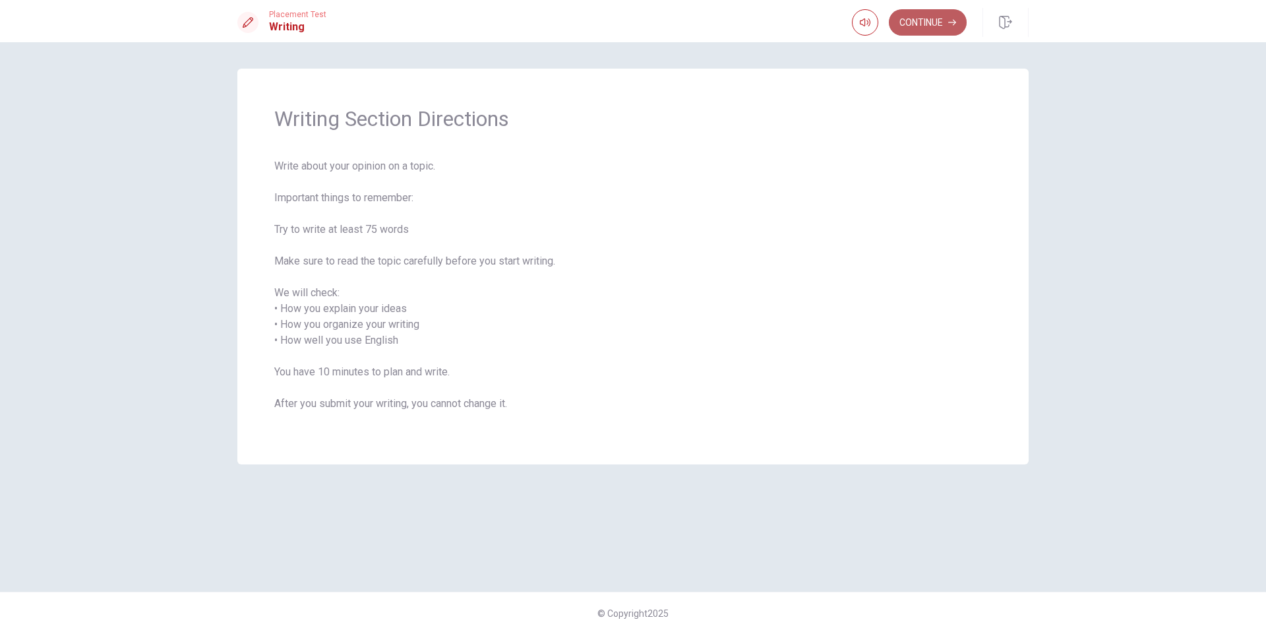
click at [917, 32] on button "Continue" at bounding box center [928, 22] width 78 height 26
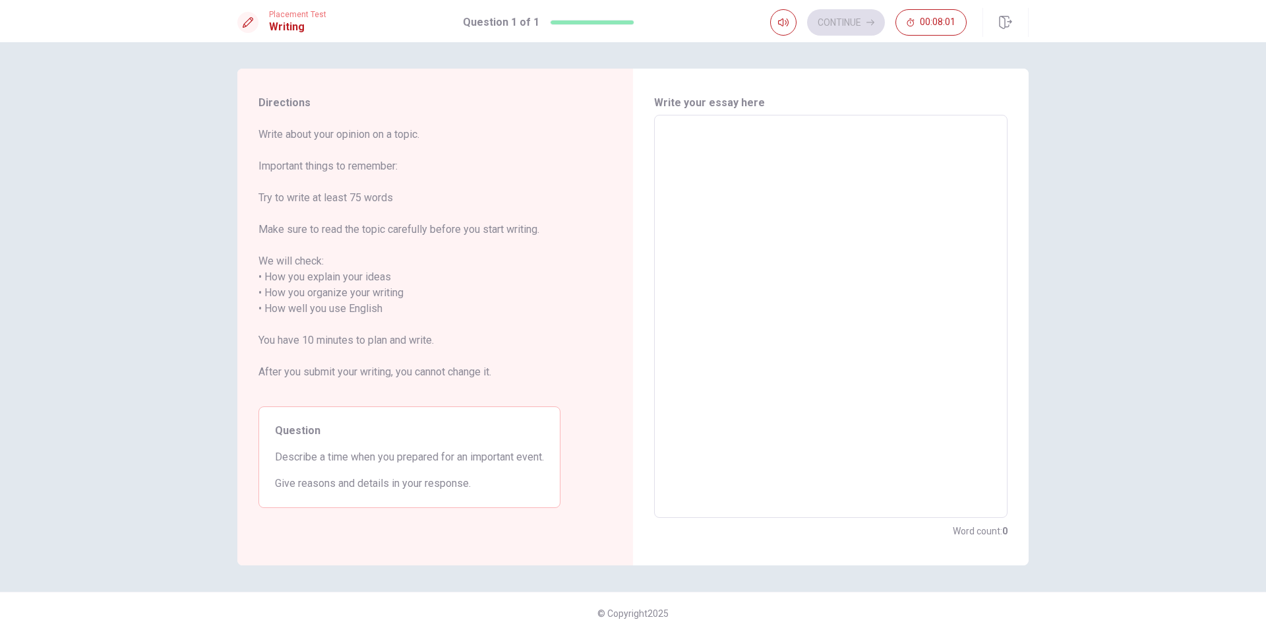
click at [741, 349] on textarea at bounding box center [830, 316] width 335 height 381
type textarea "I"
type textarea "x"
type textarea "I"
type textarea "x"
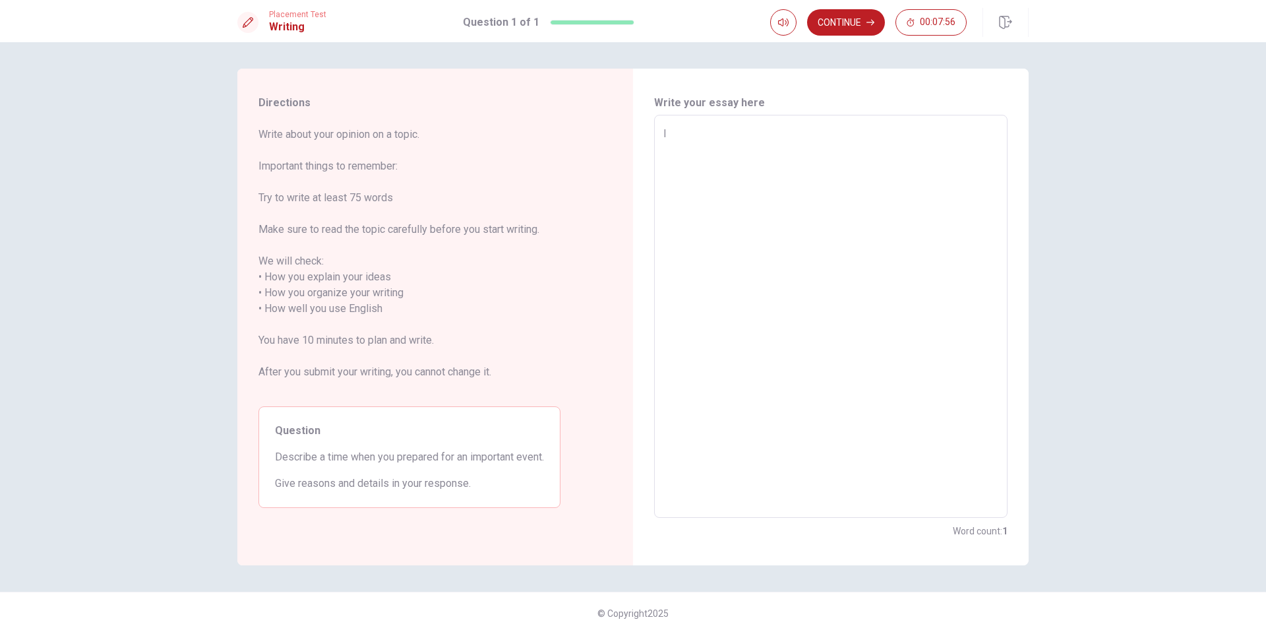
type textarea "I U"
type textarea "x"
type textarea "I Us"
type textarea "x"
type textarea "I Usu"
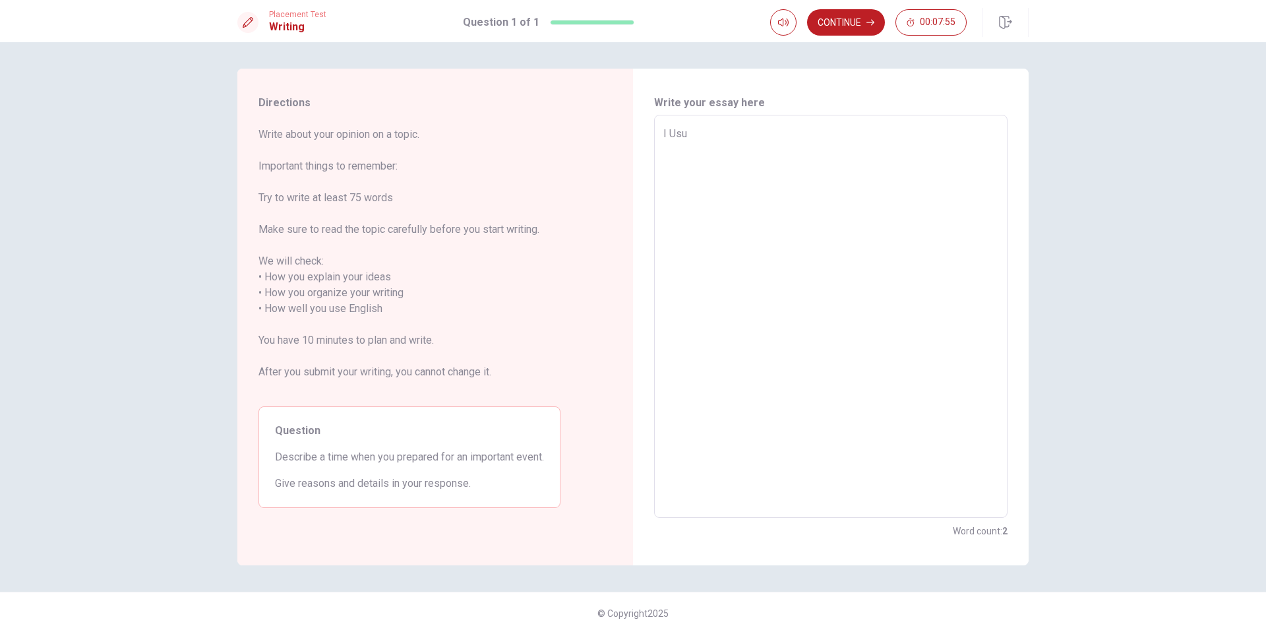
type textarea "x"
type textarea "I Usua"
type textarea "x"
type textarea "I Usual"
type textarea "x"
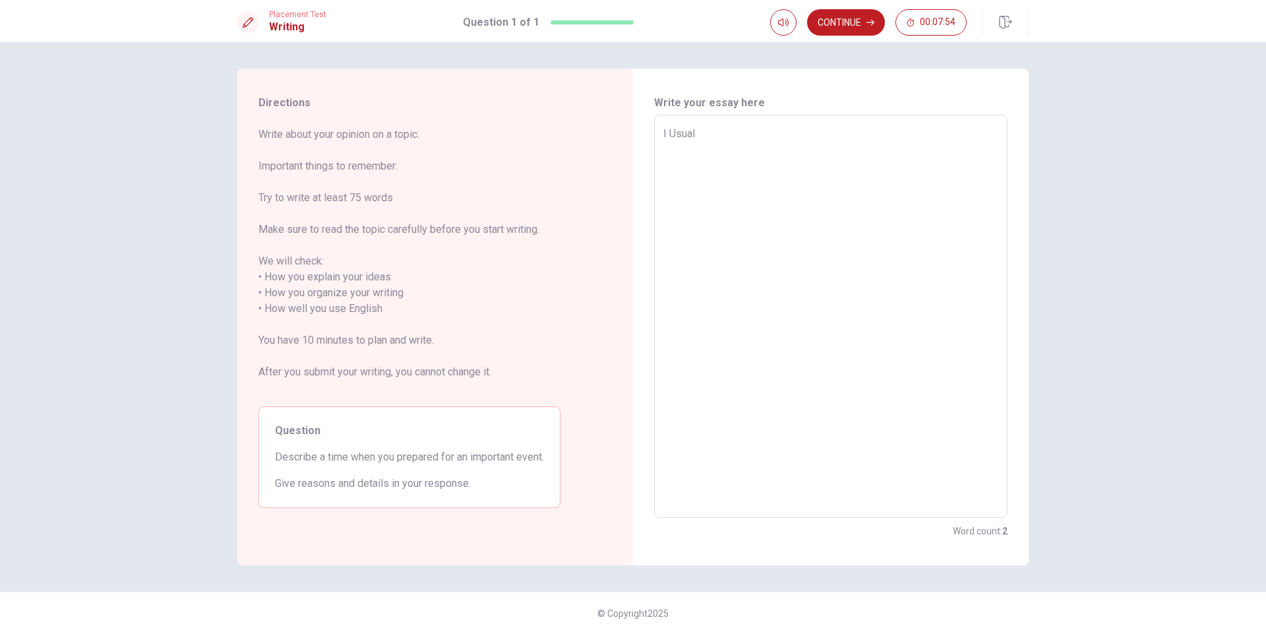
type textarea "I Usualy"
type textarea "x"
type textarea "I Usualy"
type textarea "x"
type textarea "I Usualy s"
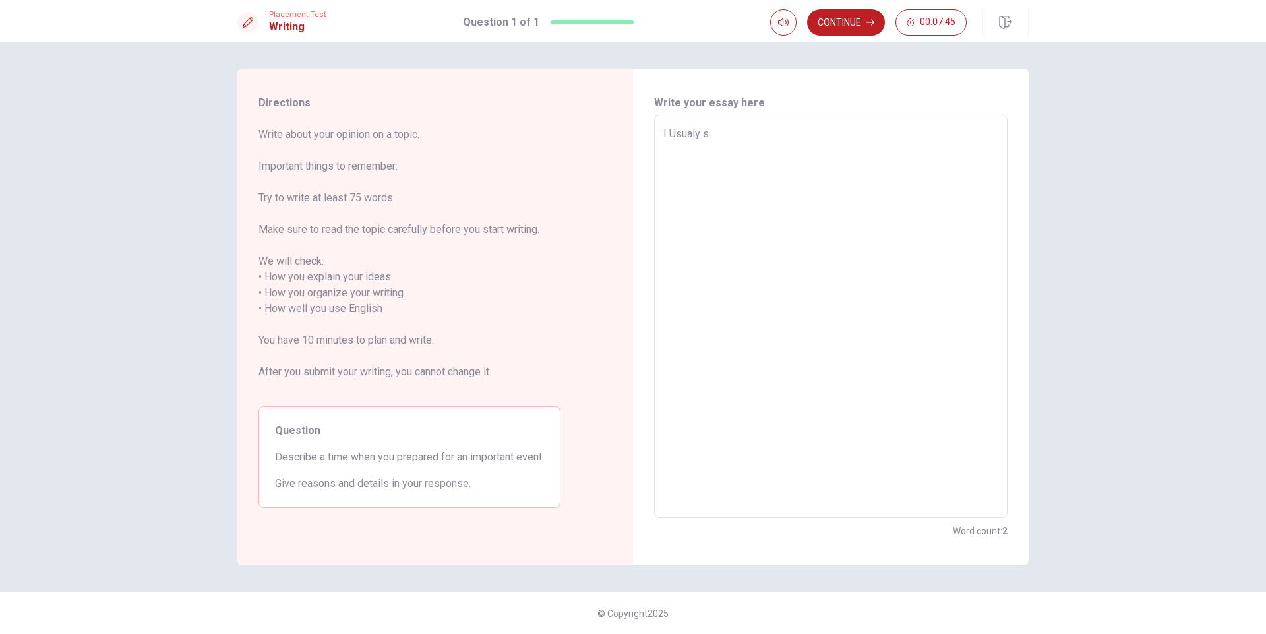
type textarea "x"
type textarea "I Usualy st"
type textarea "x"
type textarea "I Usualy sta"
type textarea "x"
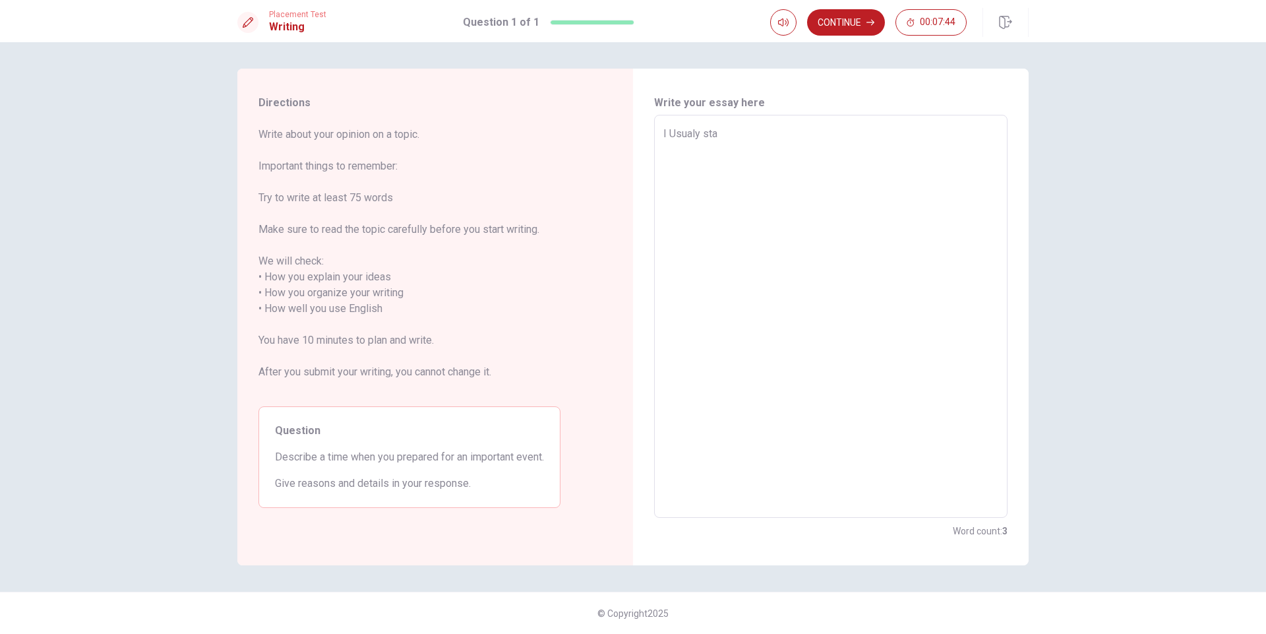
type textarea "I Usualy star"
type textarea "x"
type textarea "I Usualy stary"
type textarea "x"
type textarea "I Usualy star"
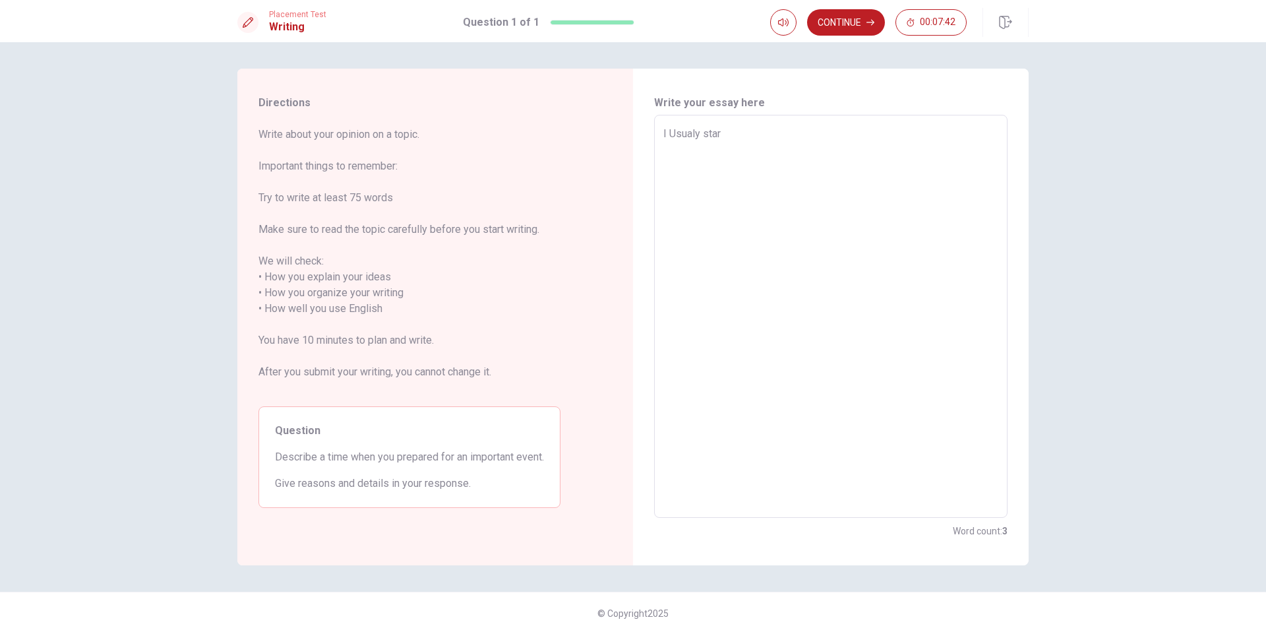
type textarea "x"
type textarea "I Usualy start"
type textarea "x"
type textarea "I Usualy start"
type textarea "x"
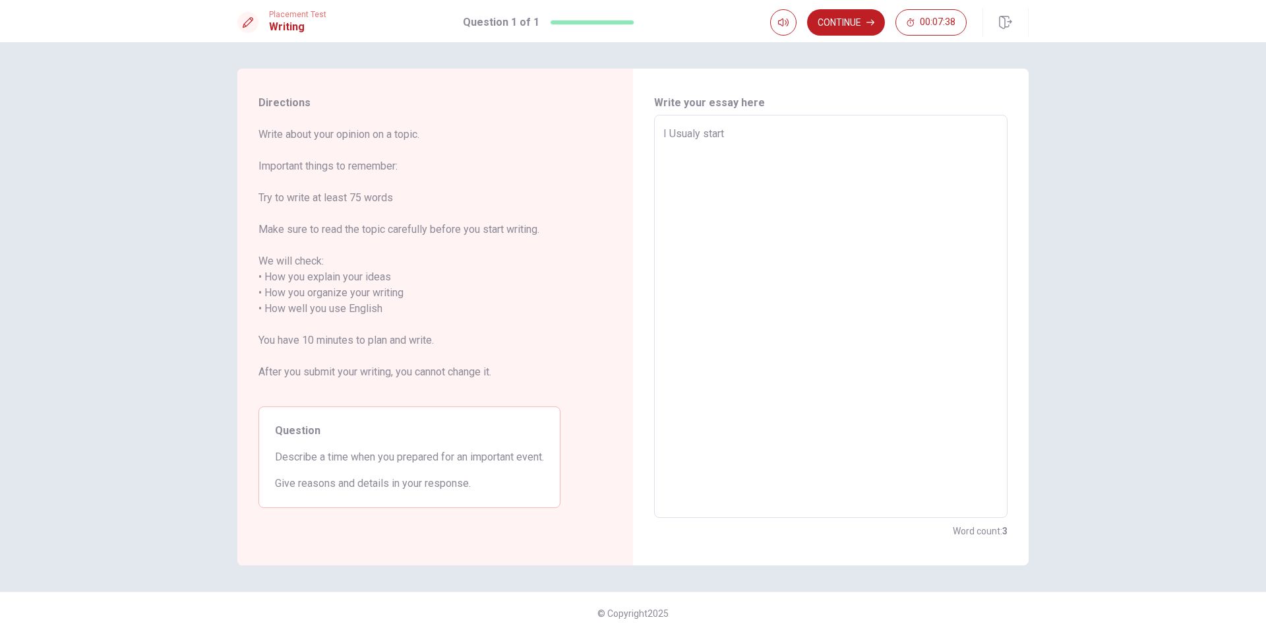
type textarea "I Usualy start b"
type textarea "x"
type textarea "I Usualy start by"
type textarea "x"
type textarea "I Usualy start by"
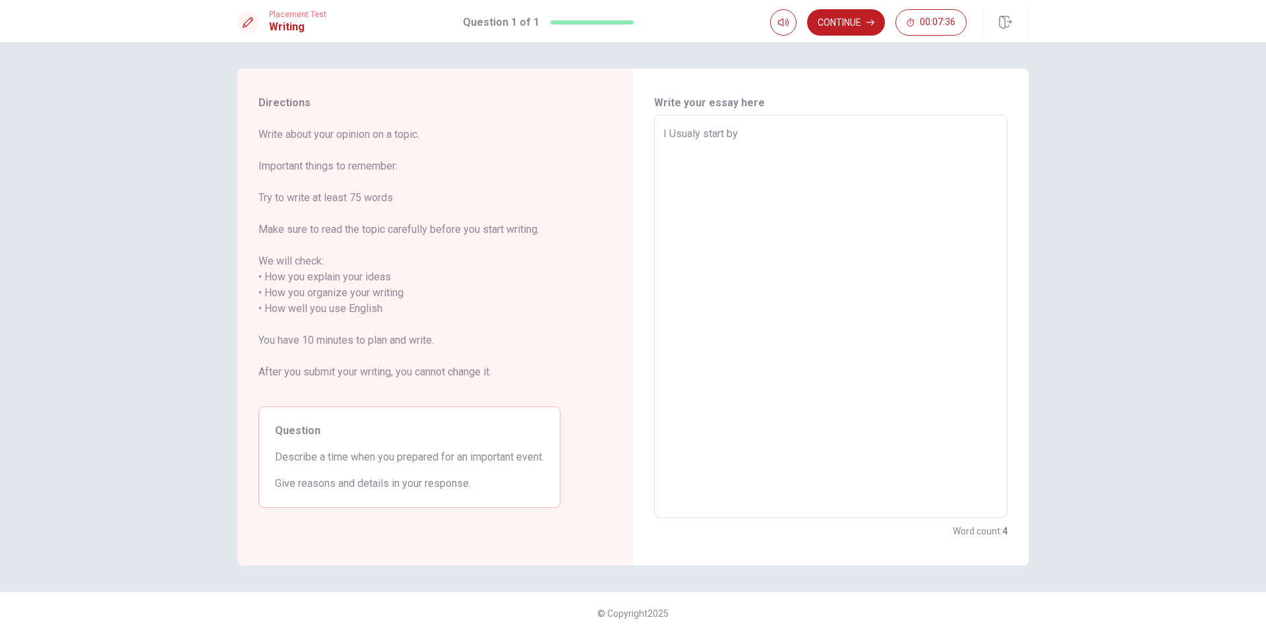
type textarea "x"
type textarea "I Usualy start by m"
type textarea "x"
type textarea "I Usualy start by ma"
type textarea "x"
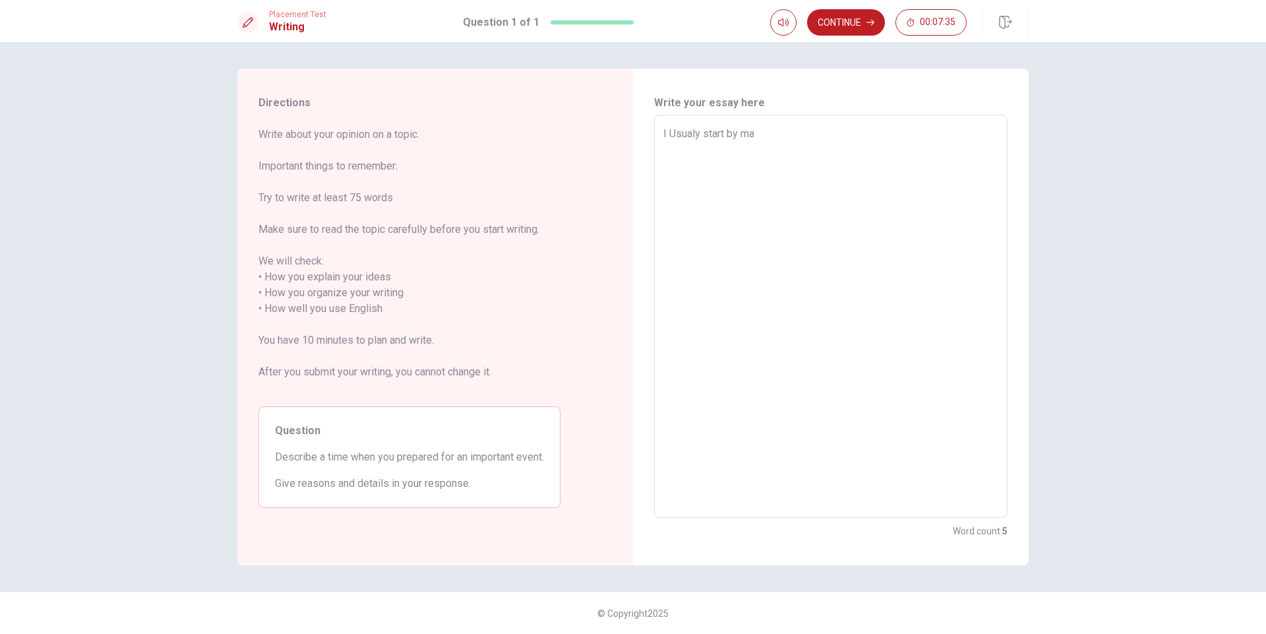
type textarea "I Usualy start by mak"
type textarea "x"
type textarea "I Usualy start by [PERSON_NAME]"
type textarea "x"
type textarea "I Usualy start by makin"
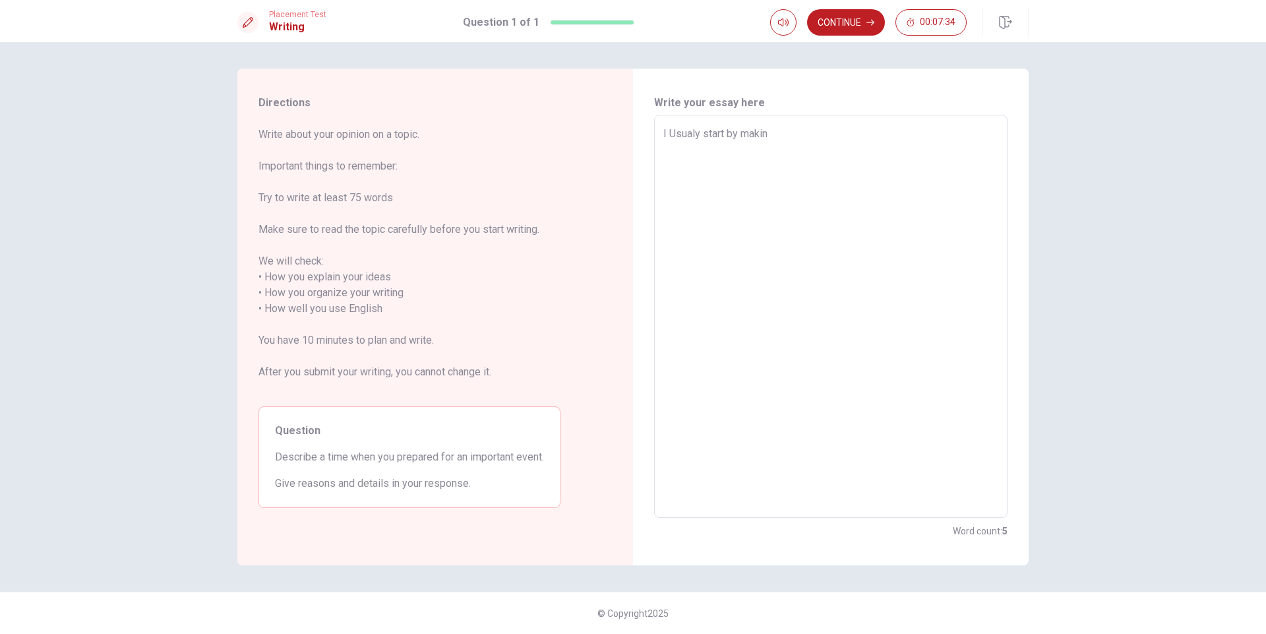
type textarea "x"
type textarea "I Usualy start by making"
type textarea "x"
type textarea "I Usualy start by making"
type textarea "x"
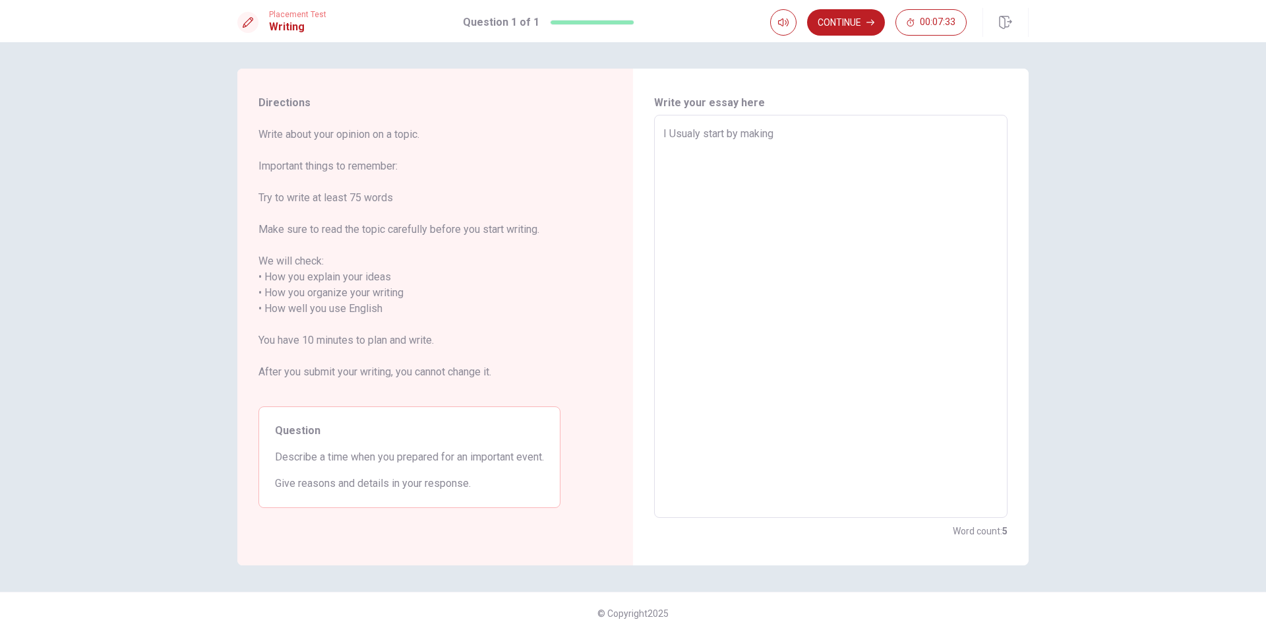
type textarea "I Usualy start by making a"
type textarea "x"
type textarea "I Usualy start by making a"
type textarea "x"
type textarea "I Usualy start by making a d"
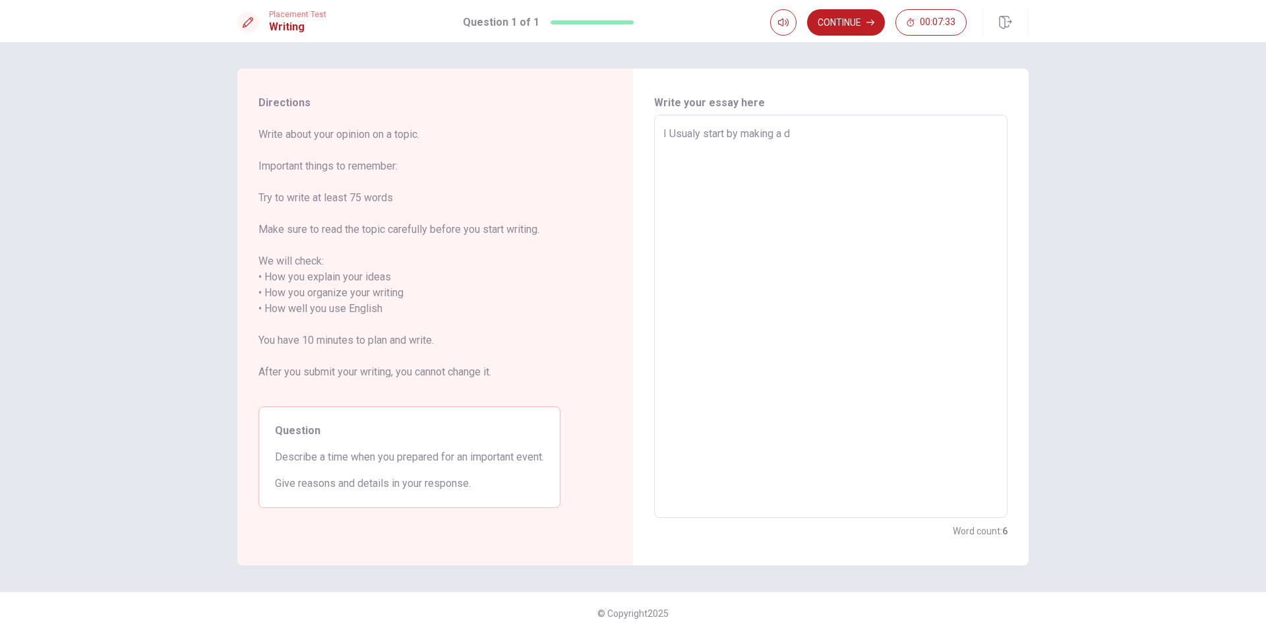
type textarea "x"
type textarea "I Usualy start by making a de"
type textarea "x"
type textarea "I Usualy start by making a det"
type textarea "x"
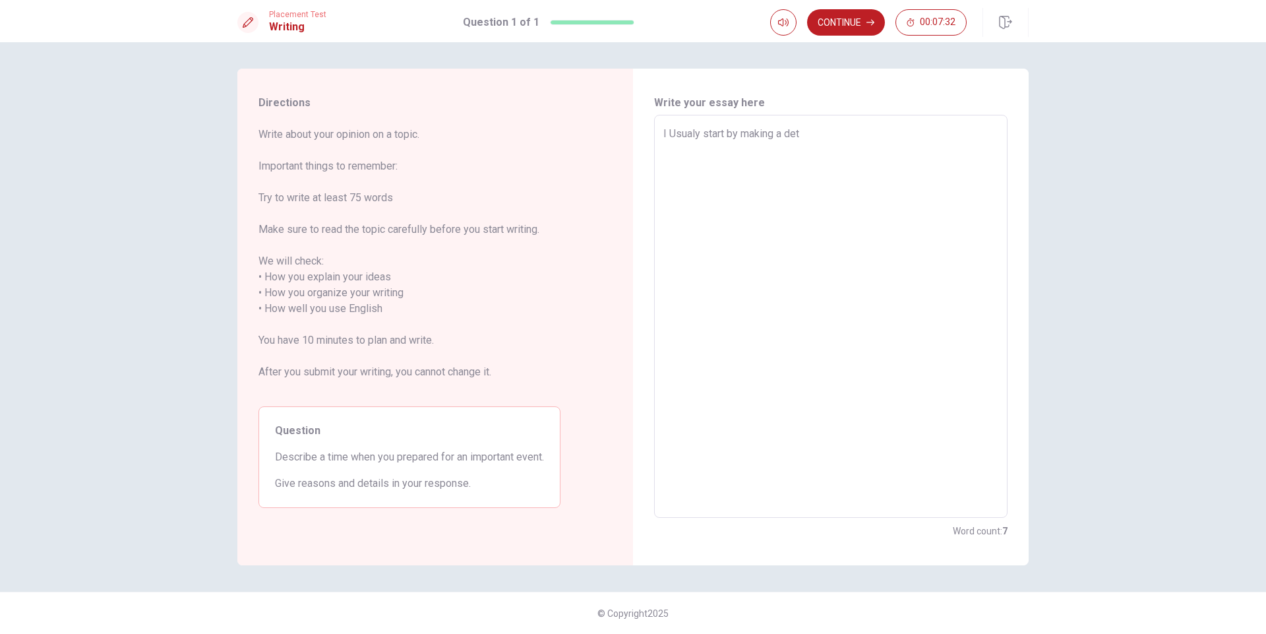
type textarea "I Usualy start by making a deta"
type textarea "x"
type textarea "I Usualy start by making a detai"
type textarea "x"
type textarea "I Usualy start by making a detail"
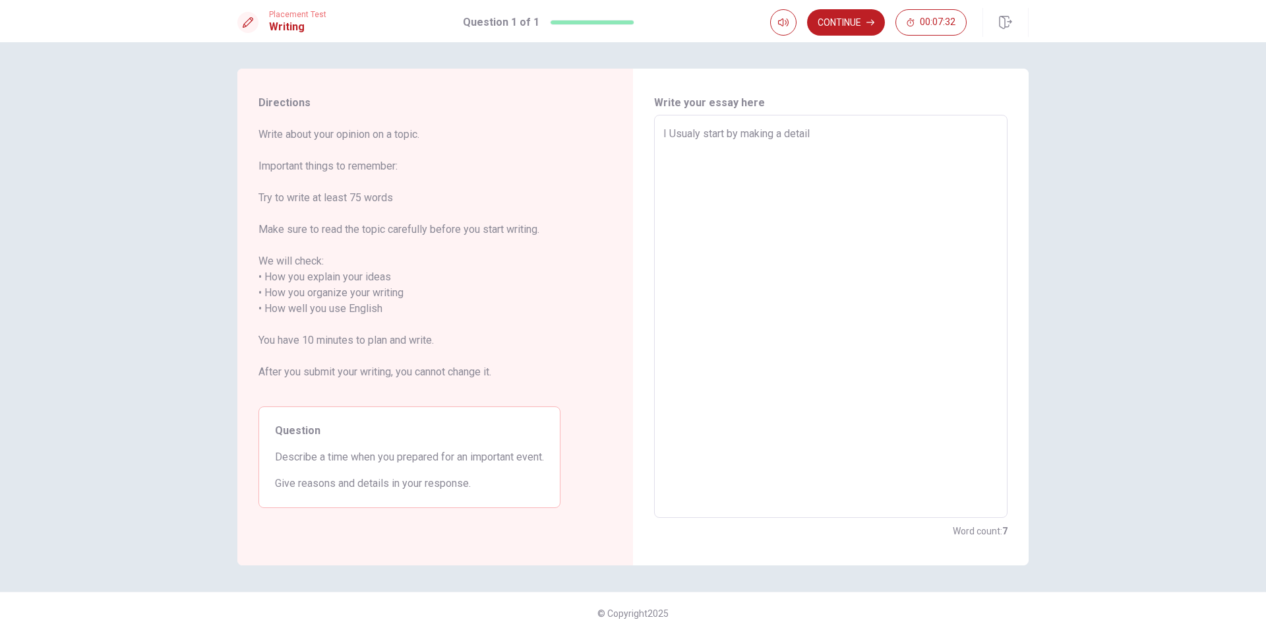
type textarea "x"
type textarea "I Usualy start by making a detaile"
type textarea "x"
type textarea "I Usualy start by making a detailed"
type textarea "x"
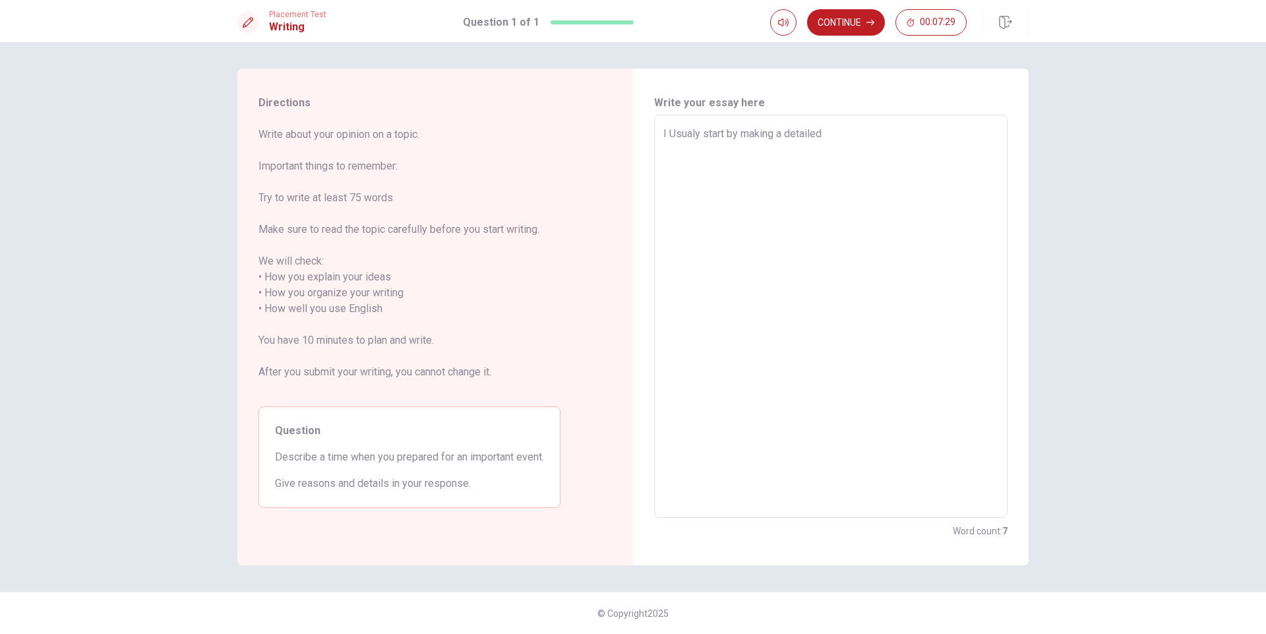
type textarea "I Usualy start by making a detailed"
type textarea "x"
type textarea "I Usualy start by making a detailed p"
type textarea "x"
type textarea "I Usualy start by making a detailed pl"
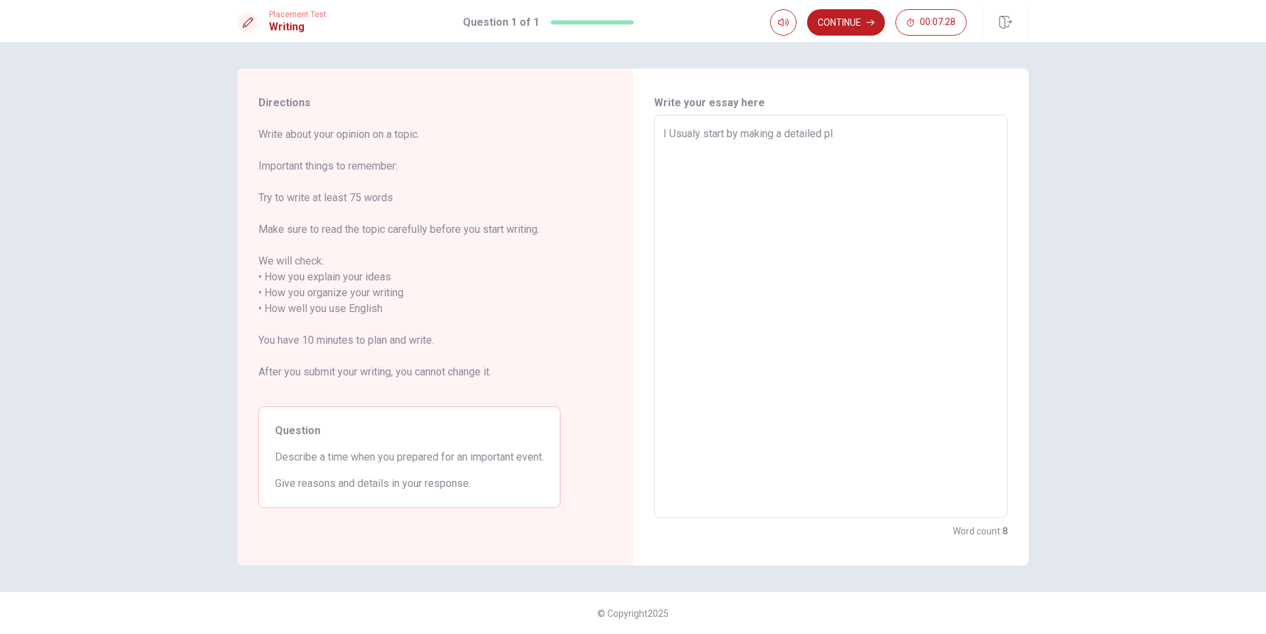
type textarea "x"
type textarea "I Usualy start by making a detailed pla"
type textarea "x"
type textarea "I Usualy start by making a detailed plan"
type textarea "x"
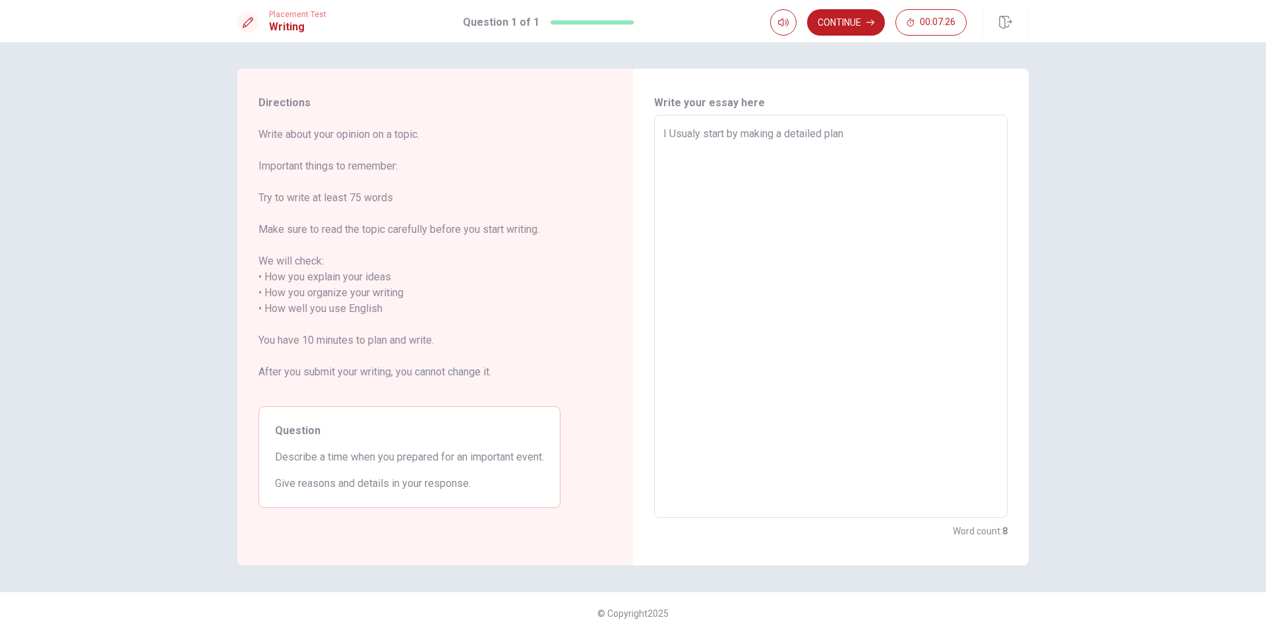
type textarea "I Usualy start by making a detailed plan"
type textarea "x"
type textarea "I Usualy start by making a detailed plan o"
type textarea "x"
type textarea "I Usualy start by making a detailed plan of"
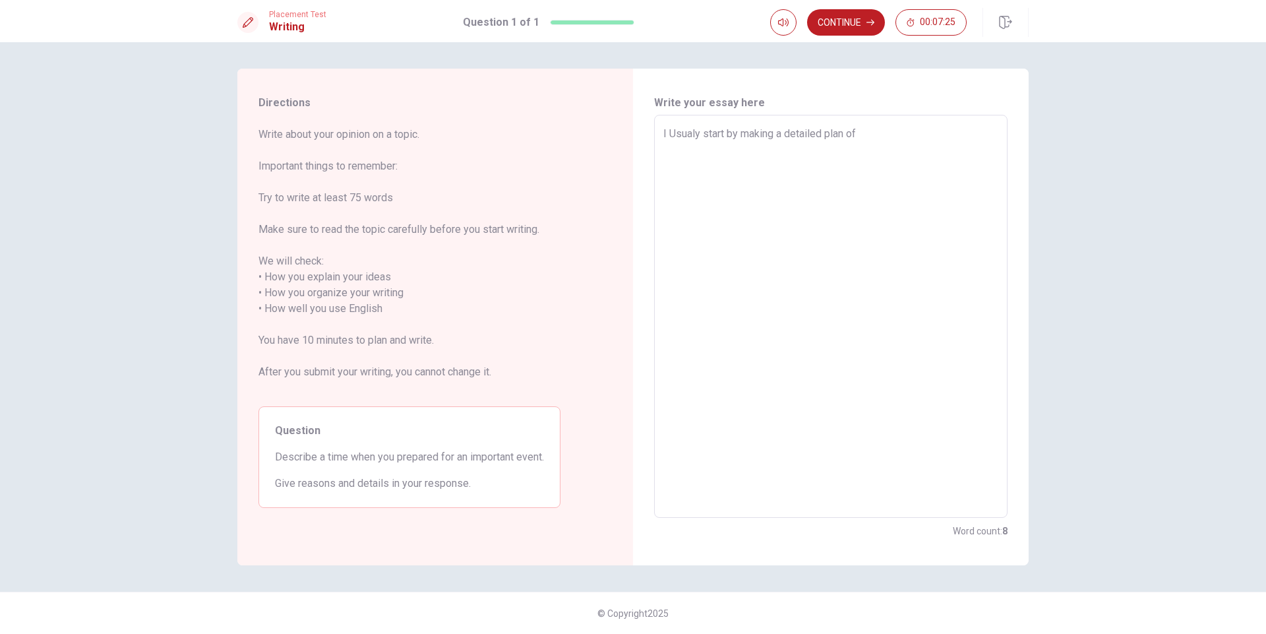
type textarea "x"
type textarea "I Usualy start by making a detailed plan of"
type textarea "x"
type textarea "I Usualy start by making a detailed plan of e"
type textarea "x"
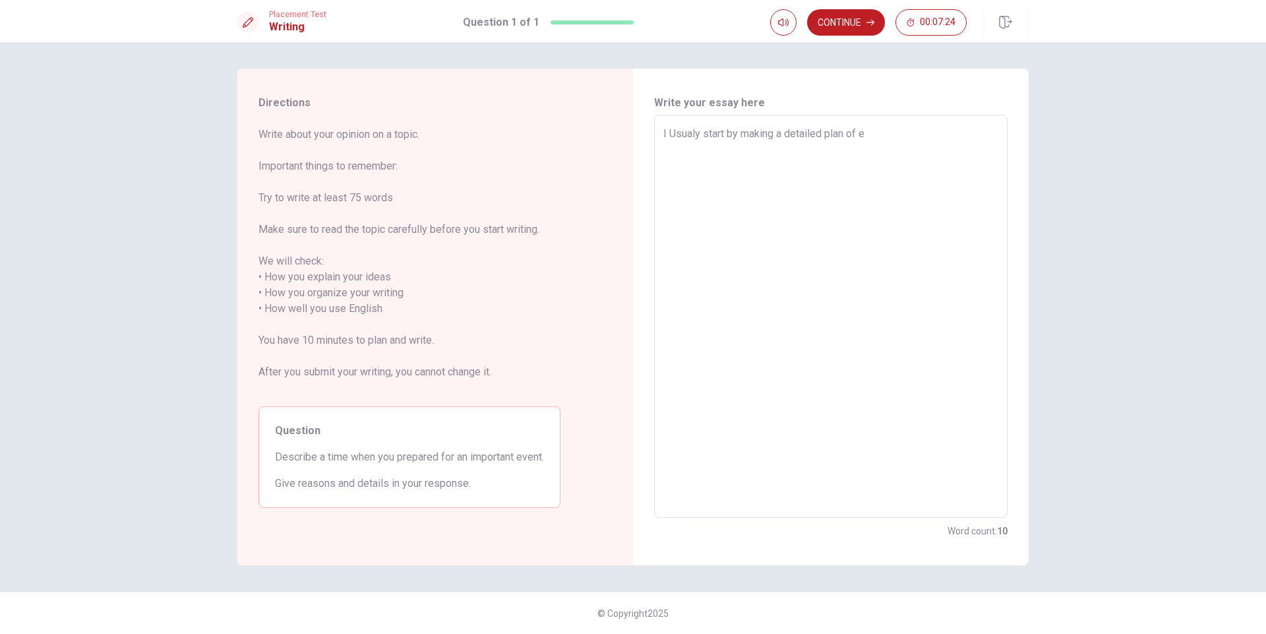
type textarea "I Usualy start by making a detailed plan of ev"
type textarea "x"
type textarea "I Usualy start by making a detailed plan of eve"
type textarea "x"
type textarea "I Usualy start by making a detailed plan of ever"
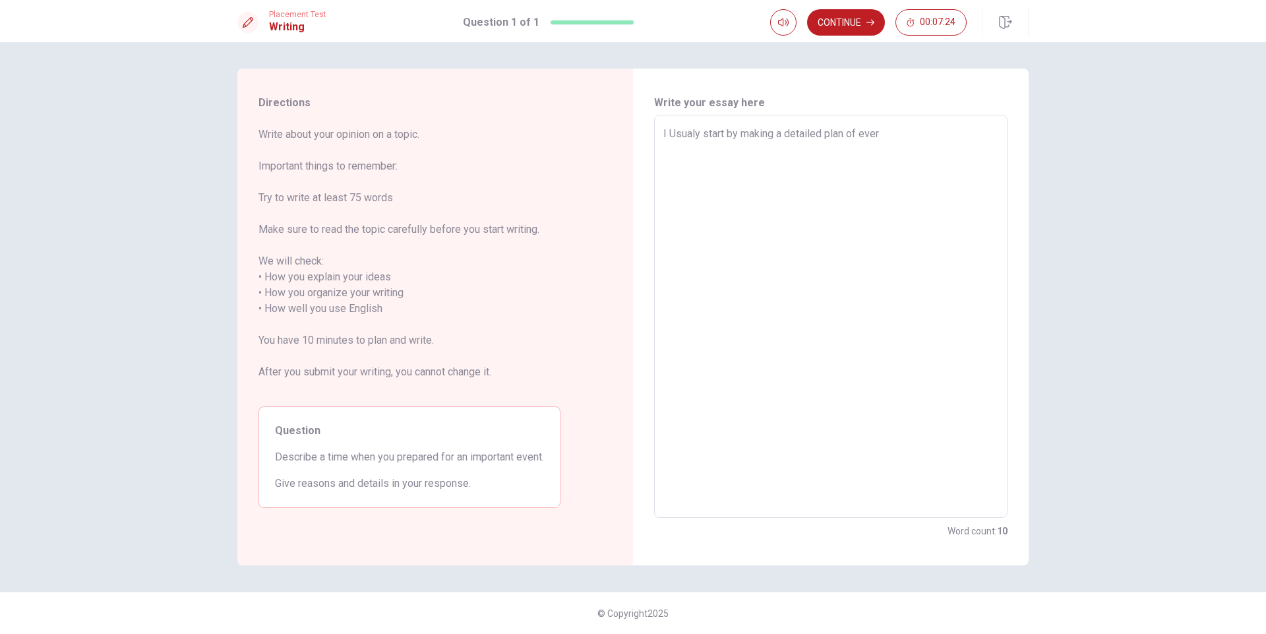
type textarea "x"
type textarea "I Usualy start by making a detailed plan of everf"
type textarea "x"
type textarea "I Usualy start by making a detailed plan of ever"
type textarea "x"
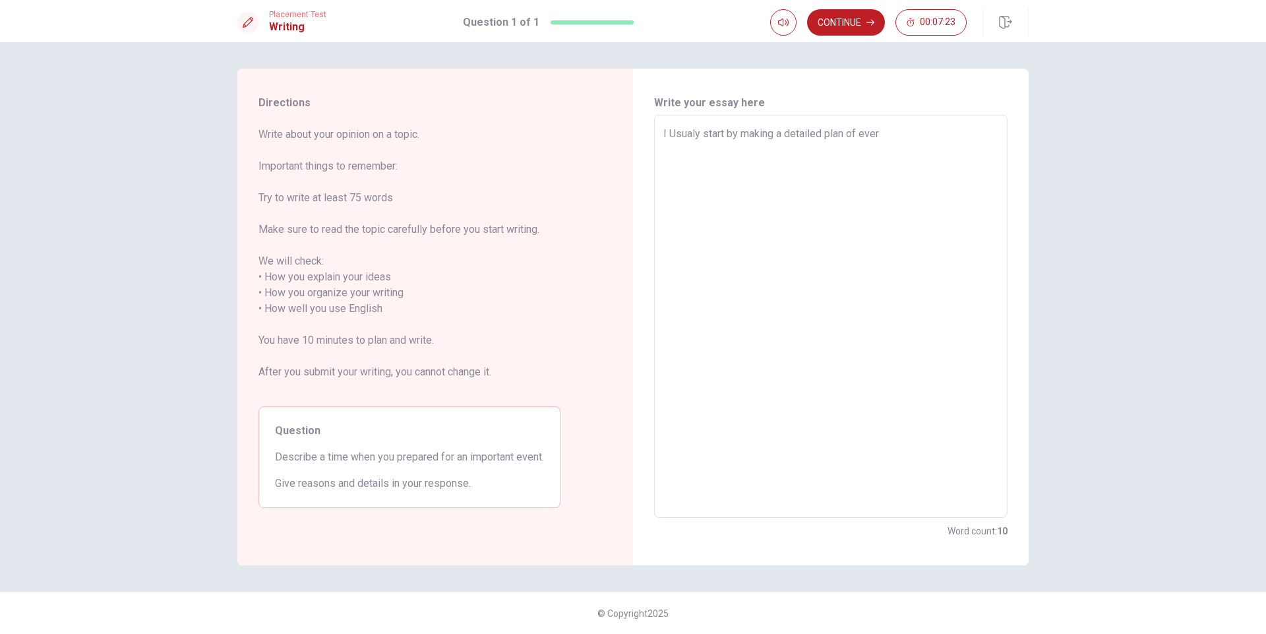
type textarea "I Usualy start by making a detailed plan of [PERSON_NAME]"
type textarea "x"
type textarea "I Usualy start by making a detailed plan of everth"
type textarea "x"
type textarea "I Usualy start by making a detailed plan of everthi"
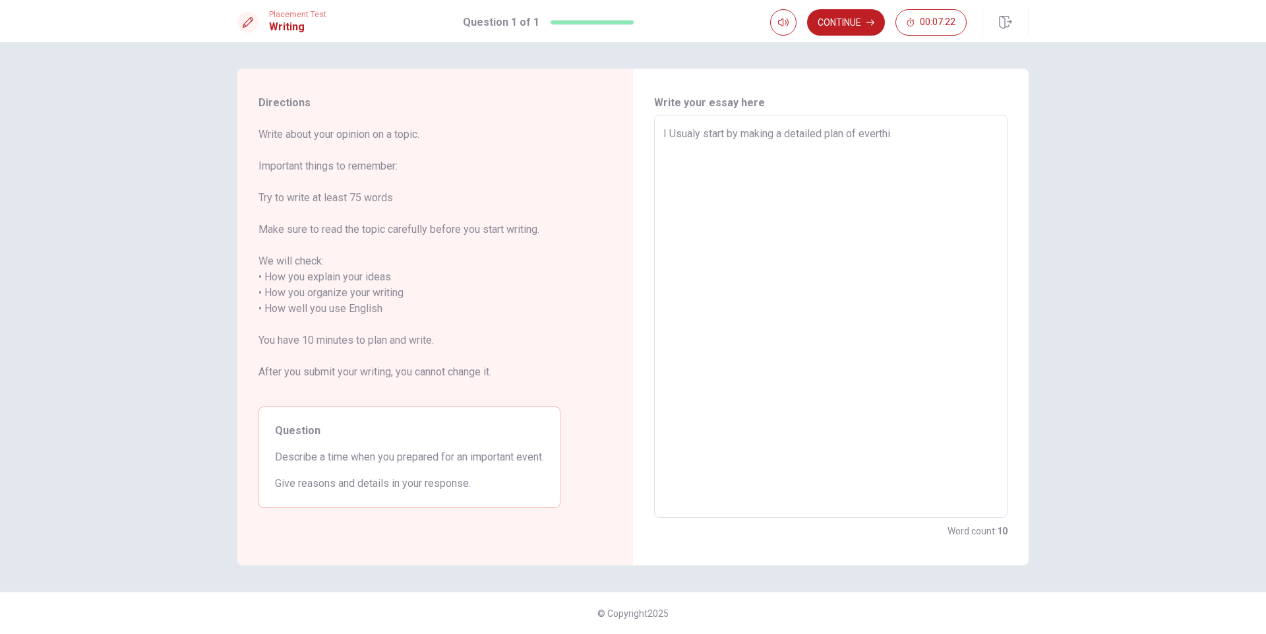
type textarea "x"
type textarea "I Usualy start by making a detailed plan of everthin"
type textarea "x"
type textarea "I Usualy start by making a detailed plan of everthink"
type textarea "x"
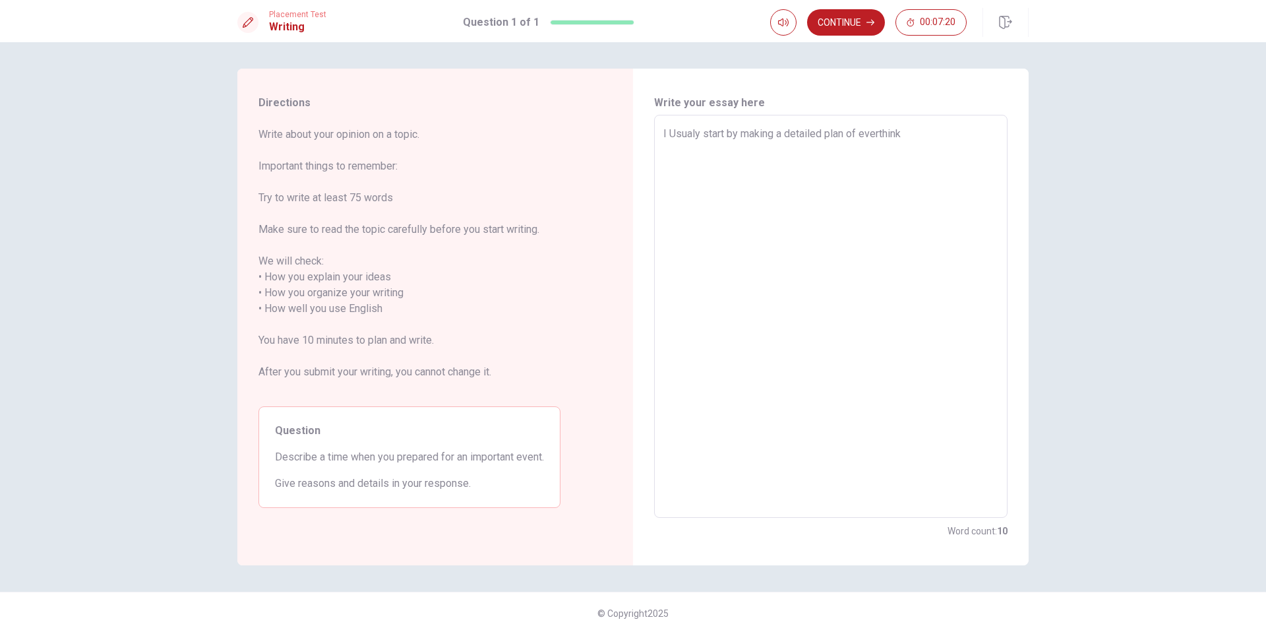
type textarea "I Usualy start by making a detailed plan of everthin"
type textarea "x"
type textarea "I Usualy start by making a detailed plan of everthing"
type textarea "x"
type textarea "I Usualy start by making a detailed plan of everthing"
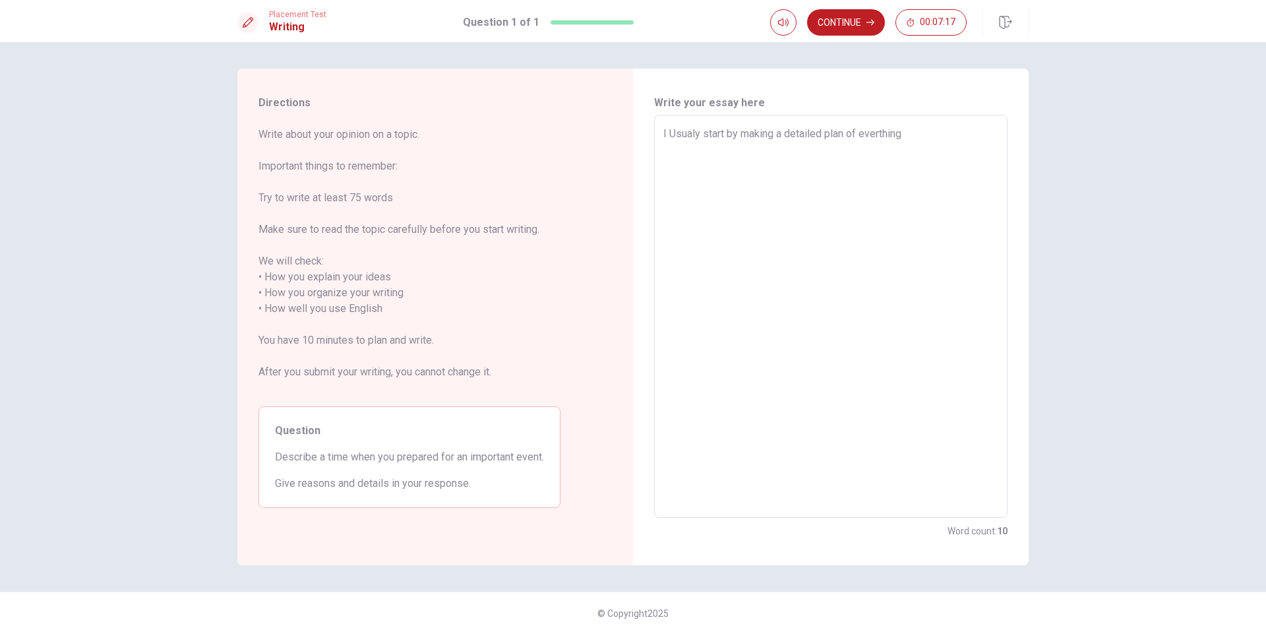
type textarea "x"
type textarea "I Usualy start by making a detailed plan of everthing i"
type textarea "x"
type textarea "I Usualy start by making a detailed plan of everthing i"
type textarea "x"
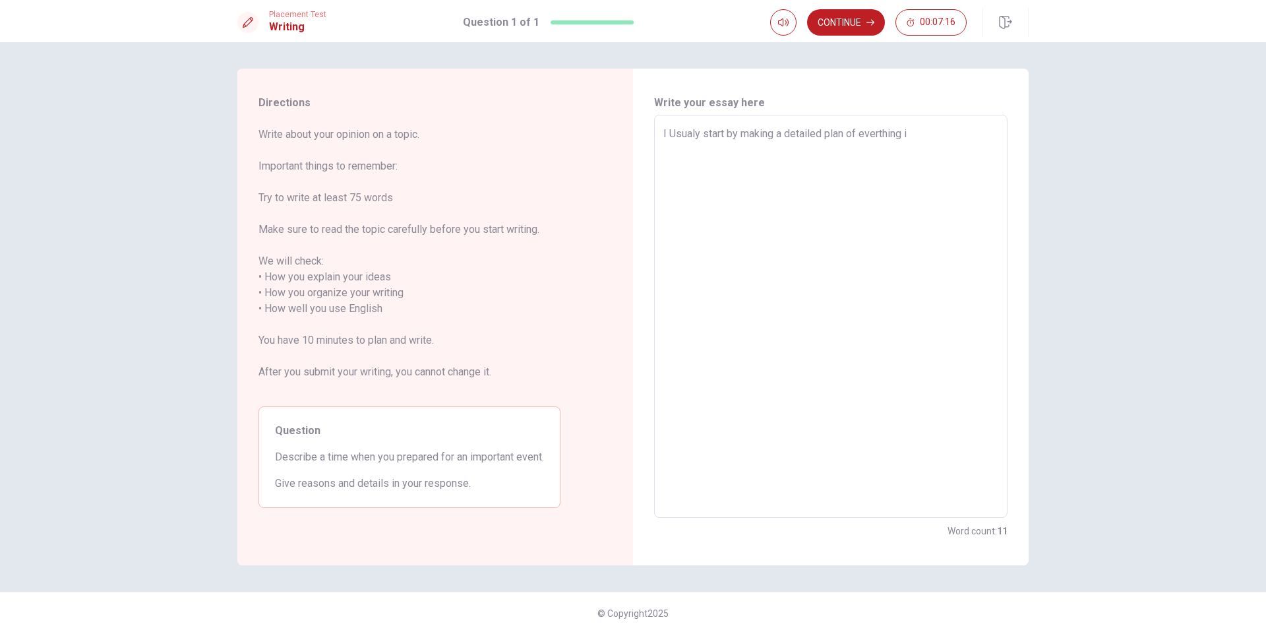
type textarea "I Usualy start by making a detailed plan of everthing i n"
type textarea "x"
type textarea "I Usualy start by making a detailed plan of everthing i"
type textarea "x"
type textarea "I Usualy start by making a detailed plan of everthing i"
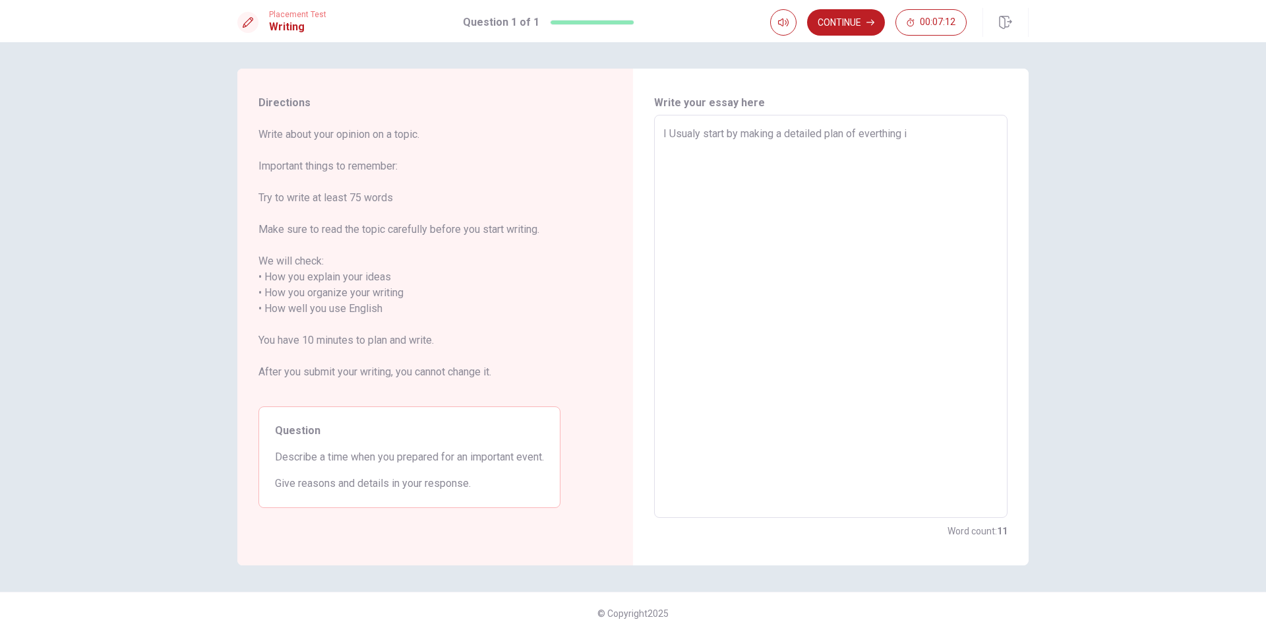
type textarea "x"
type textarea "I Usualy start by making a detailed plan of everthing"
type textarea "x"
type textarea "I Usualy start by making a detailed plan of everthing t"
type textarea "x"
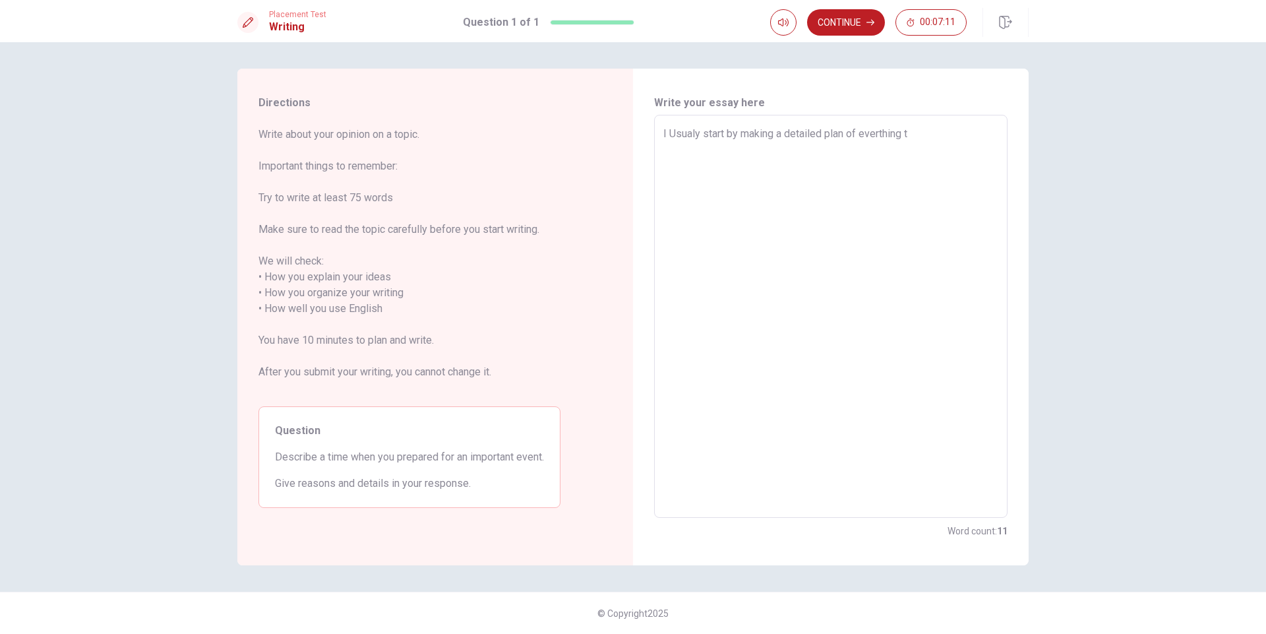
type textarea "I Usualy start by making a detailed plan of everthing th"
type textarea "x"
type textarea "I Usualy start by making a detailed plan of everthing tha"
type textarea "x"
type textarea "I Usualy start by making a detailed plan of everthing that"
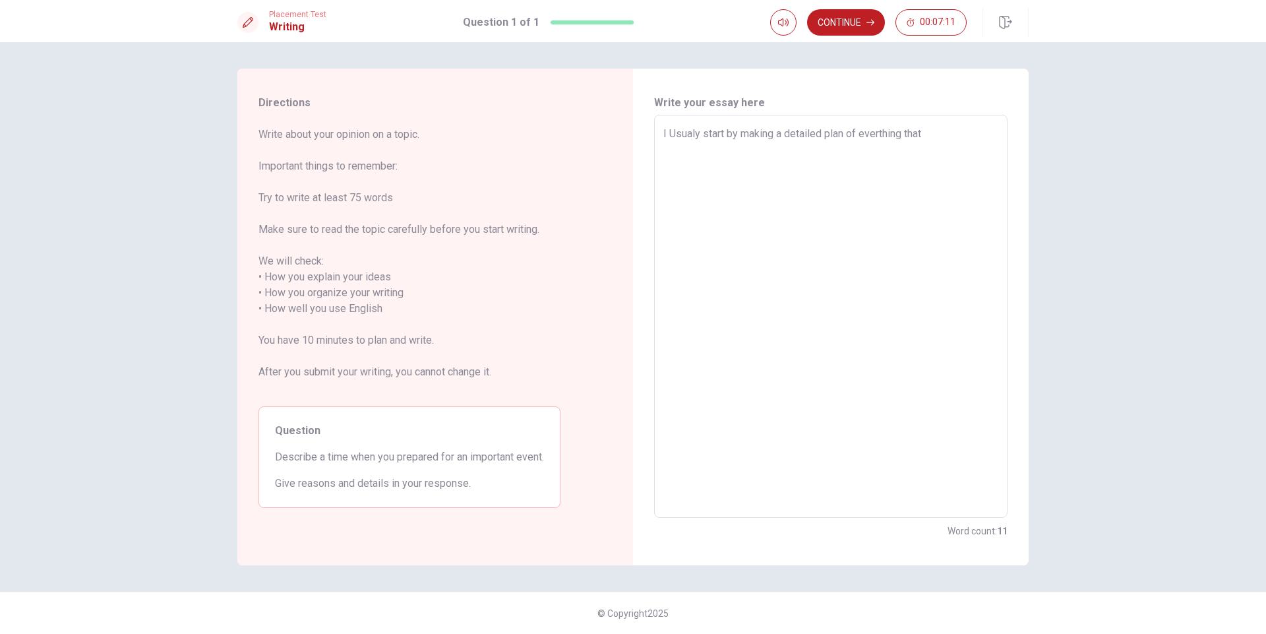
type textarea "x"
type textarea "I Usualy start by making a detailed plan of everthing that"
type textarea "x"
type textarea "I Usualy start by making a detailed plan of everthing that a"
type textarea "x"
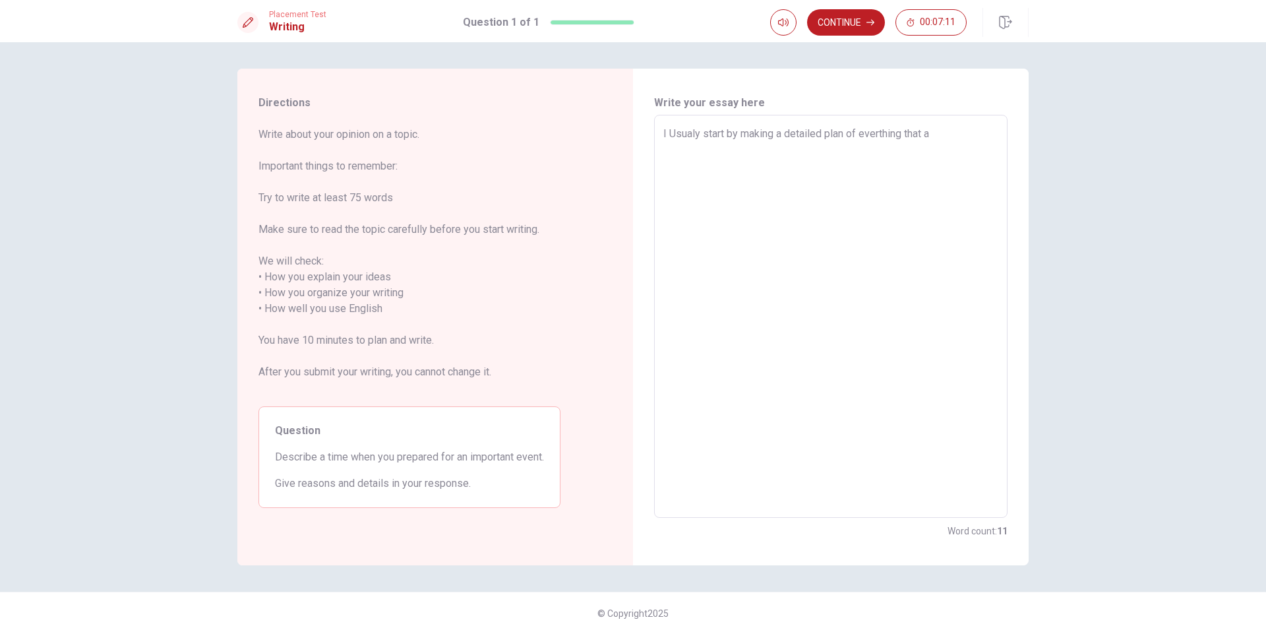
type textarea "I Usualy start by making a detailed plan of everthing that a"
type textarea "x"
type textarea "I Usualy start by making a detailed plan of everthing that a"
type textarea "x"
type textarea "I Usualy start by making a detailed plan of everthing that"
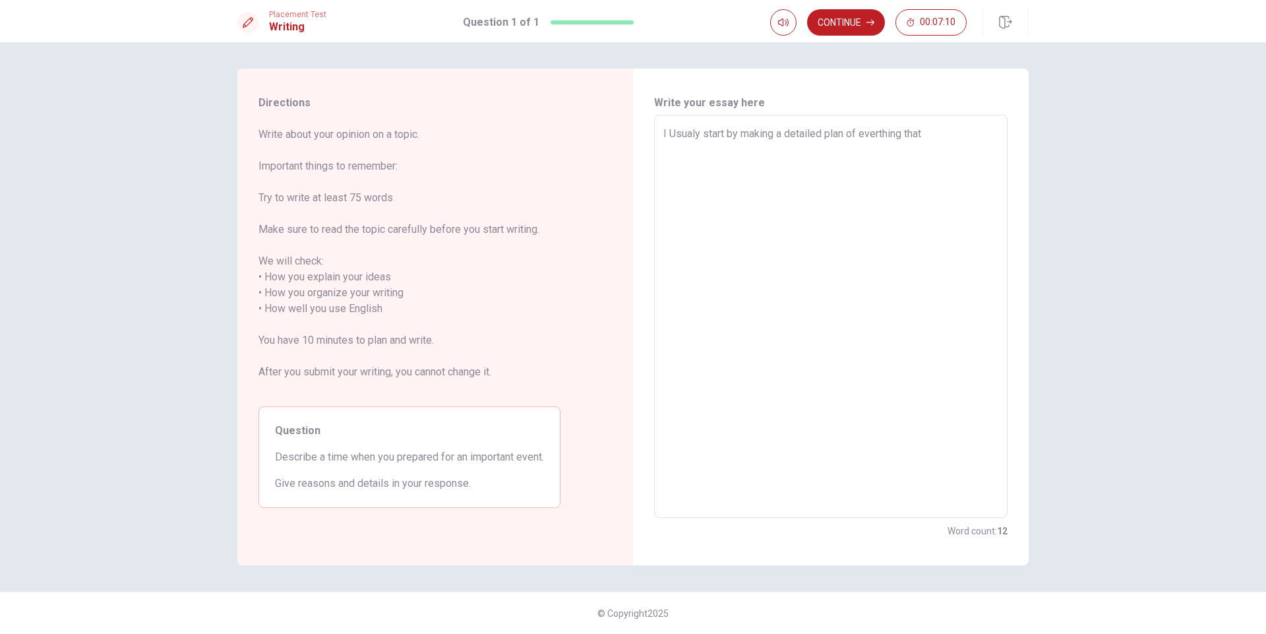
type textarea "x"
type textarea "I Usualy start by making a detailed plan of everthing that i"
type textarea "x"
type textarea "I Usualy start by making a detailed plan of everthing that i"
type textarea "x"
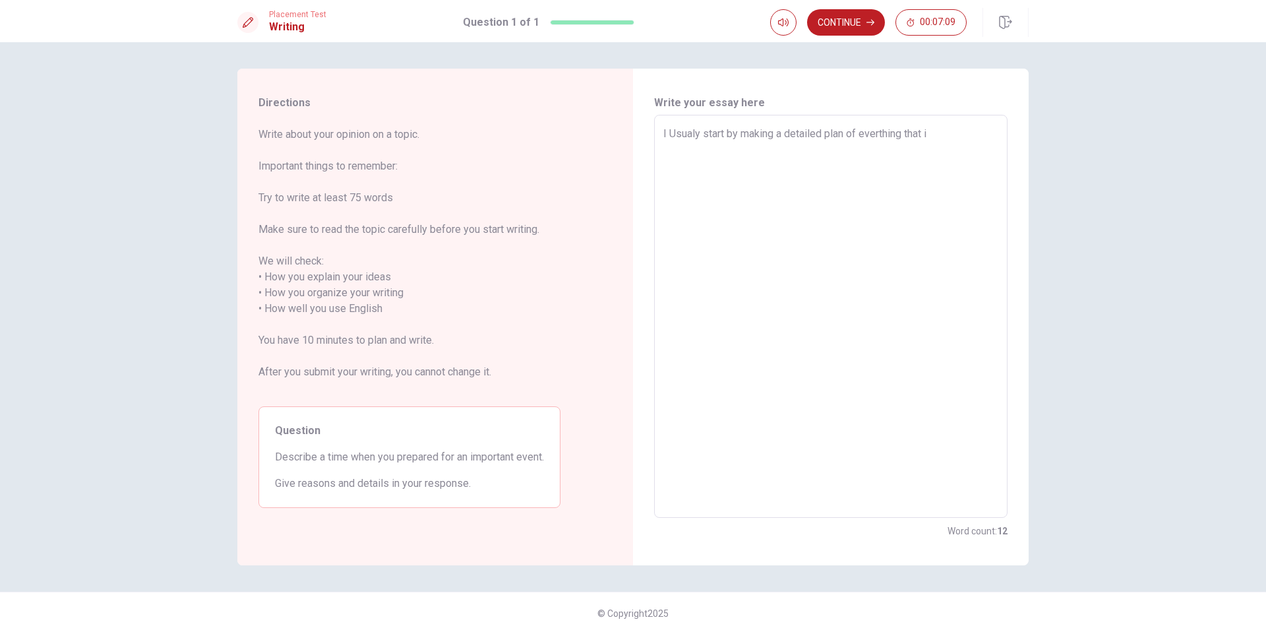
type textarea "I Usualy start by making a detailed plan of everthing that i n"
type textarea "x"
type textarea "I Usualy start by making a detailed plan of everthing that i ne"
type textarea "x"
type textarea "I Usualy start by making a detailed plan of everthing that i nee"
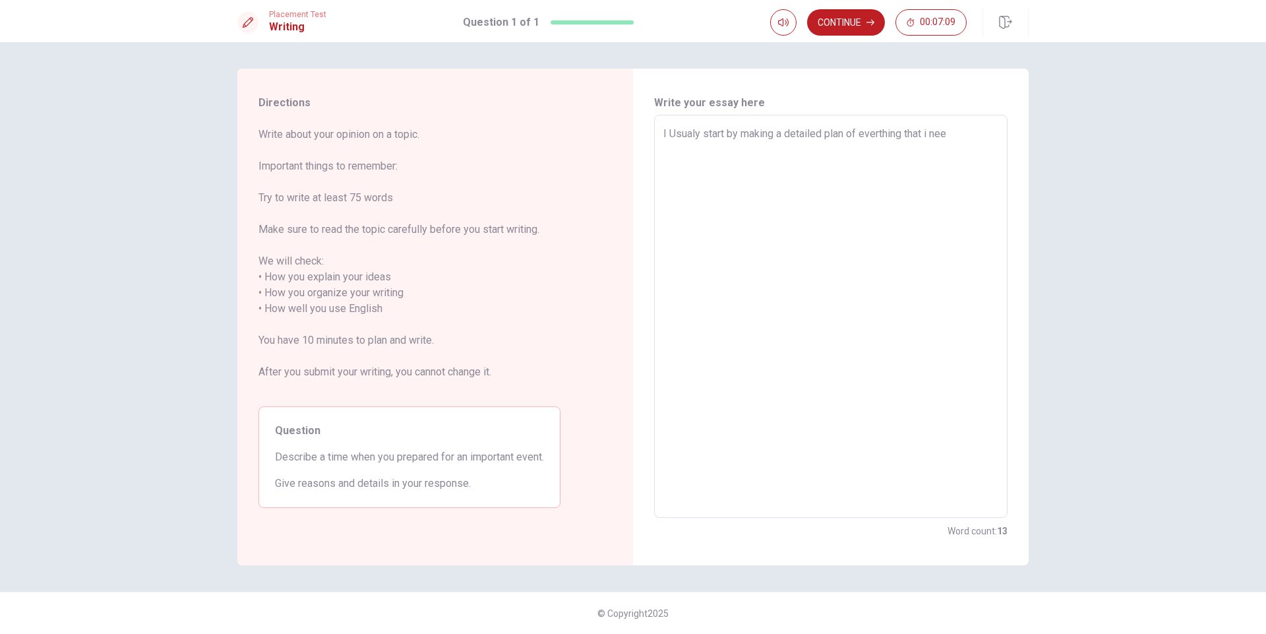
type textarea "x"
type textarea "I Usualy start by making a detailed plan of everthing that i need"
type textarea "x"
type textarea "I Usualy start by making a detailed plan of everthing that i need"
type textarea "x"
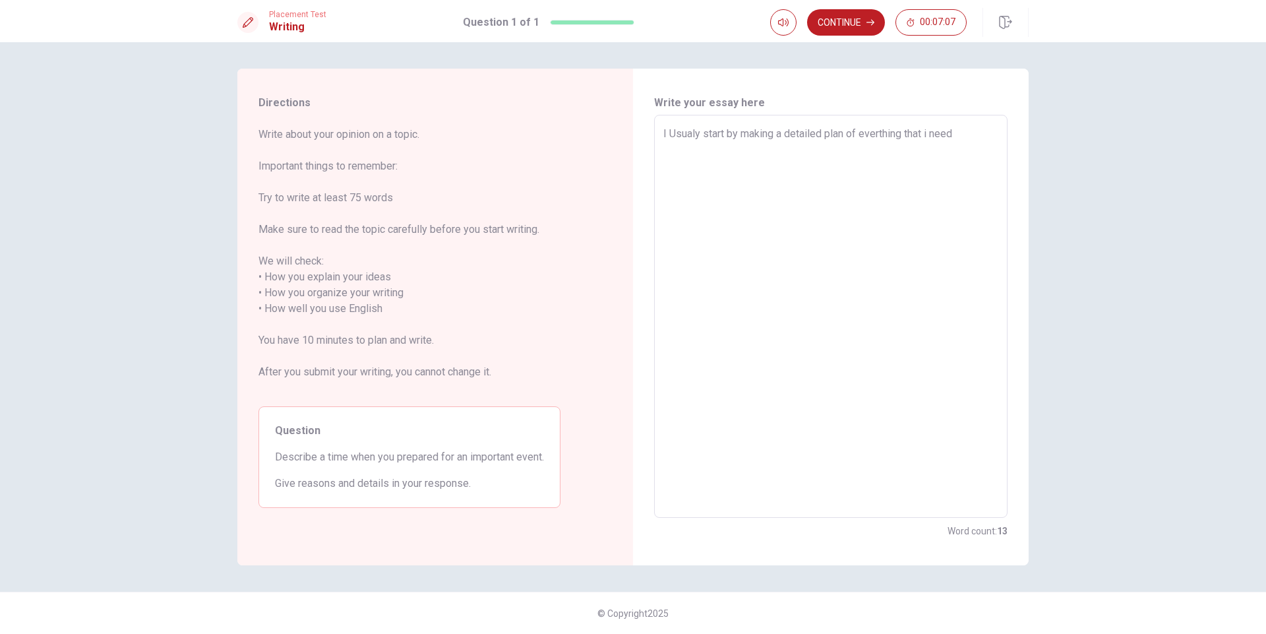
type textarea "I Usualy start by making a detailed plan of everthing that i need t"
type textarea "x"
type textarea "I Usualy start by making a detailed plan of everthing that i need to"
type textarea "x"
type textarea "I Usualy start by making a detailed plan of everthing that i need to"
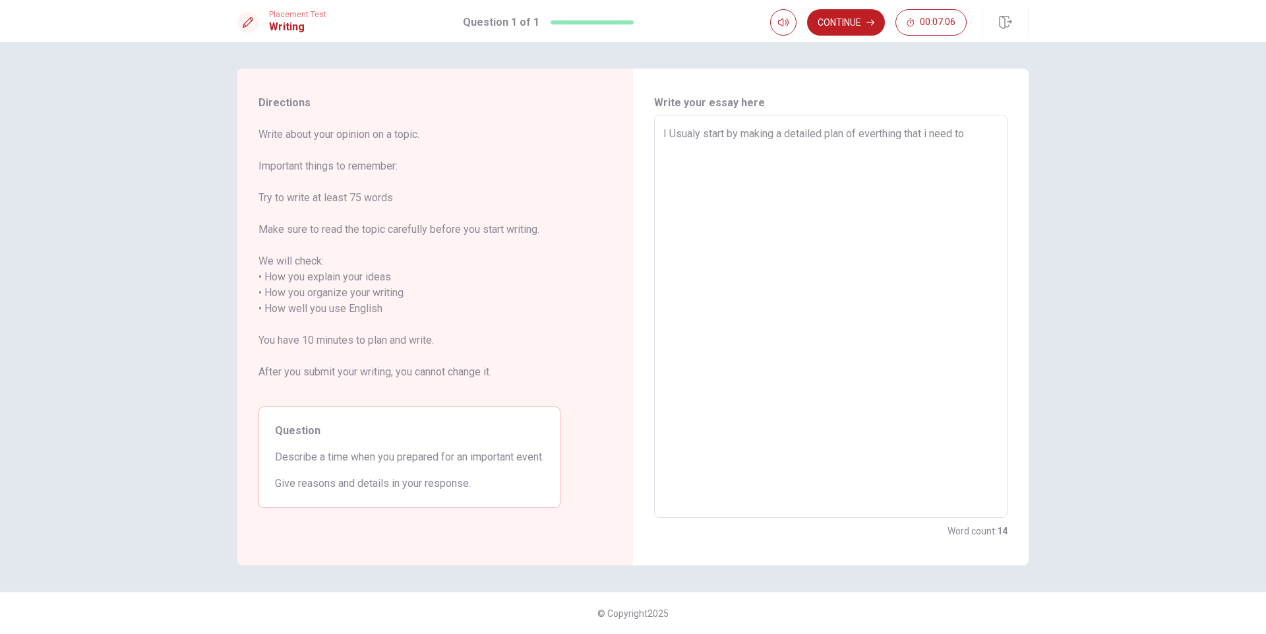
type textarea "x"
type textarea "I Usualy start by making a detailed plan of everthing that i need to d"
type textarea "x"
type textarea "I Usualy start by making a detailed plan of everthing that i need to do"
type textarea "x"
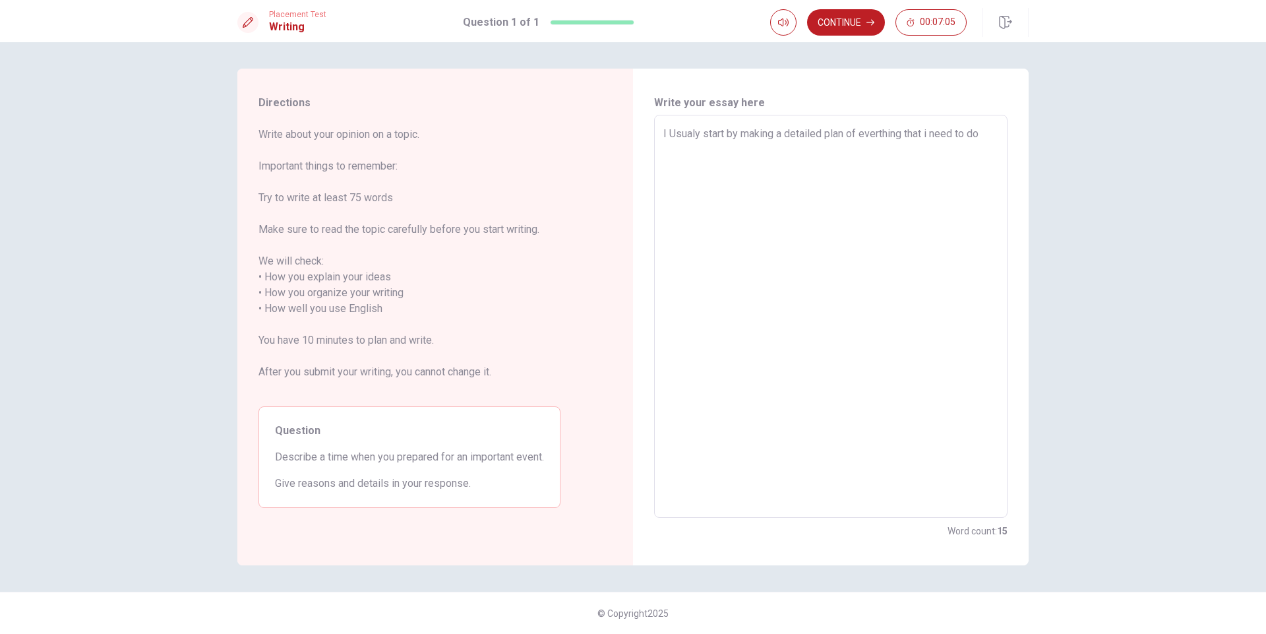
type textarea "I Usualy start by making a detailed plan of everthing that i need to do,"
type textarea "x"
type textarea "I Usualy start by making a detailed plan of everthing that i need to do"
type textarea "x"
type textarea "I Usualy start by making a detailed plan of everthing that i need to do."
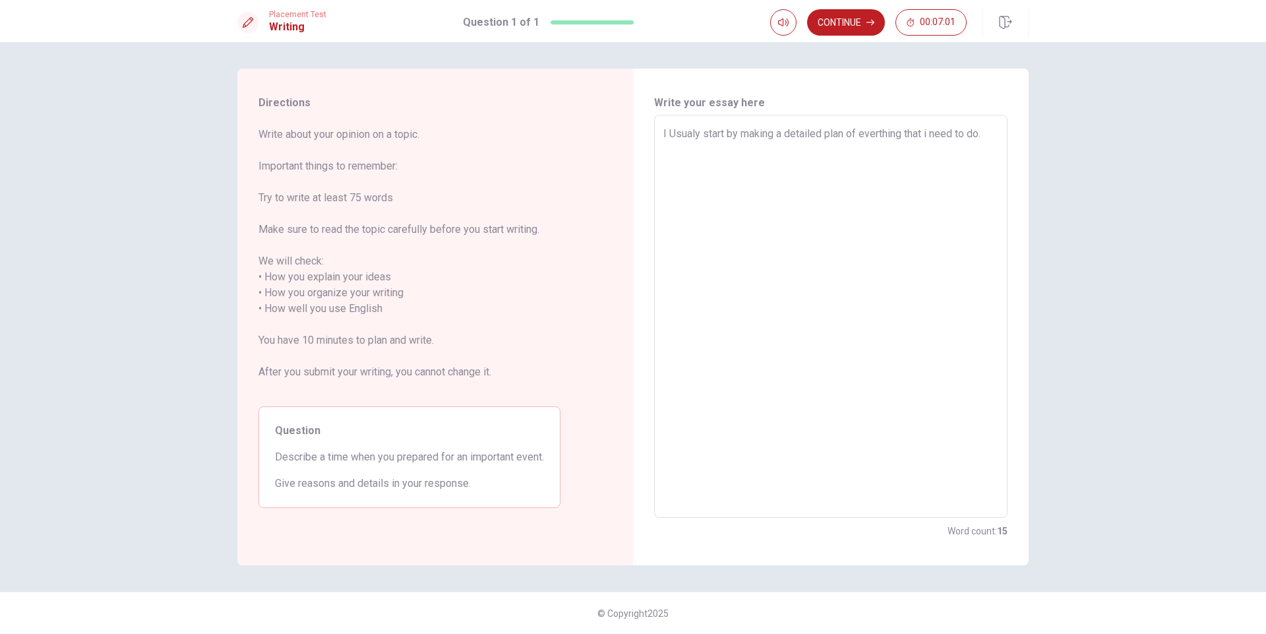
type textarea "x"
type textarea "I Usualy start by making a detailed plan of everthing that i need to do."
type textarea "x"
type textarea "I Usualy start by making a detailed plan of everthing that i need to do. i"
type textarea "x"
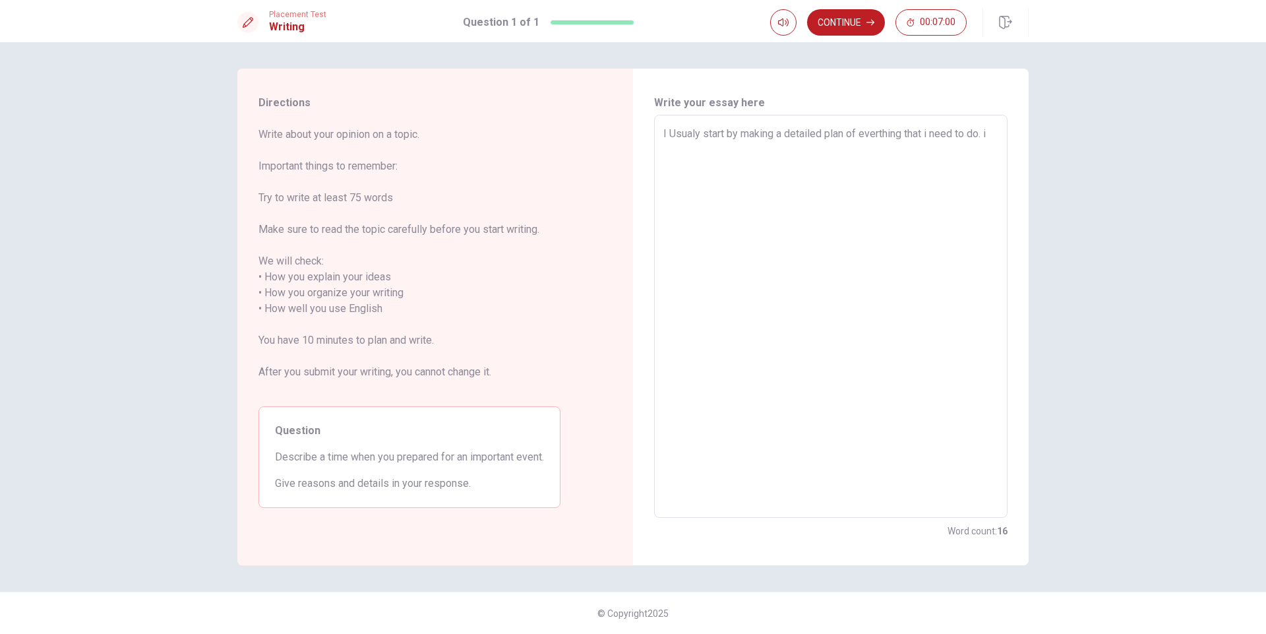
type textarea "I Usualy start by making a detailed plan of everthing that i need to do. ir"
type textarea "x"
type textarea "I Usualy start by making a detailed plan of everthing that i need to do. ird"
type textarea "x"
type textarea "I Usualy start by making a detailed plan of everthing that i need to do. ir"
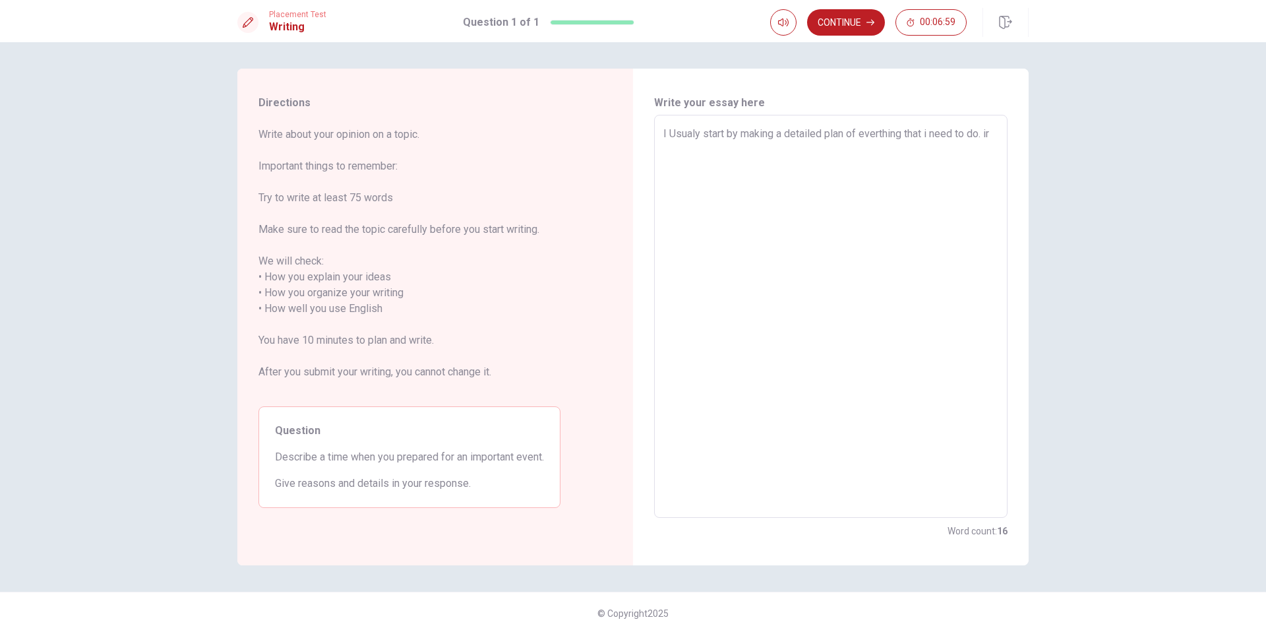
type textarea "x"
type textarea "I Usualy start by making a detailed plan of everthing that i need to do. irs"
type textarea "x"
type textarea "I Usualy start by making a detailed plan of everthing that i need to do. irst"
type textarea "x"
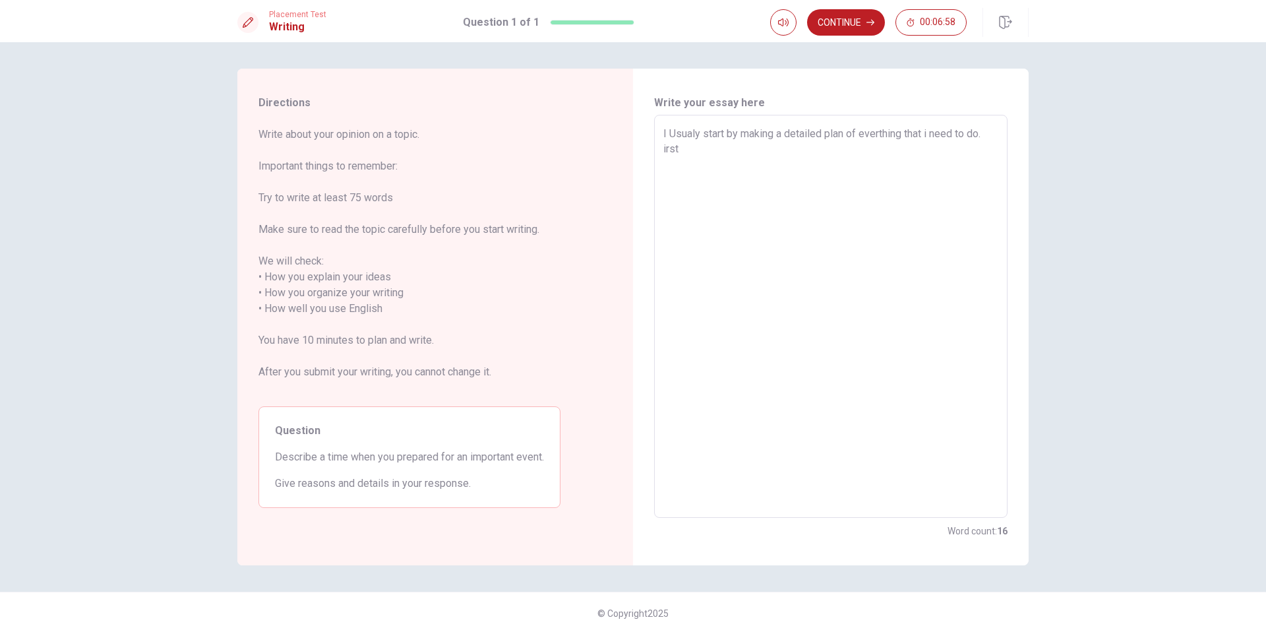
type textarea "I Usualy start by making a detailed plan of everthing that i need to do. irs"
type textarea "x"
type textarea "I Usualy start by making a detailed plan of everthing that i need to do. ir"
click at [741, 349] on textarea "I Usualy start by making a detailed plan of everthing that i need to do. F" at bounding box center [830, 316] width 335 height 381
click at [757, 183] on textarea "I Usualy start by making a detailed plan of everthing that i need to do. First,…" at bounding box center [830, 316] width 335 height 381
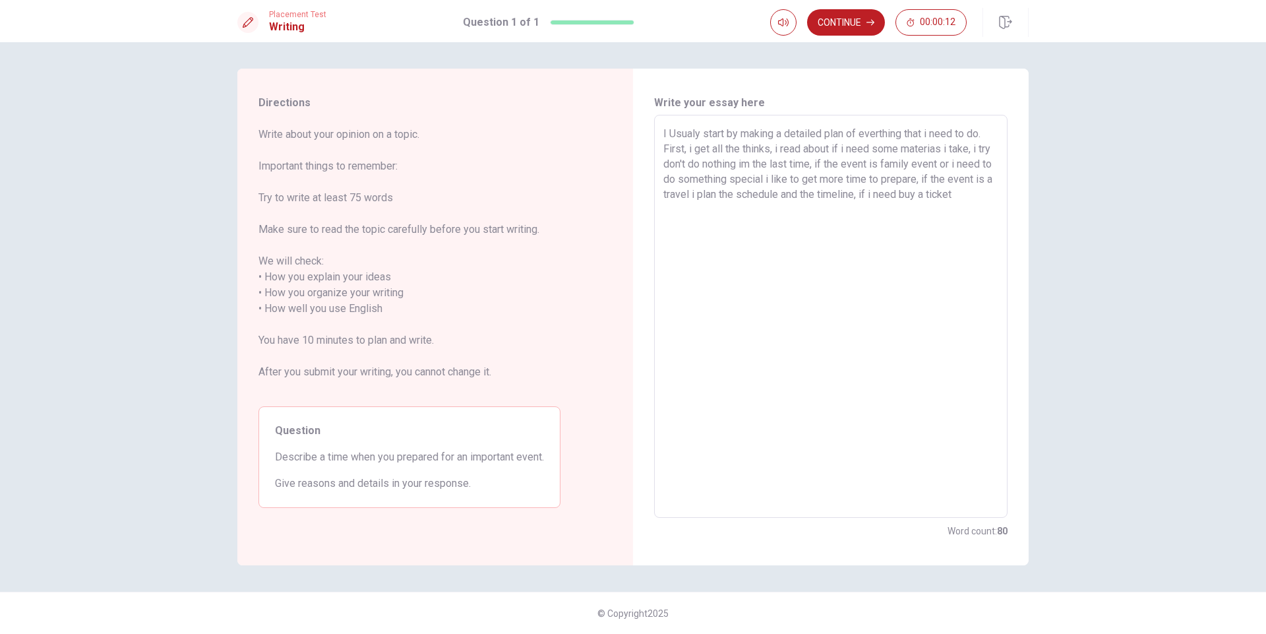
click at [958, 178] on textarea "I Usualy start by making a detailed plan of everthing that i need to do. First,…" at bounding box center [830, 316] width 335 height 381
click at [834, 18] on button "Continue" at bounding box center [846, 22] width 78 height 26
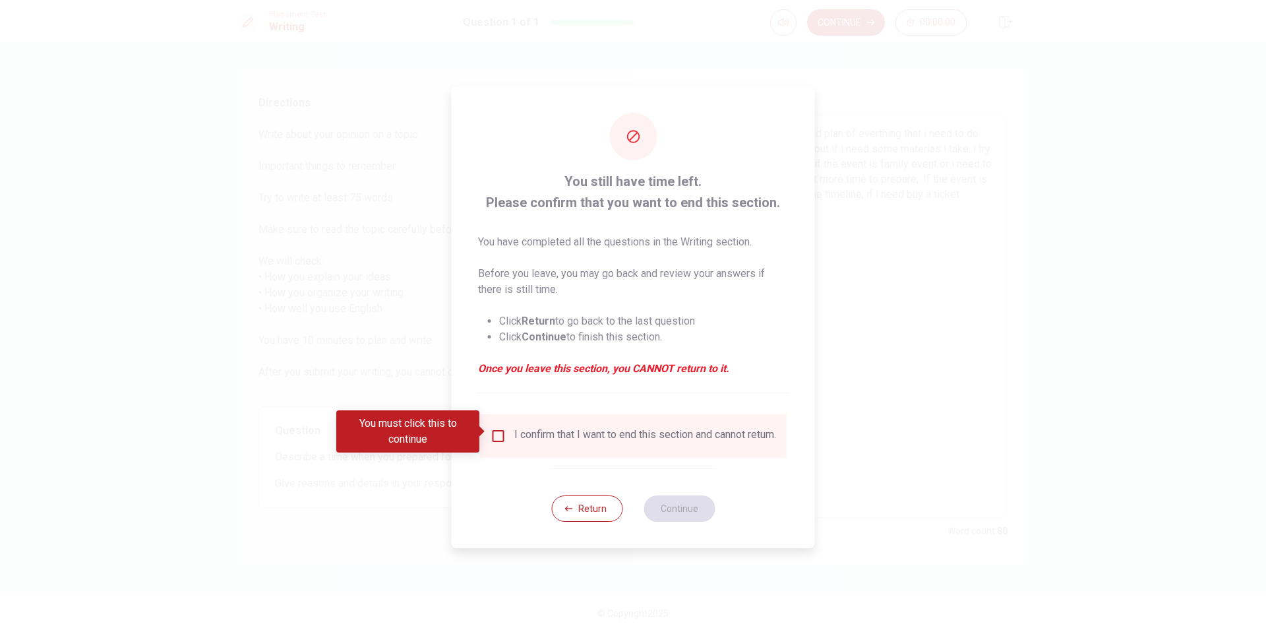
click at [510, 435] on div "I confirm that I want to end this section and cannot return." at bounding box center [634, 436] width 286 height 16
click at [501, 432] on input "You must click this to continue" at bounding box center [499, 436] width 16 height 16
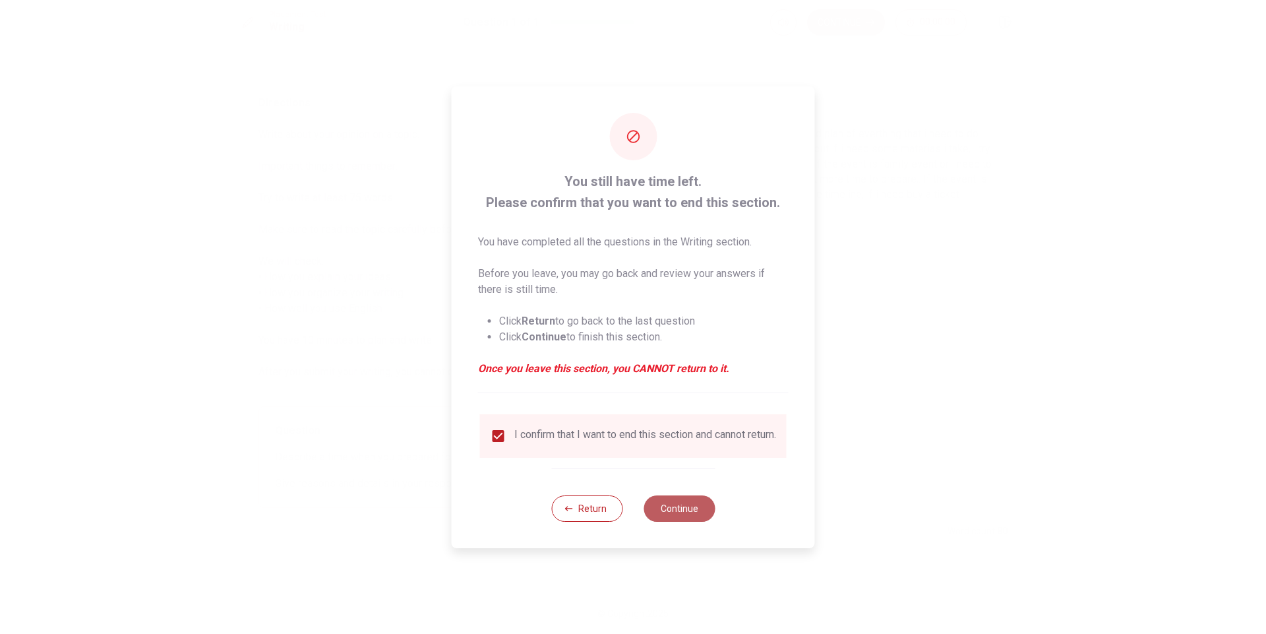
click at [669, 505] on button "Continue" at bounding box center [679, 508] width 71 height 26
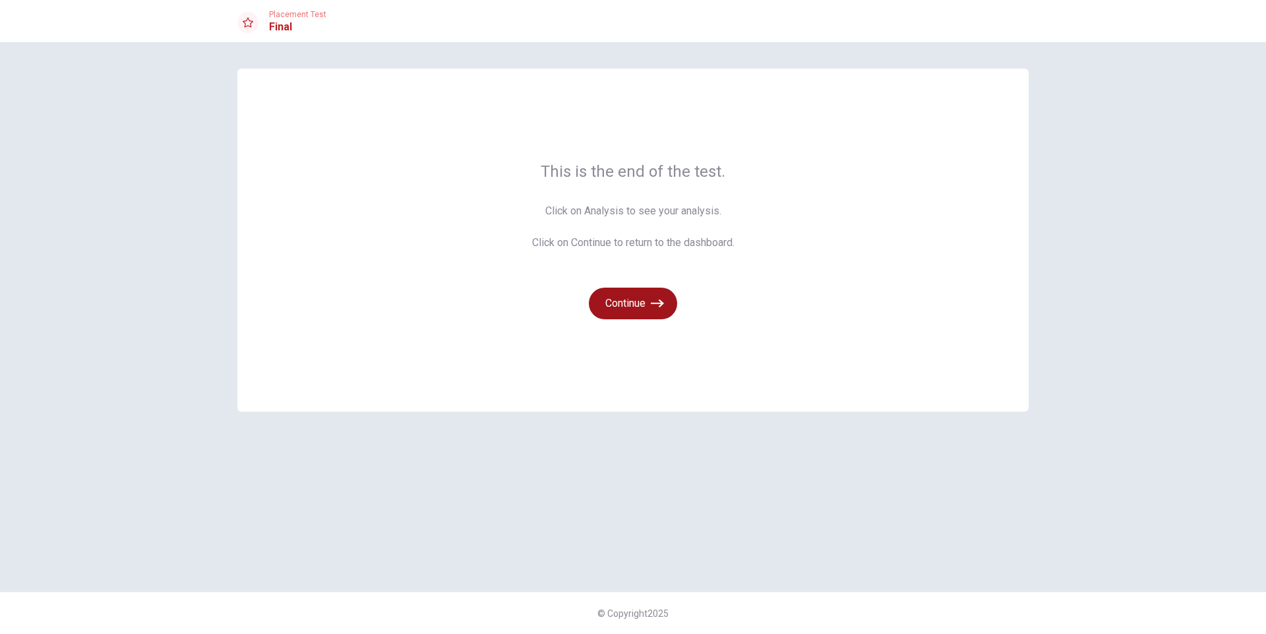
click at [640, 301] on button "Continue" at bounding box center [633, 304] width 88 height 32
